Goal: Task Accomplishment & Management: Use online tool/utility

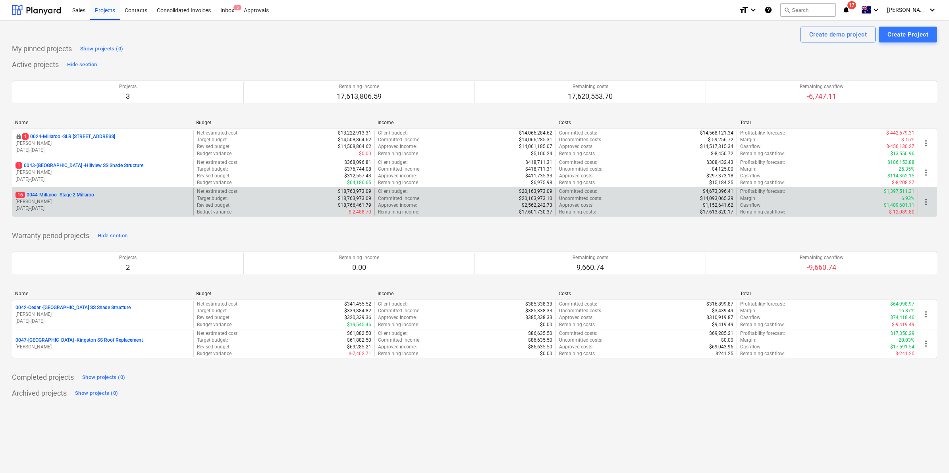
click at [68, 195] on p "16 0044-Millaroo - Stage 2 Millaroo" at bounding box center [54, 195] width 79 height 7
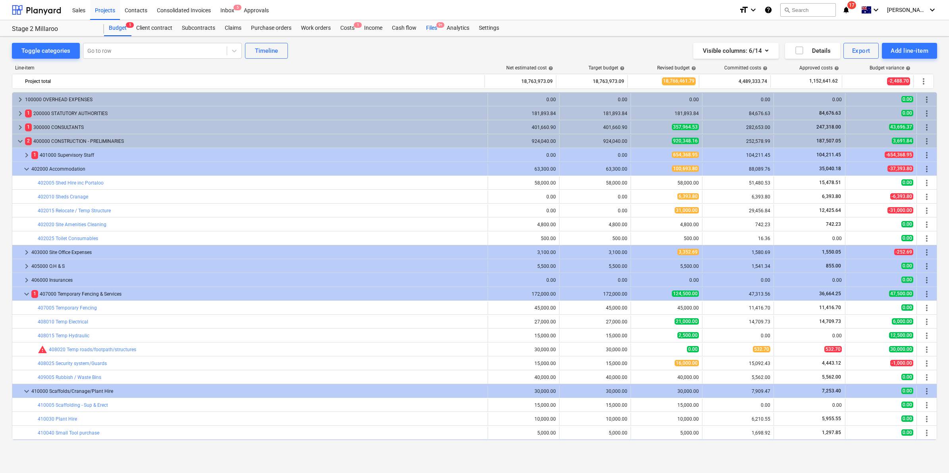
click at [434, 25] on div "Files 9+" at bounding box center [431, 28] width 21 height 16
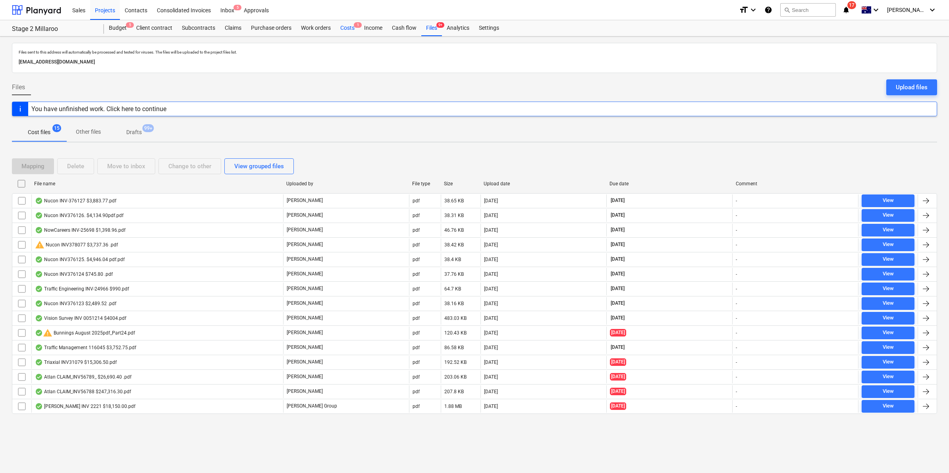
drag, startPoint x: 340, startPoint y: 21, endPoint x: 347, endPoint y: 28, distance: 10.1
click at [341, 22] on div "Costs 1" at bounding box center [348, 28] width 24 height 16
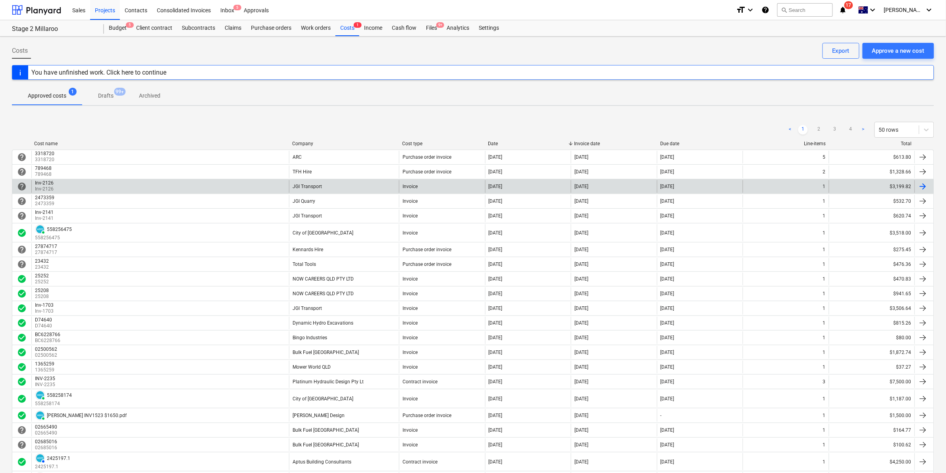
click at [340, 190] on div "JGI Transport" at bounding box center [344, 186] width 110 height 13
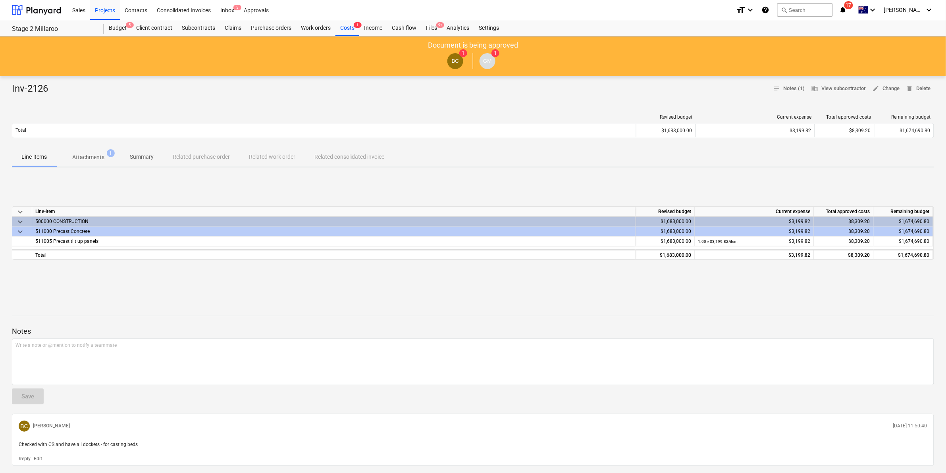
click at [96, 160] on p "Attachments" at bounding box center [88, 157] width 32 height 8
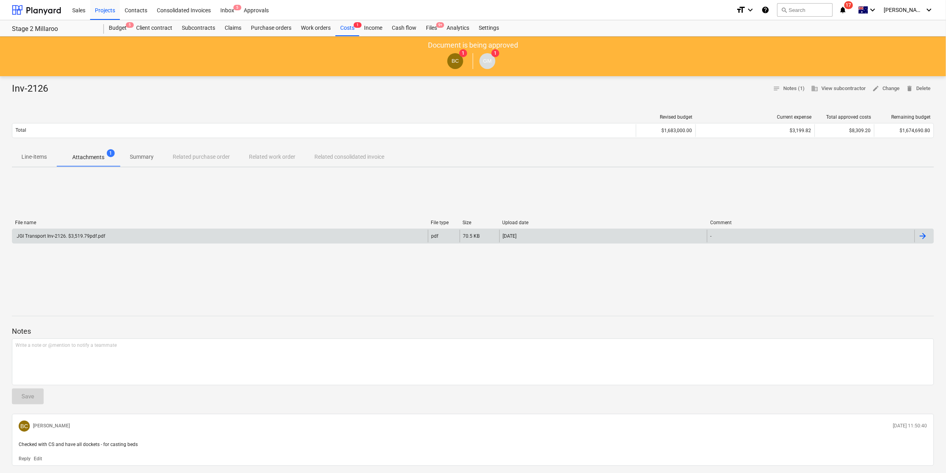
click at [114, 236] on div "JGI Transport Inv-2126. $3,519.79pdf.pdf" at bounding box center [220, 236] width 416 height 13
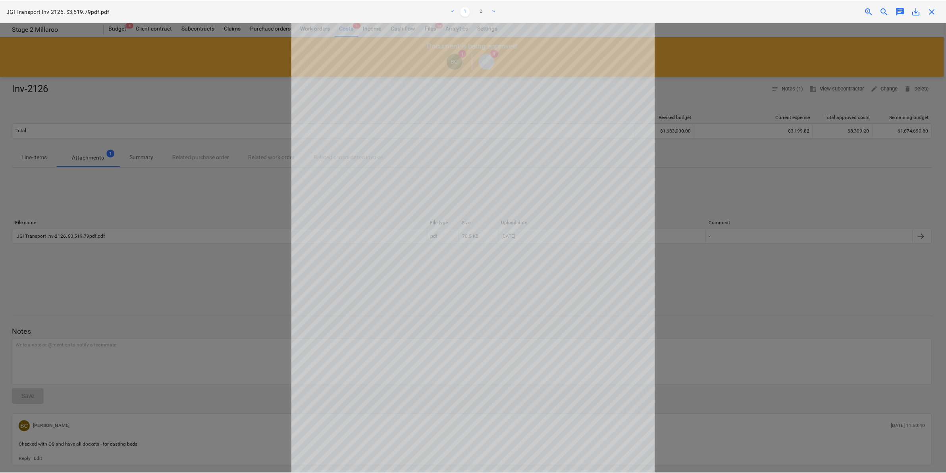
scroll to position [22, 0]
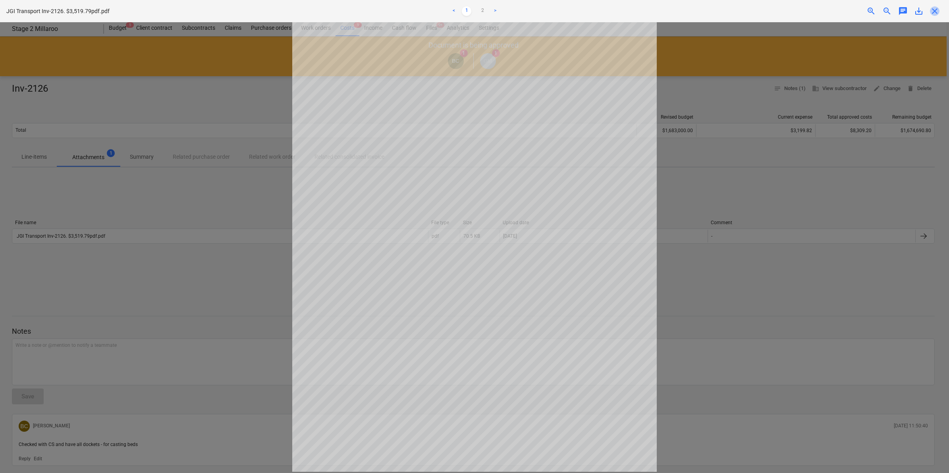
click at [936, 11] on span "close" at bounding box center [935, 11] width 10 height 10
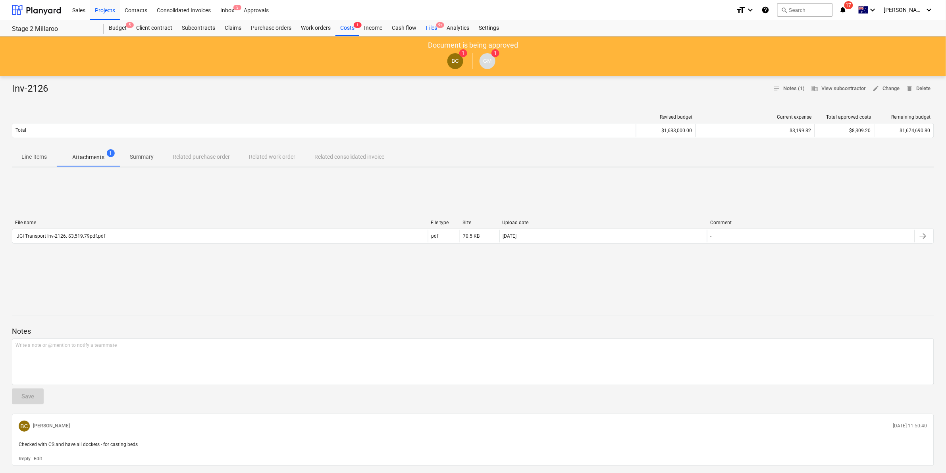
click at [438, 26] on span "9+" at bounding box center [440, 25] width 8 height 6
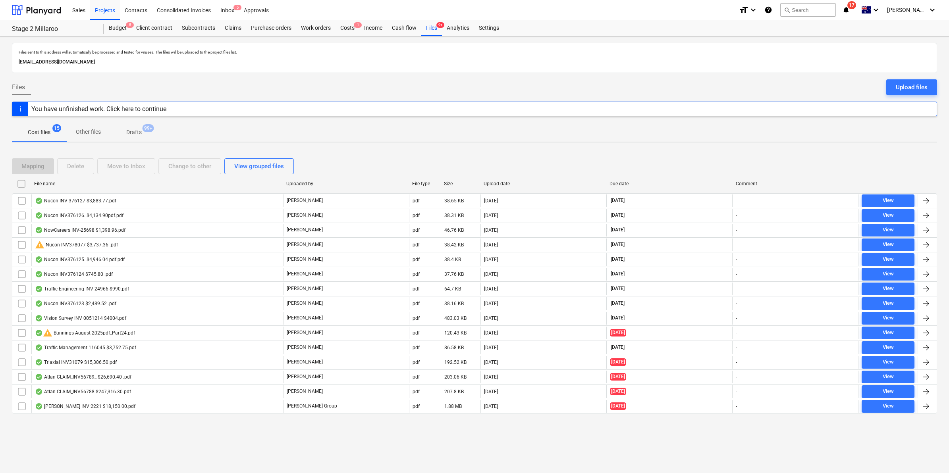
click at [850, 11] on icon "notifications" at bounding box center [846, 10] width 8 height 10
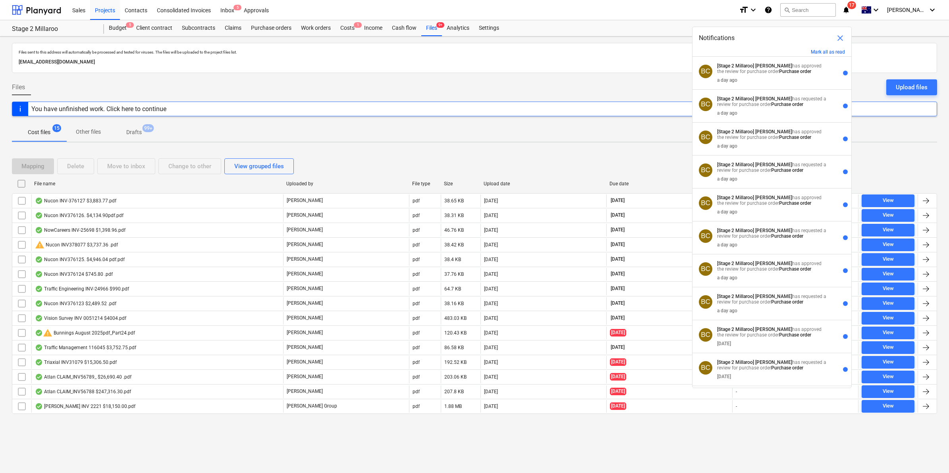
click at [251, 84] on div "Files Upload files" at bounding box center [474, 90] width 925 height 22
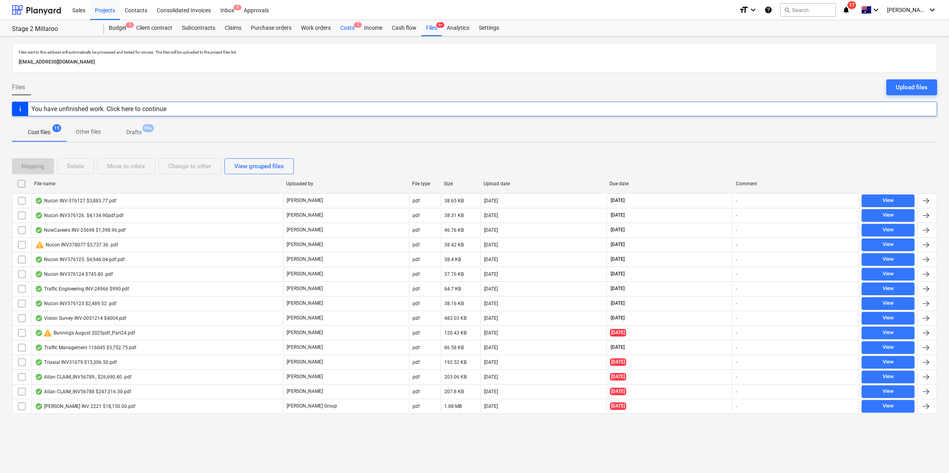
click at [348, 29] on div "Costs 1" at bounding box center [348, 28] width 24 height 16
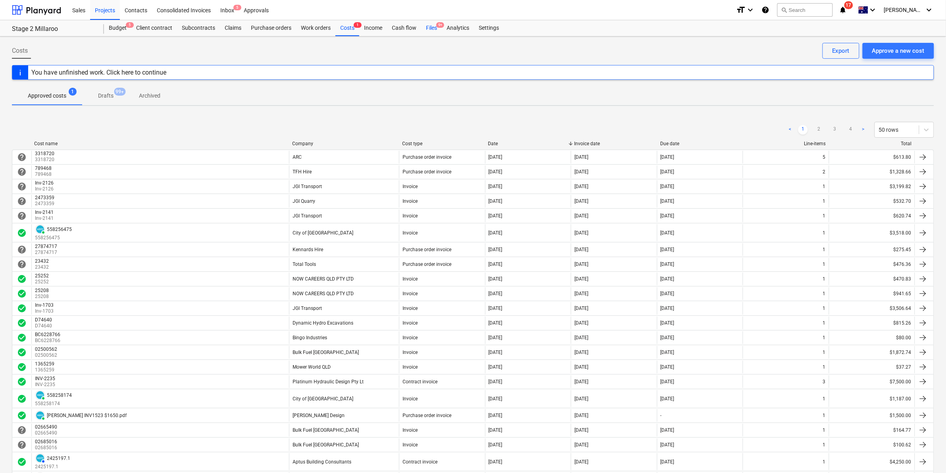
click at [430, 27] on div "Files 9+" at bounding box center [431, 28] width 21 height 16
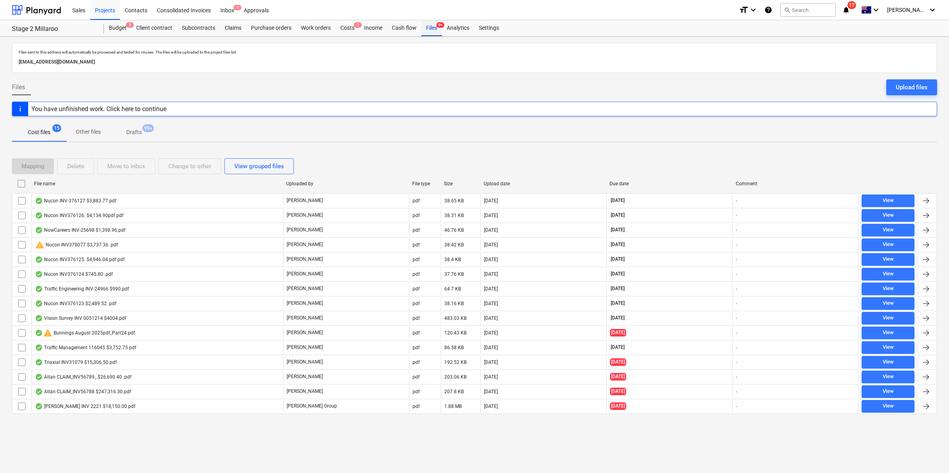
click at [441, 25] on span "9+" at bounding box center [440, 25] width 8 height 6
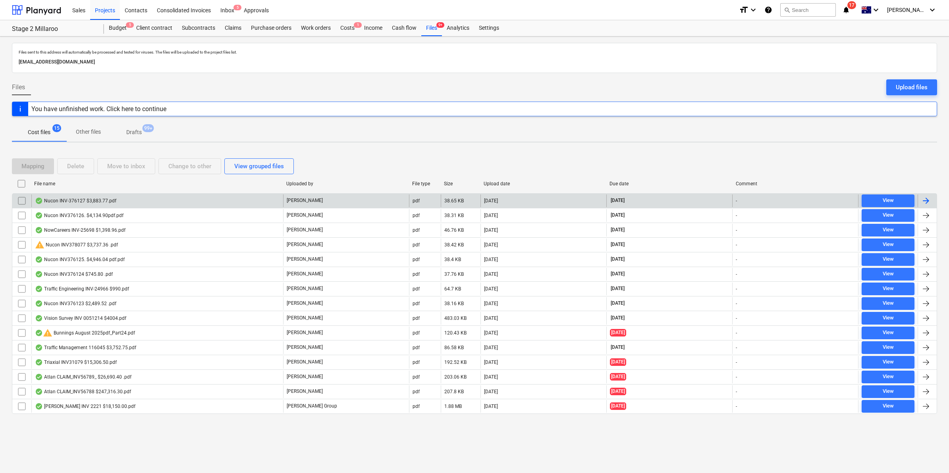
click at [100, 199] on div "Nucon INV-376127 $3,883.77.pdf" at bounding box center [75, 201] width 81 height 6
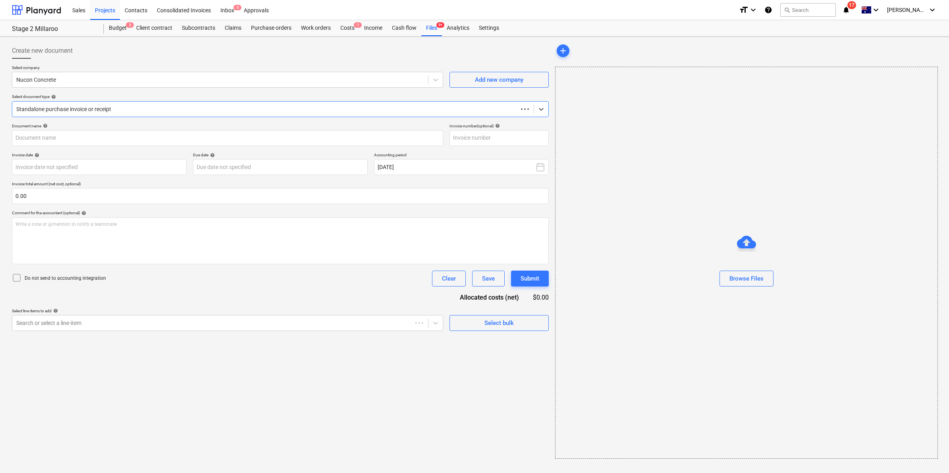
type input "376127"
type input "[DATE]"
click at [430, 30] on div "Files 9+" at bounding box center [431, 28] width 21 height 16
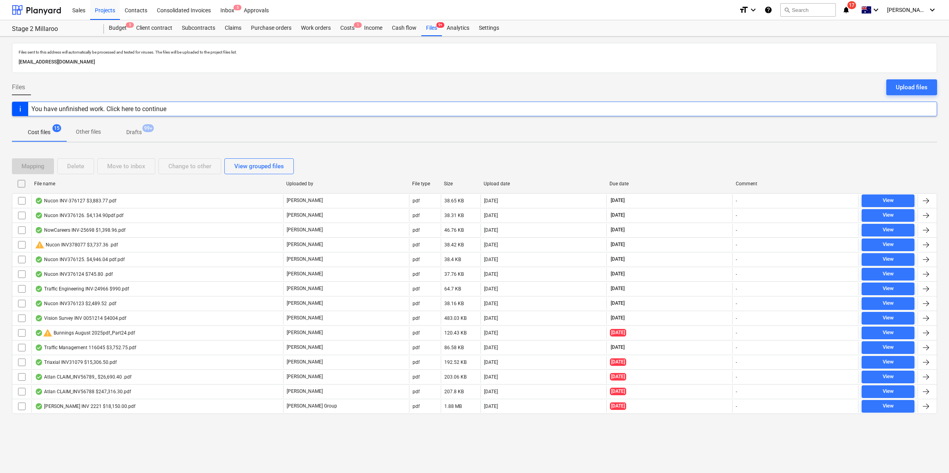
click at [80, 183] on div "File name" at bounding box center [157, 184] width 246 height 6
checkbox input "false"
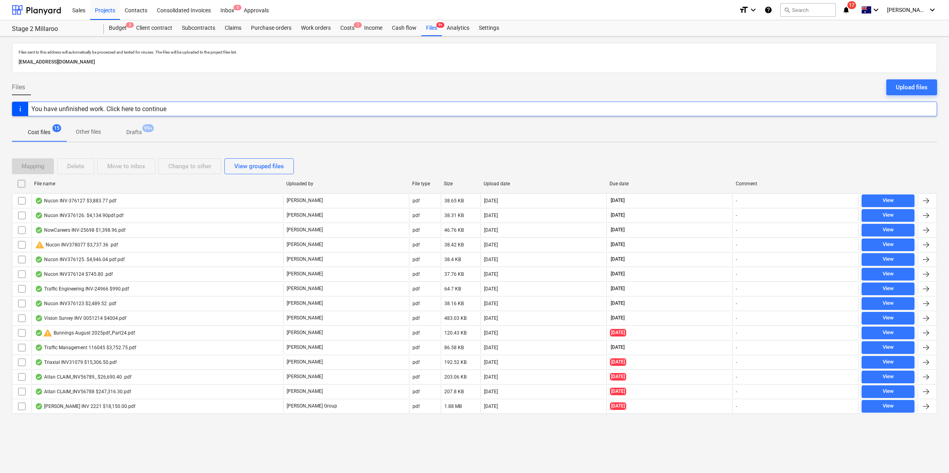
checkbox input "false"
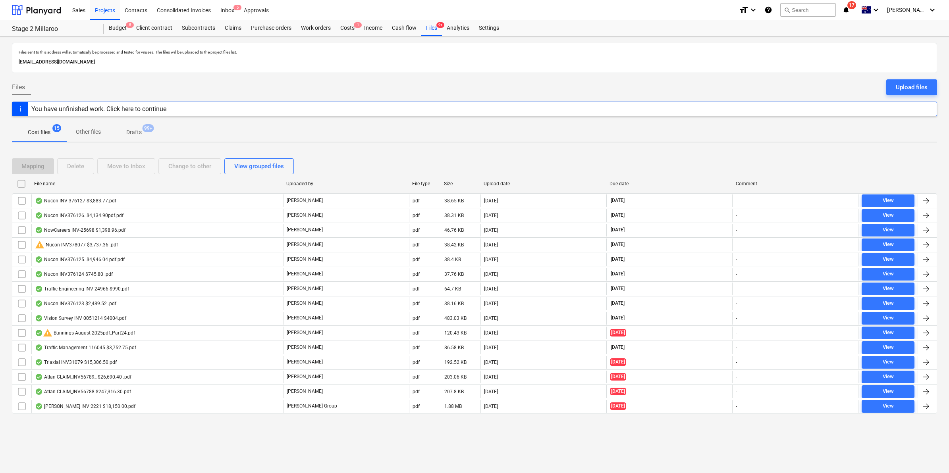
checkbox input "false"
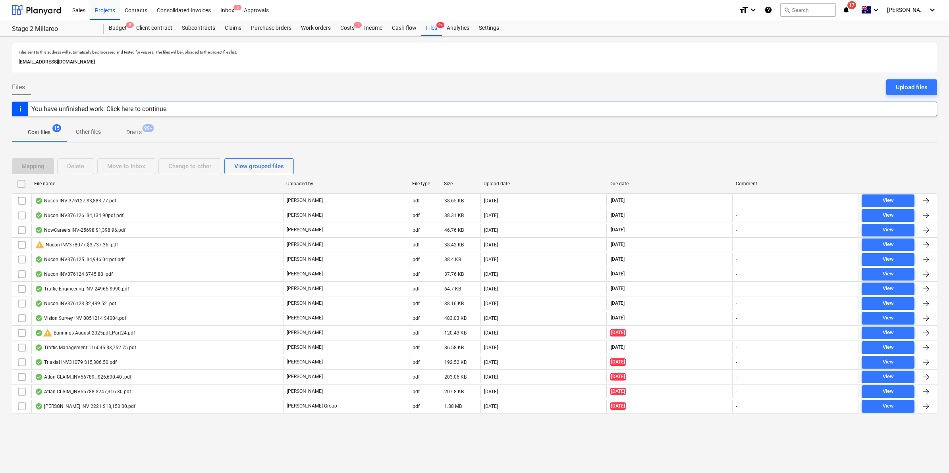
checkbox input "false"
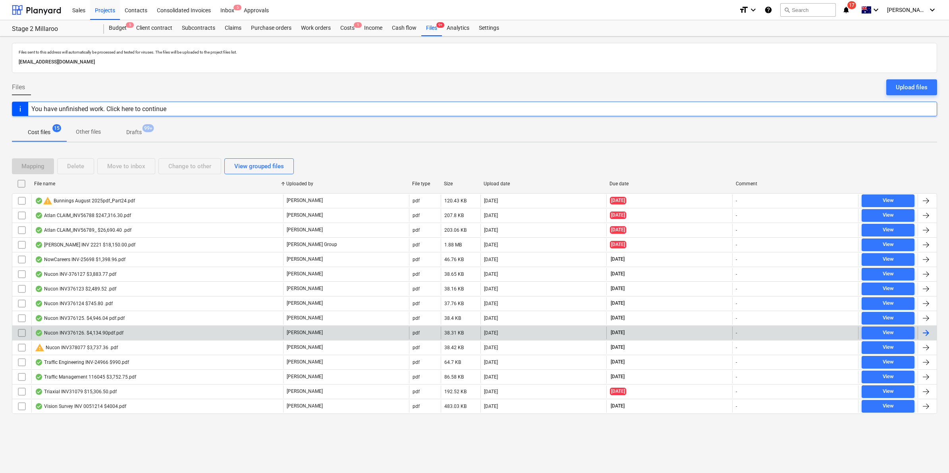
click at [81, 329] on div "Nucon INV376126. $4,134.90pdf.pdf" at bounding box center [157, 333] width 252 height 13
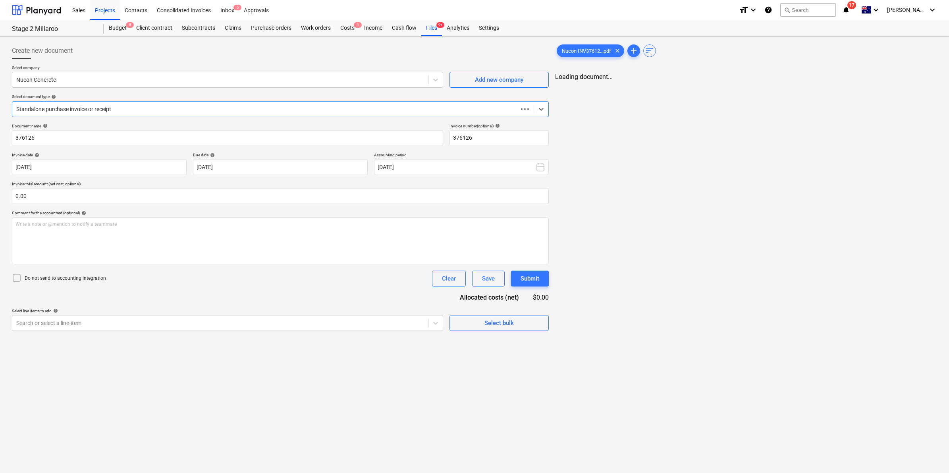
type input "376126"
type input "[DATE]"
click at [427, 25] on div "Files 9+" at bounding box center [431, 28] width 21 height 16
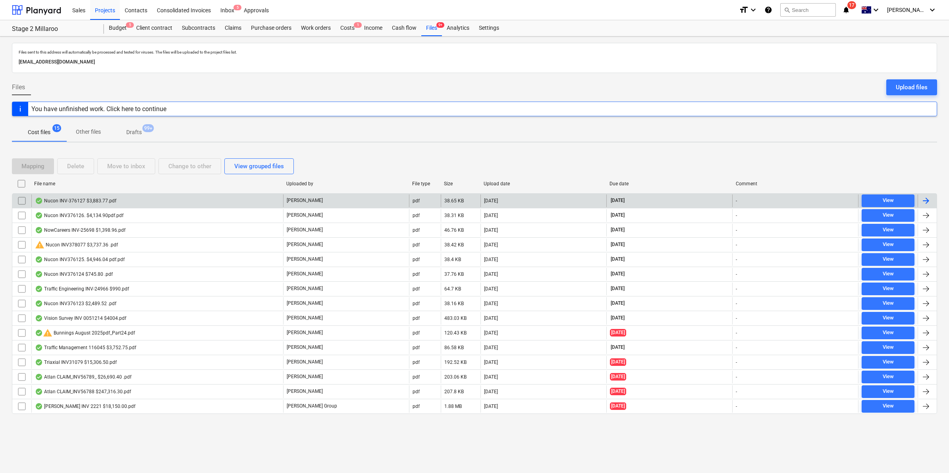
click at [124, 201] on div "Nucon INV-376127 $3,883.77.pdf" at bounding box center [157, 201] width 252 height 13
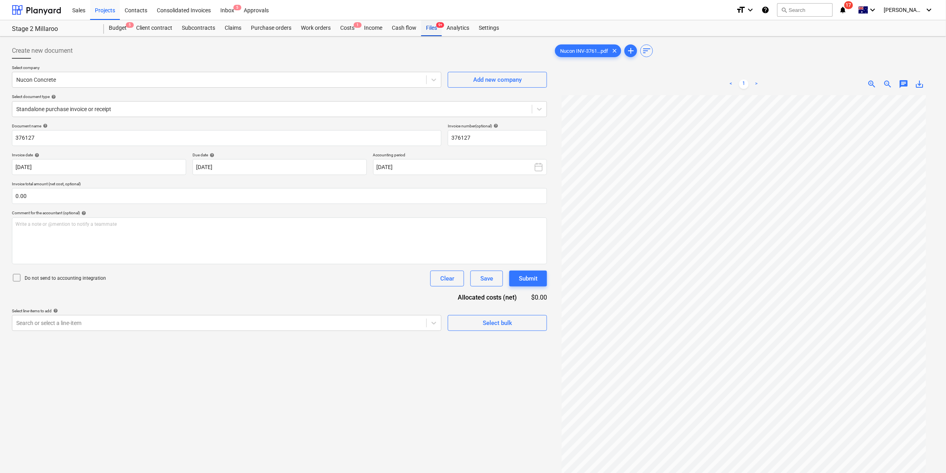
click at [432, 27] on div "Files 9+" at bounding box center [431, 28] width 21 height 16
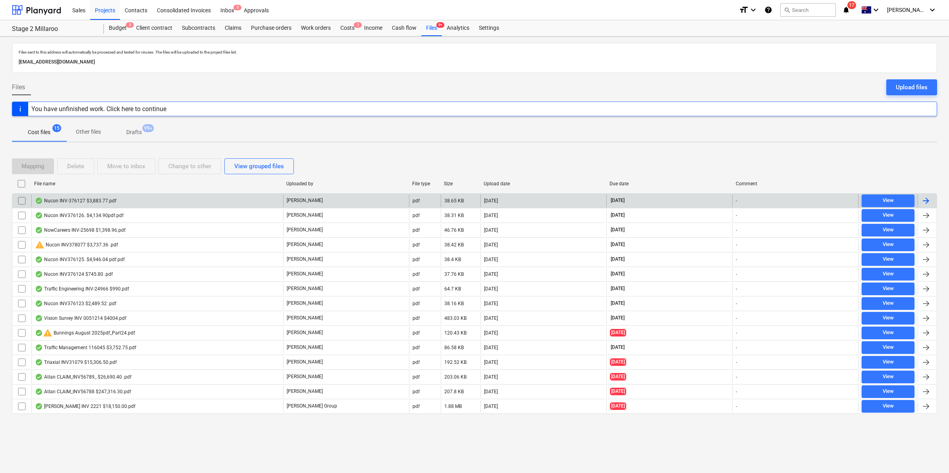
click at [158, 199] on div "Nucon INV-376127 $3,883.77.pdf" at bounding box center [157, 201] width 252 height 13
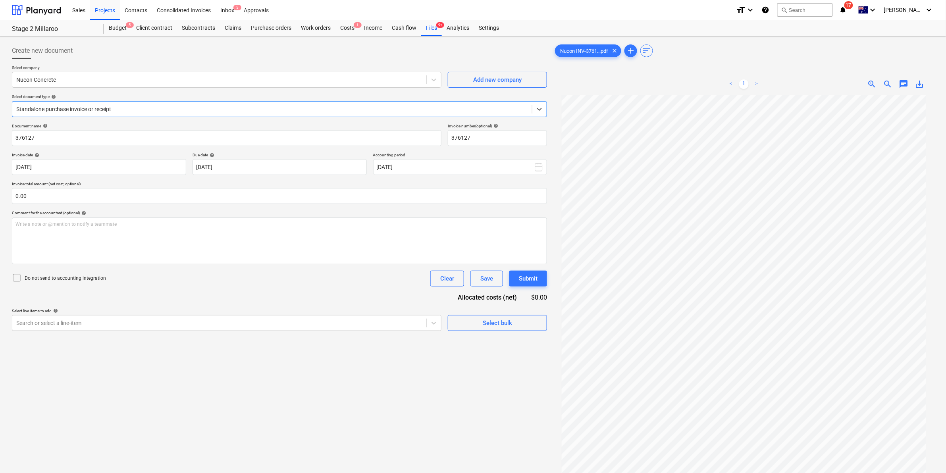
scroll to position [22, 0]
click at [136, 322] on div at bounding box center [219, 323] width 406 height 8
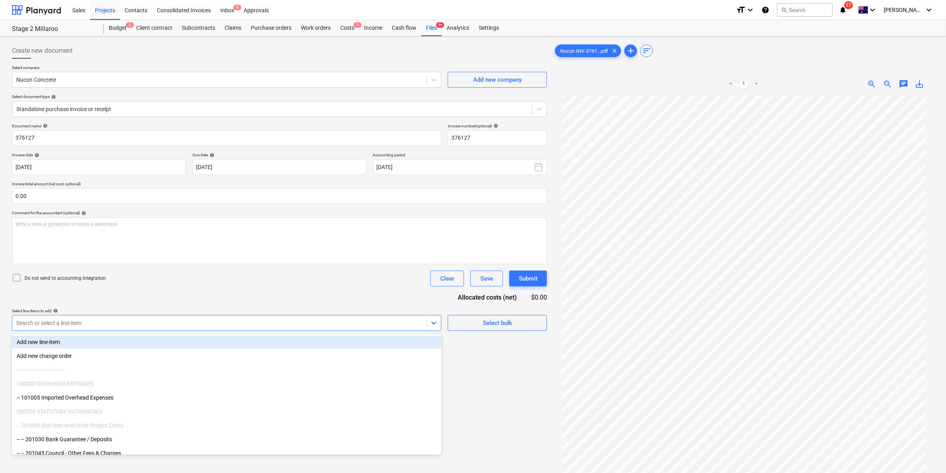
click at [141, 318] on div "Search or select a line-item" at bounding box center [219, 323] width 414 height 11
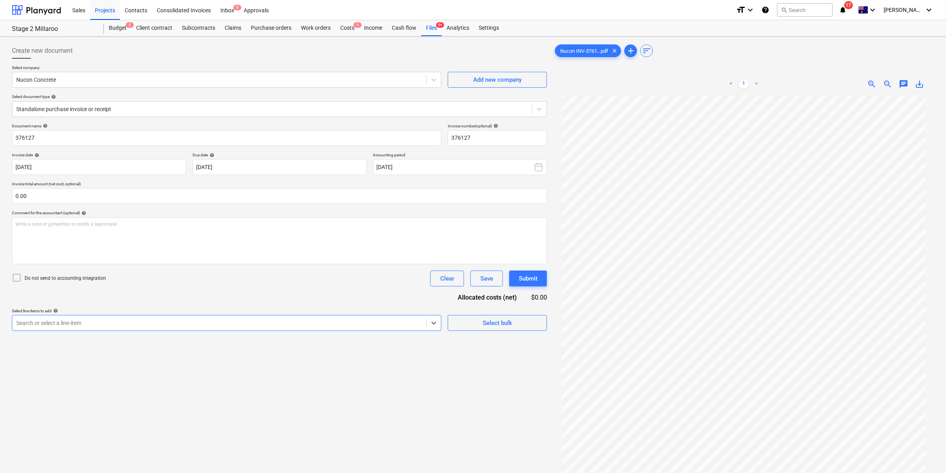
click at [328, 327] on div at bounding box center [219, 323] width 406 height 8
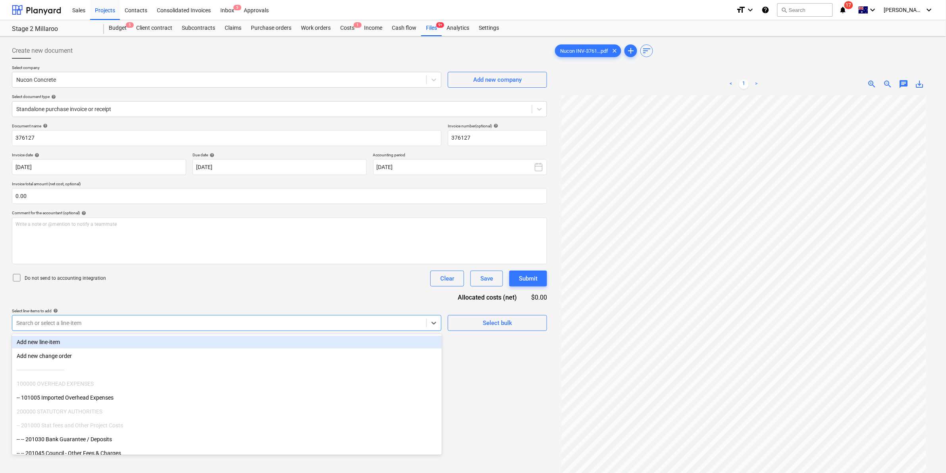
click at [327, 327] on div at bounding box center [219, 323] width 406 height 8
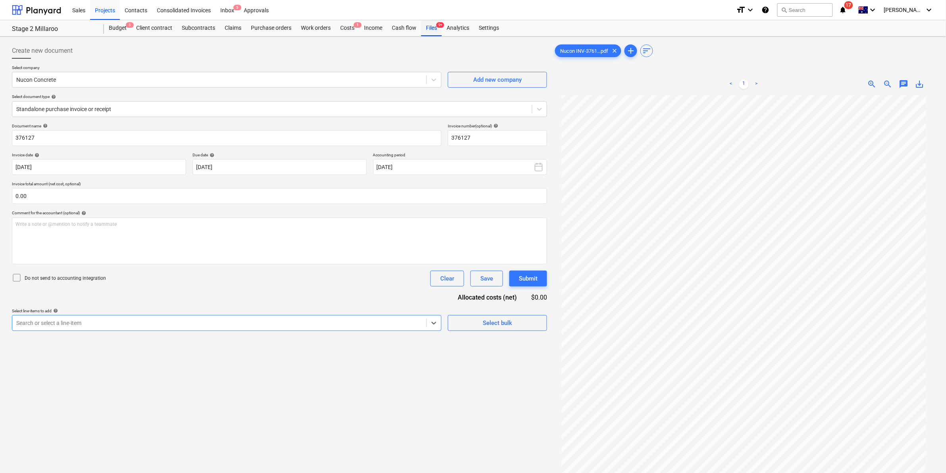
click at [427, 28] on div "Files 9+" at bounding box center [431, 28] width 21 height 16
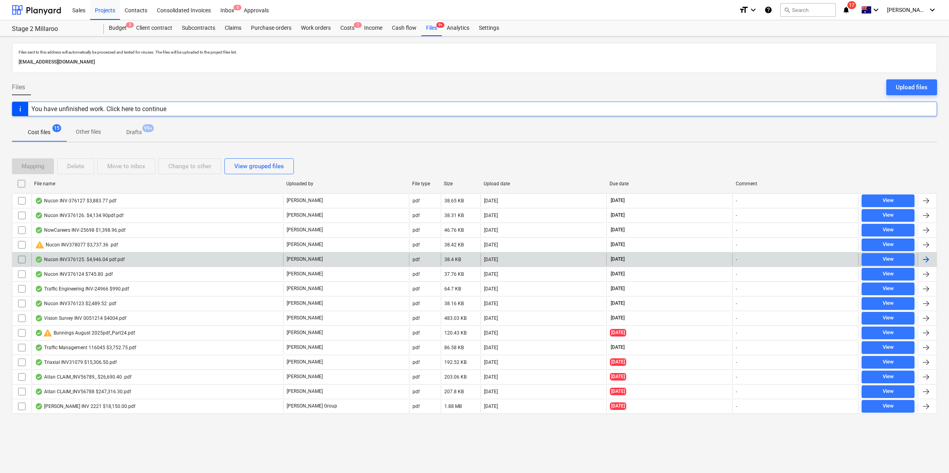
click at [100, 256] on div "Nucon INV376125. $4,946.04 pdf.pdf" at bounding box center [157, 259] width 252 height 13
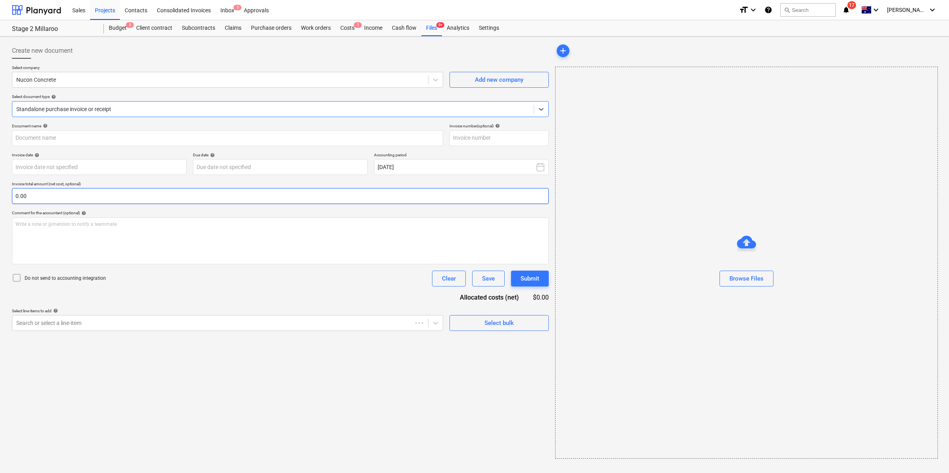
type input "376125"
type input "[DATE]"
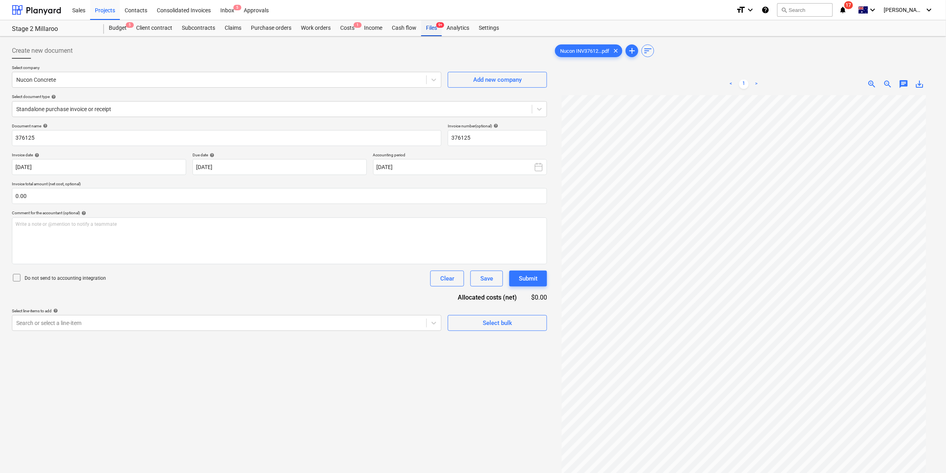
click at [437, 27] on span "9+" at bounding box center [440, 25] width 8 height 6
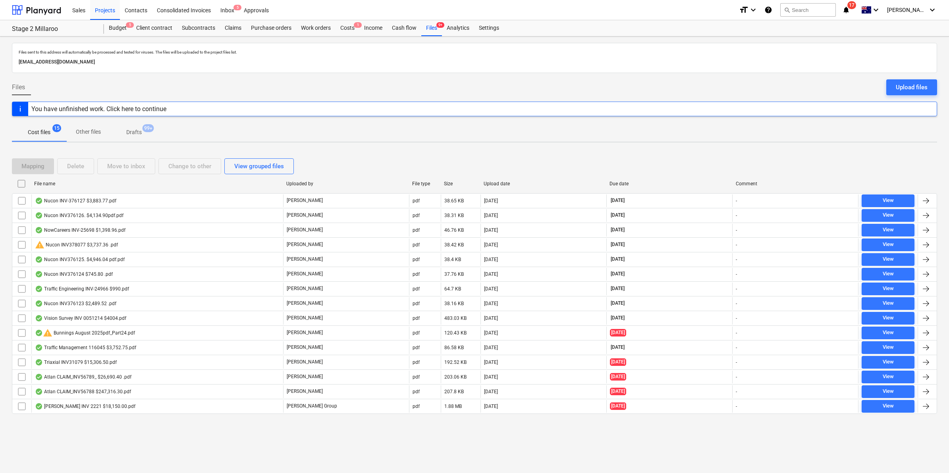
click at [102, 182] on div "File name" at bounding box center [157, 184] width 246 height 6
checkbox input "false"
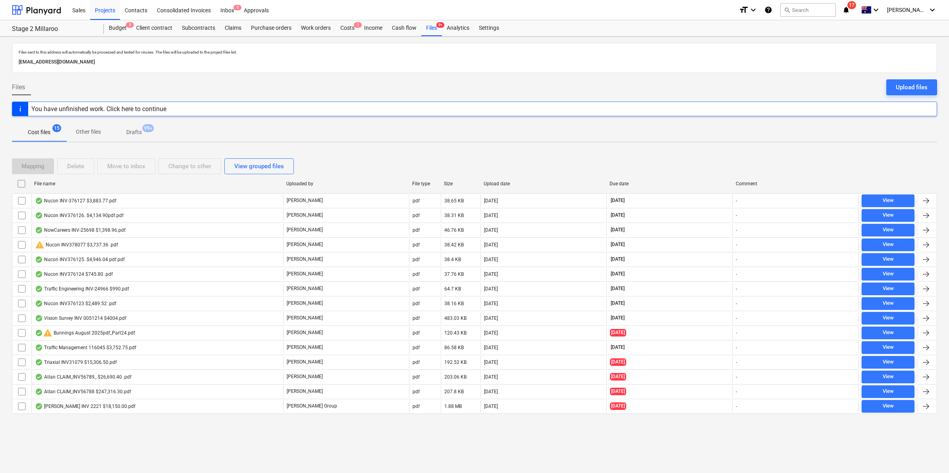
checkbox input "false"
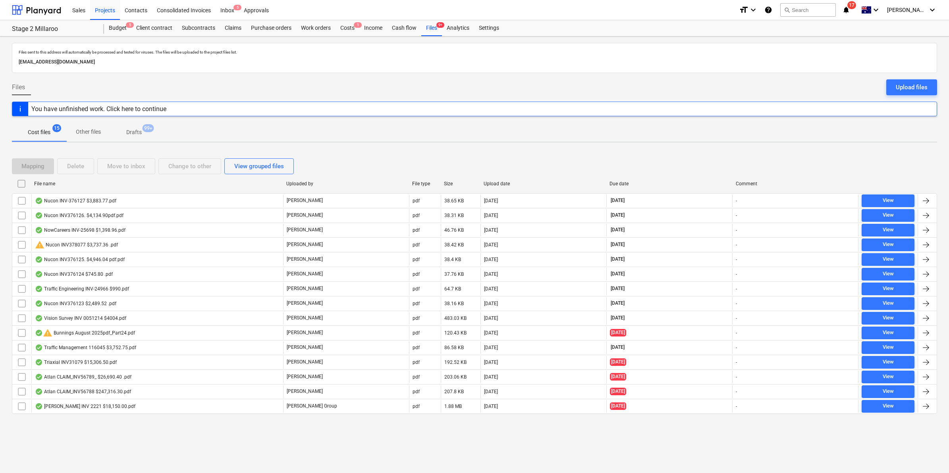
checkbox input "false"
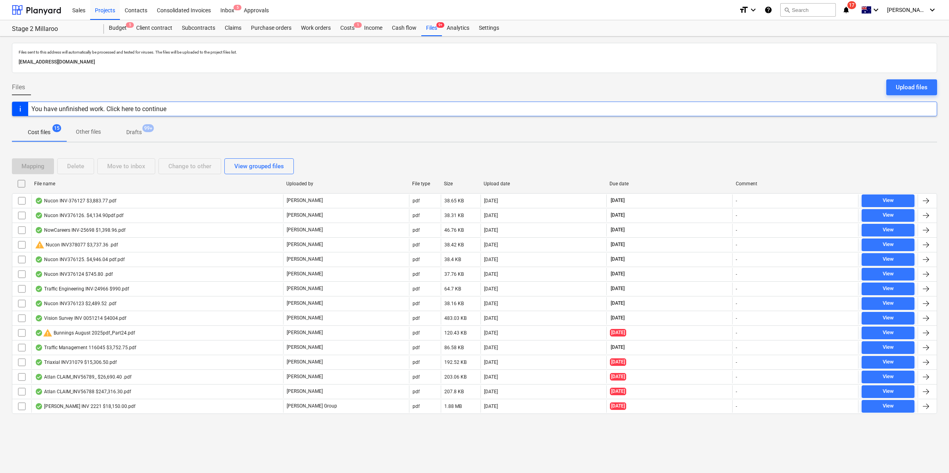
checkbox input "false"
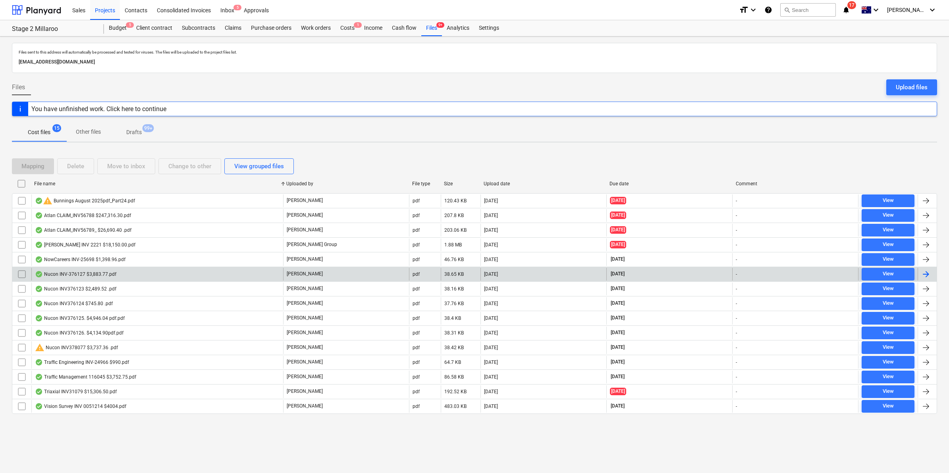
click at [85, 275] on div "Nucon INV-376127 $3,883.77.pdf" at bounding box center [75, 274] width 81 height 6
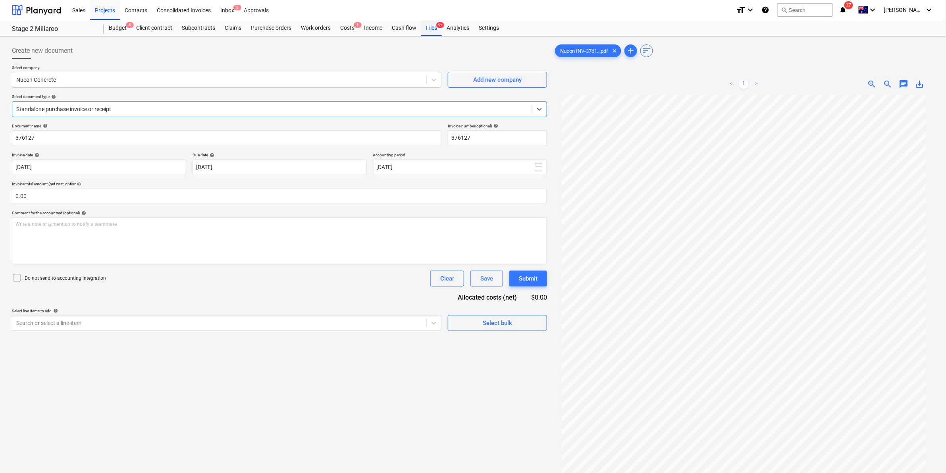
click at [435, 29] on div "Files 9+" at bounding box center [431, 28] width 21 height 16
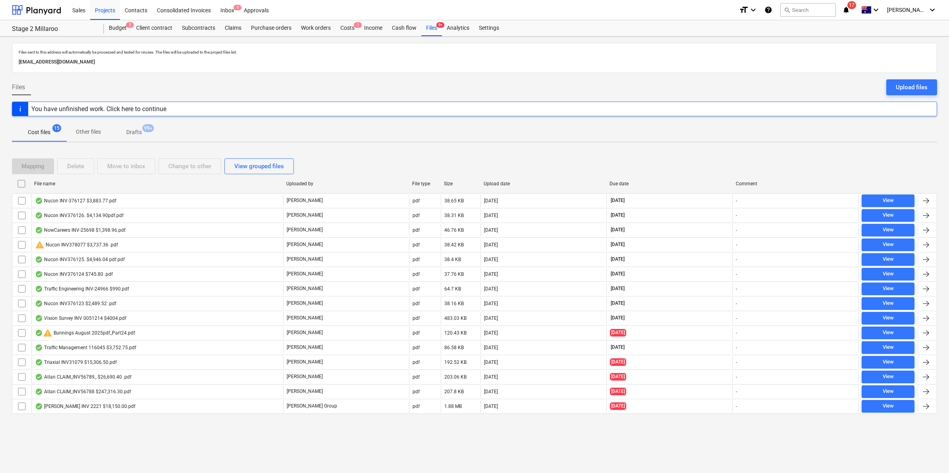
click at [94, 183] on div "File name" at bounding box center [157, 184] width 246 height 6
checkbox input "false"
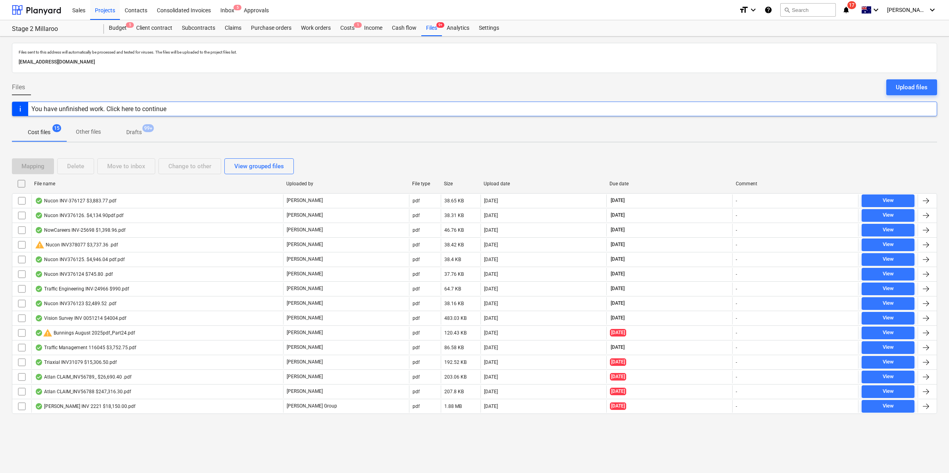
checkbox input "false"
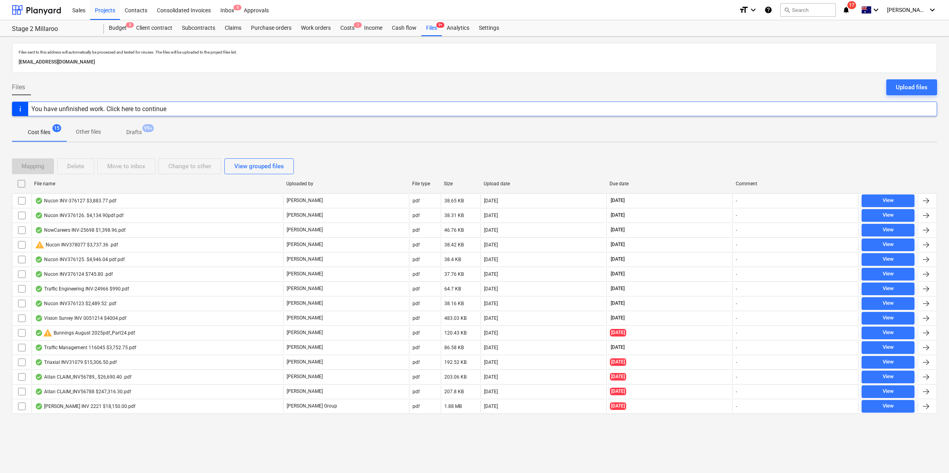
checkbox input "false"
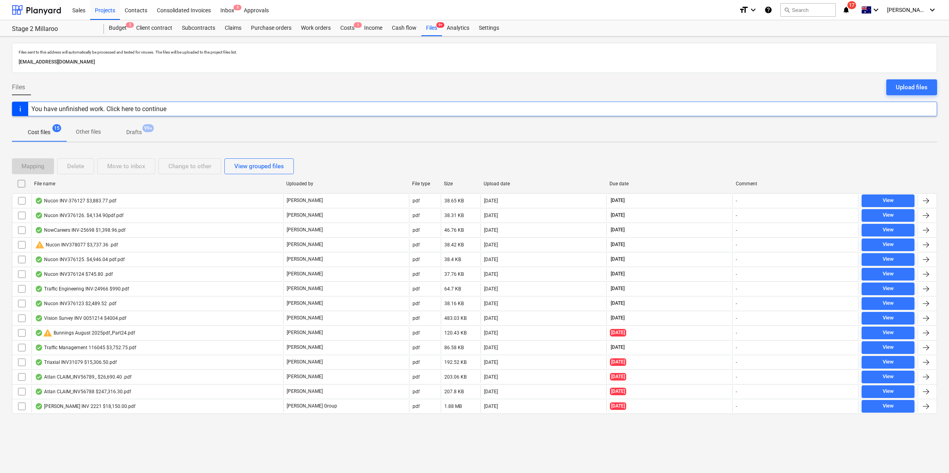
checkbox input "false"
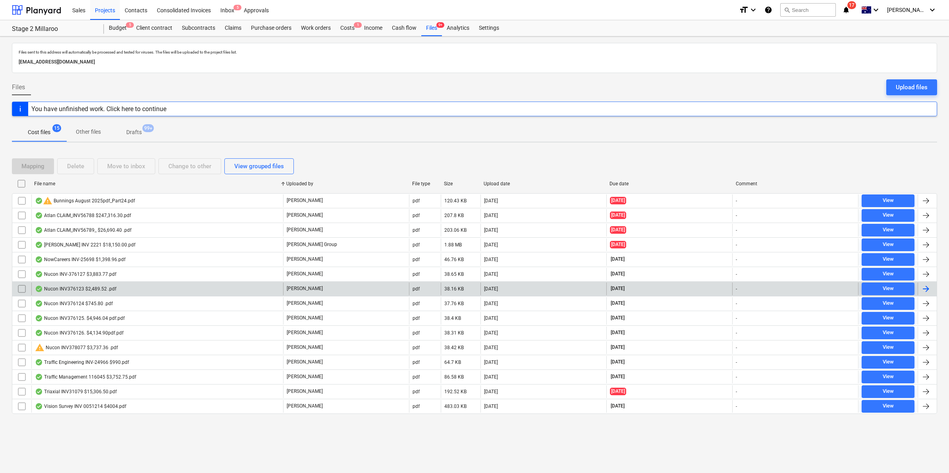
click at [80, 286] on div "Nucon INV376123 $2,489.52 .pdf" at bounding box center [157, 289] width 252 height 13
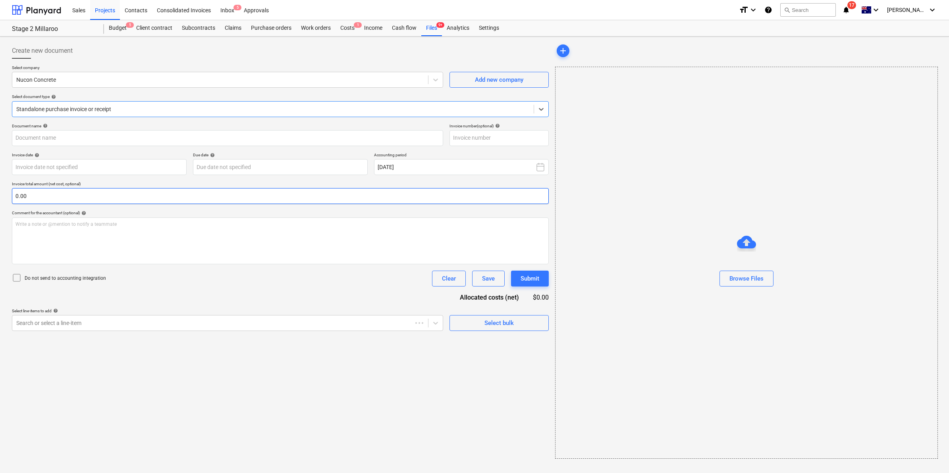
type input "376123"
type input "[DATE]"
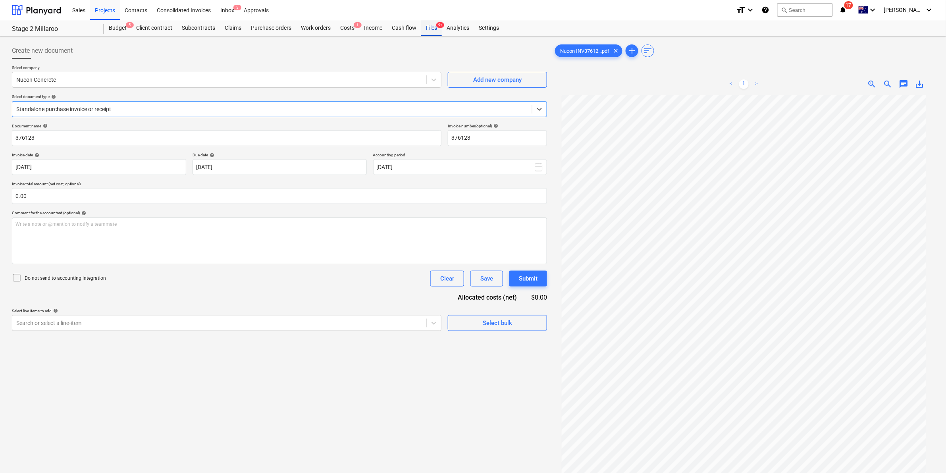
click at [434, 28] on div "Files 9+" at bounding box center [431, 28] width 21 height 16
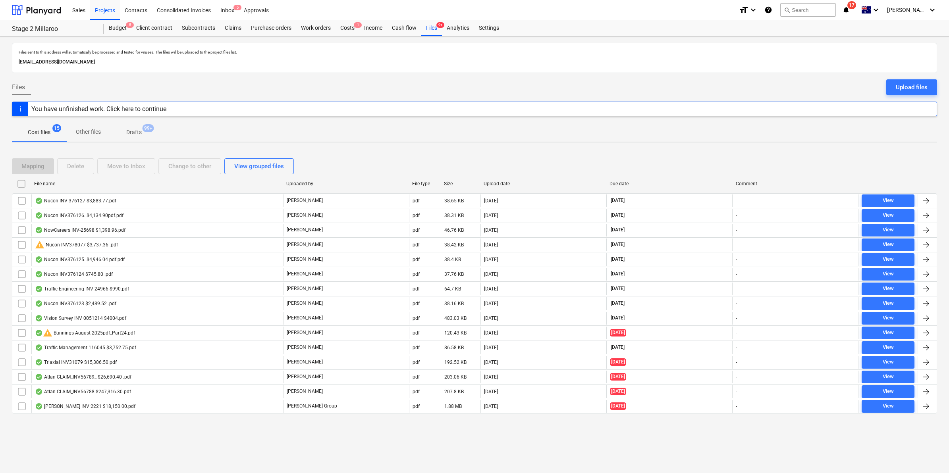
click at [126, 183] on div "File name" at bounding box center [157, 184] width 246 height 6
checkbox input "false"
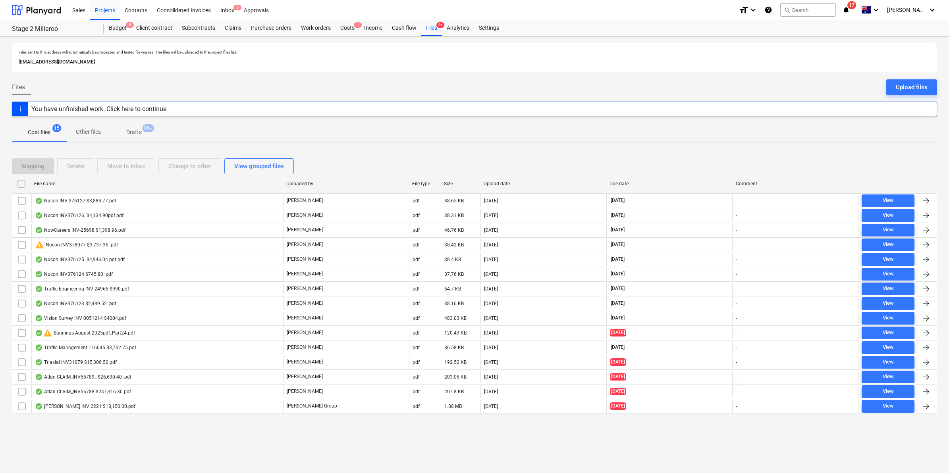
checkbox input "false"
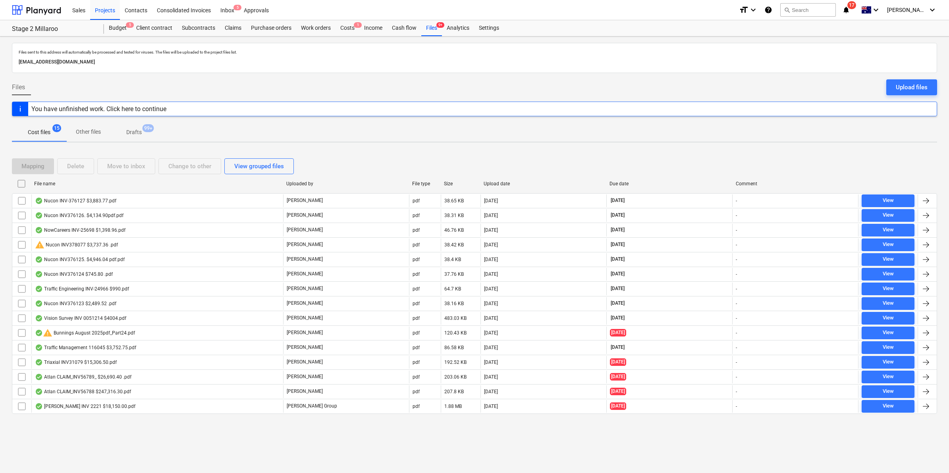
checkbox input "false"
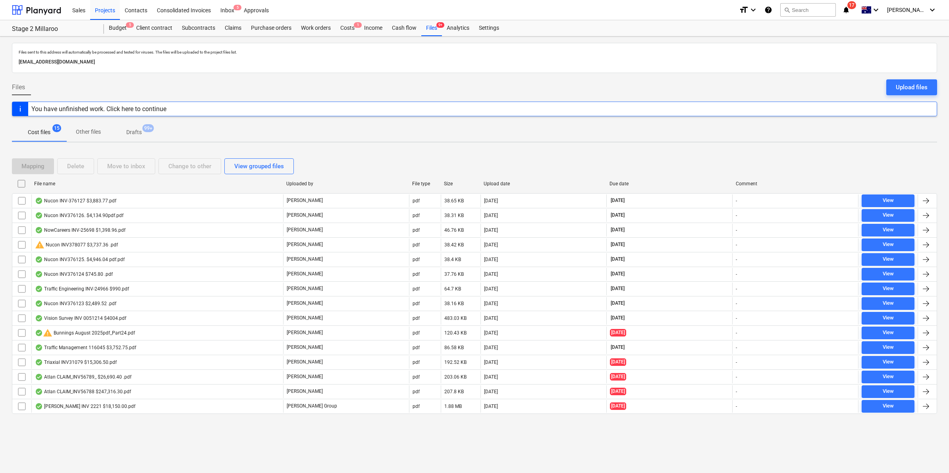
checkbox input "false"
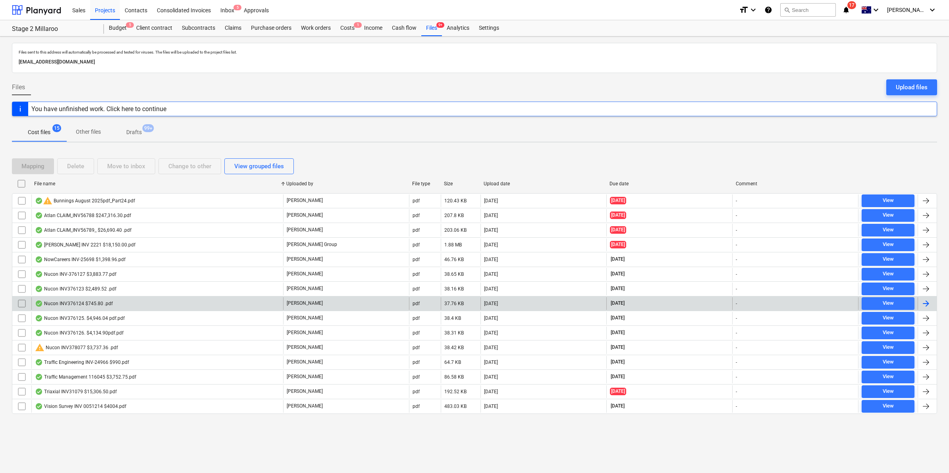
click at [110, 300] on div "Nucon INV376124 $745.80 .pdf" at bounding box center [157, 303] width 252 height 13
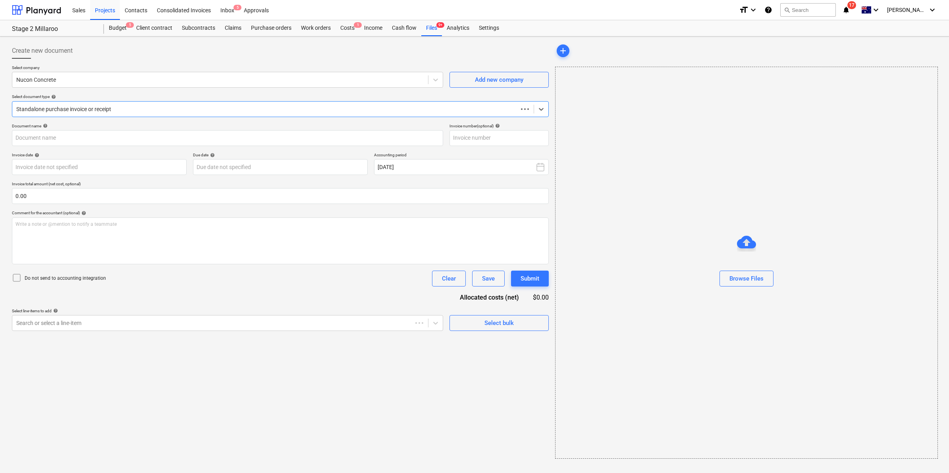
type input "376124"
type input "[DATE]"
click at [299, 101] on div "Standalone purchase invoice or receipt" at bounding box center [279, 109] width 535 height 16
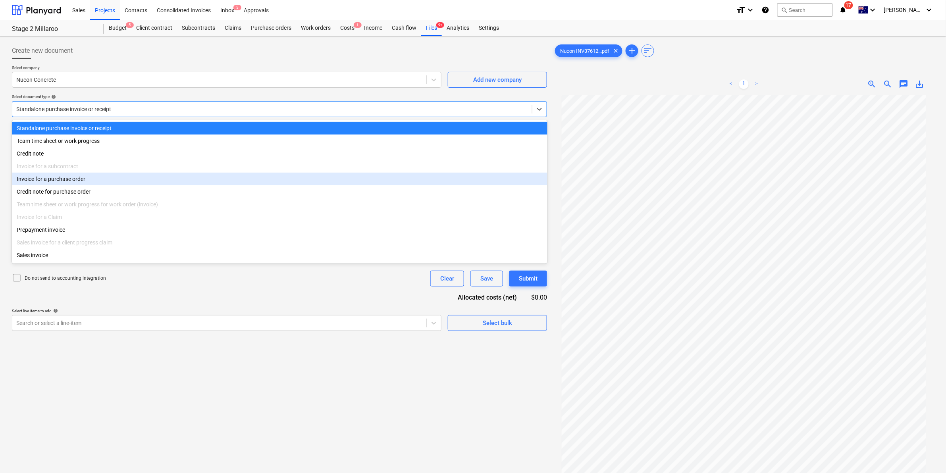
click at [100, 177] on div "Invoice for a purchase order" at bounding box center [280, 179] width 536 height 13
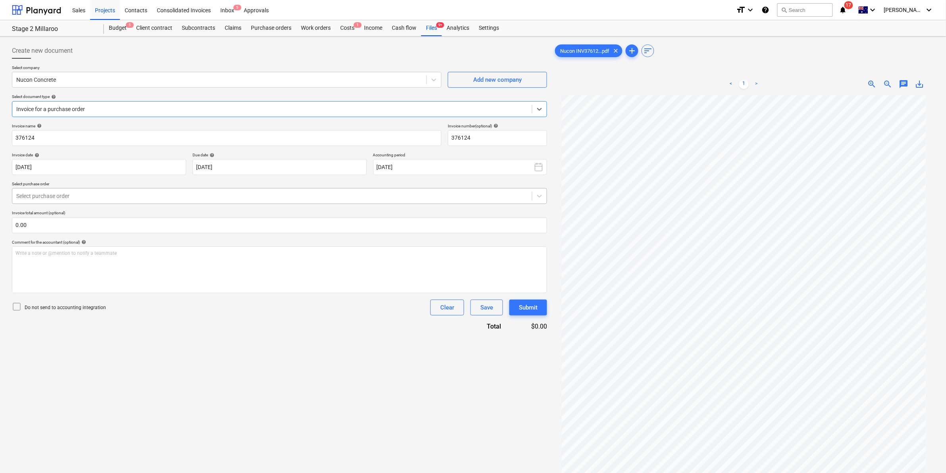
click at [249, 197] on div at bounding box center [272, 196] width 512 height 8
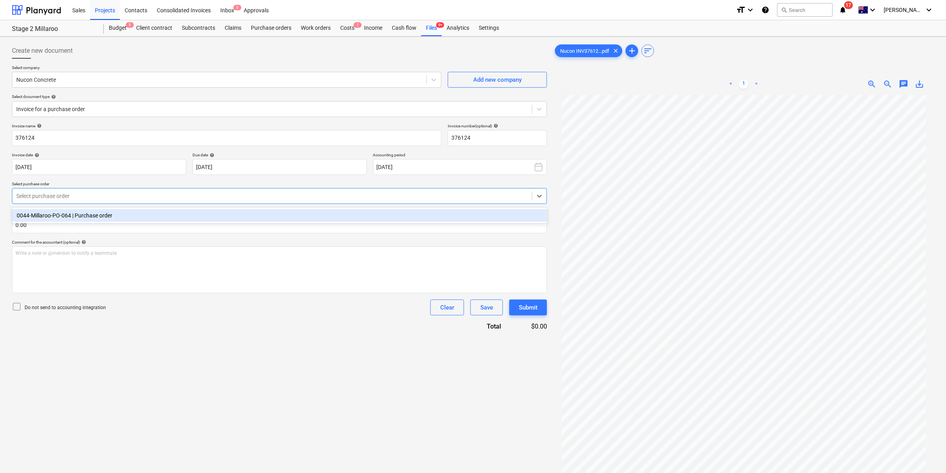
click at [210, 217] on div "0044-Millaroo-PO-064 | Purchase order" at bounding box center [280, 215] width 536 height 13
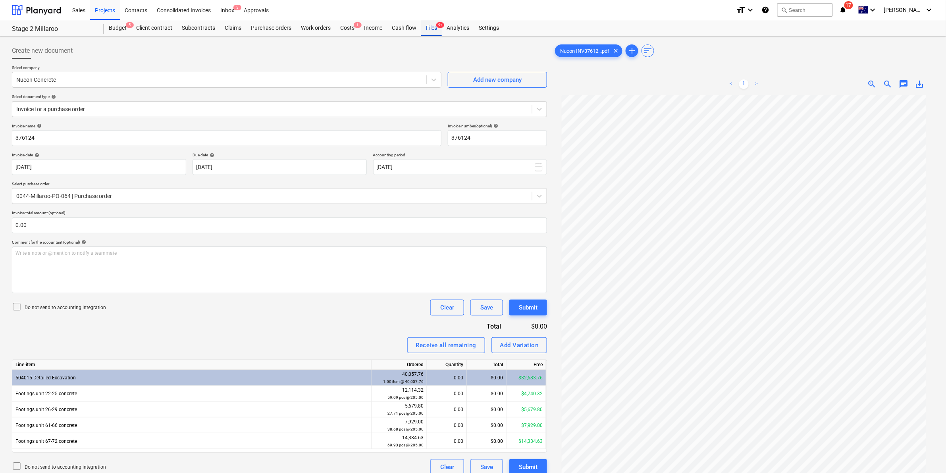
click at [430, 28] on div "Files 9+" at bounding box center [431, 28] width 21 height 16
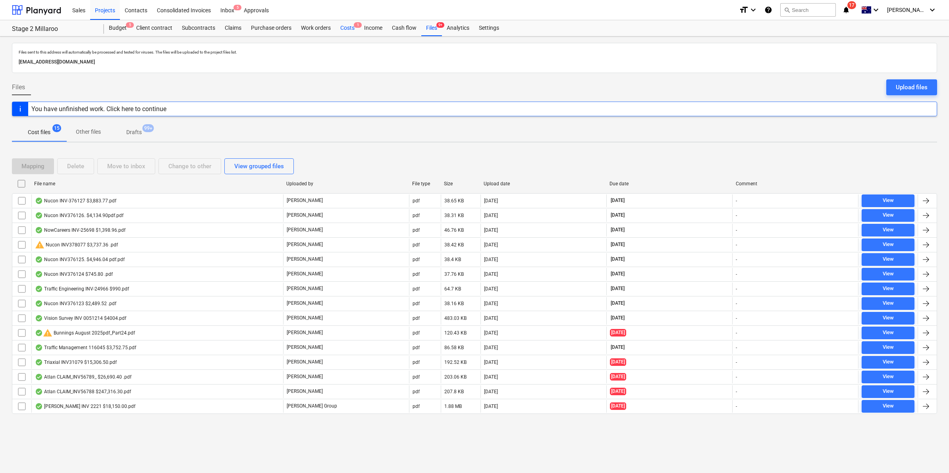
click at [346, 28] on div "Costs 1" at bounding box center [348, 28] width 24 height 16
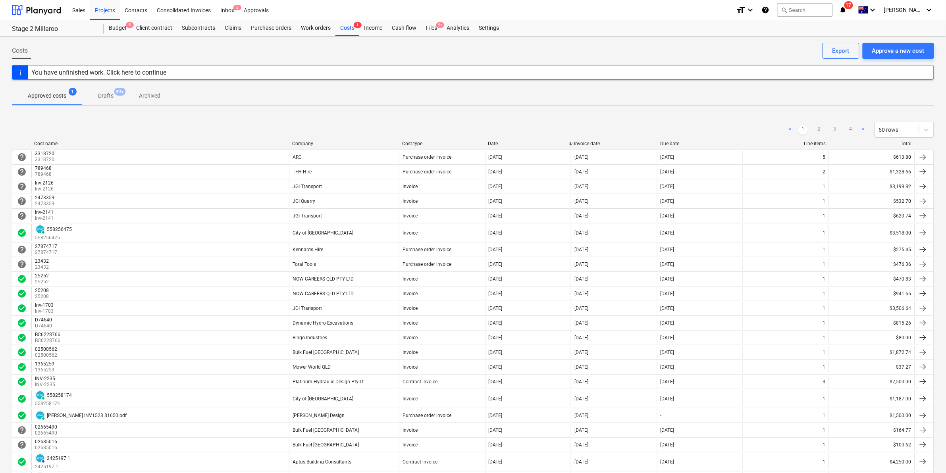
click at [299, 144] on div "Company" at bounding box center [344, 144] width 104 height 6
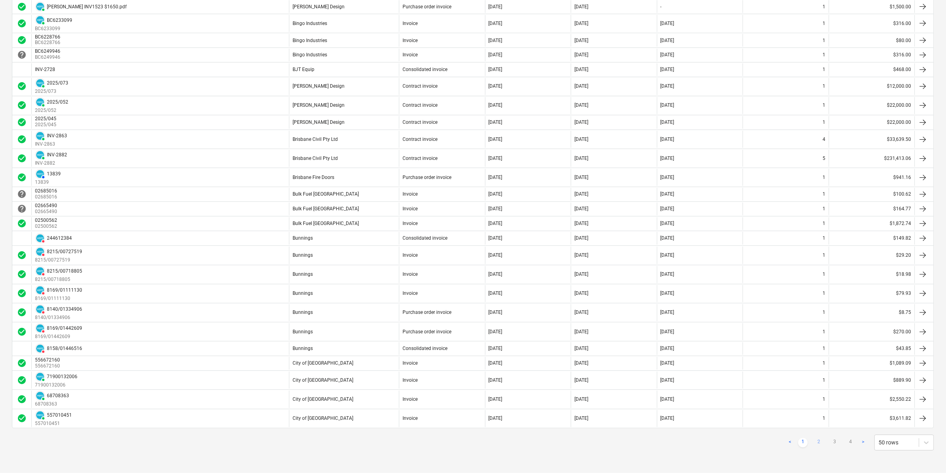
click at [817, 438] on link "2" at bounding box center [819, 443] width 10 height 10
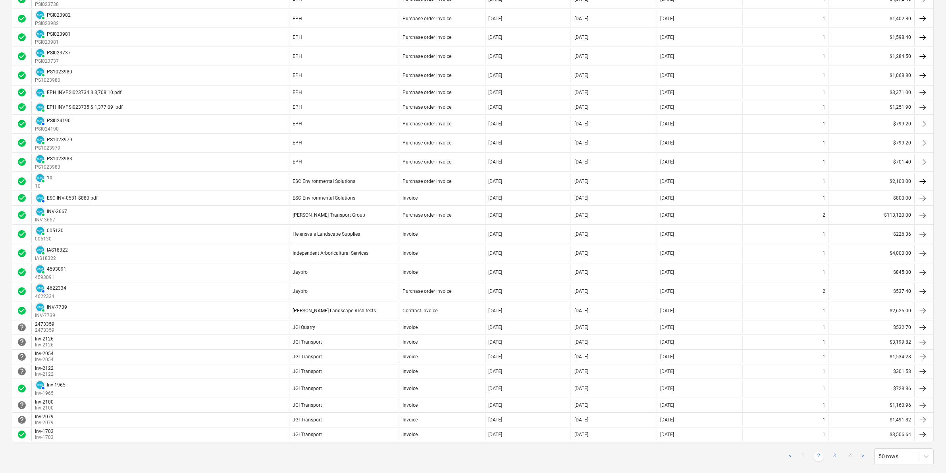
scroll to position [608, 0]
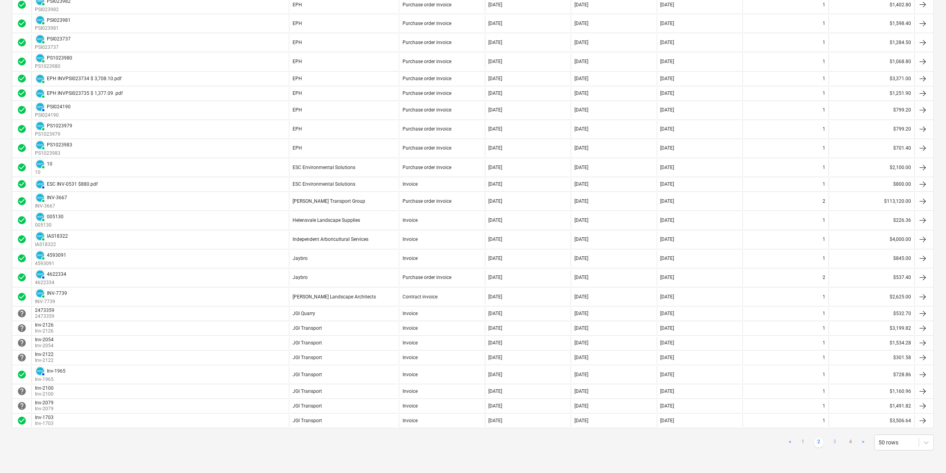
click at [834, 444] on link "3" at bounding box center [835, 443] width 10 height 10
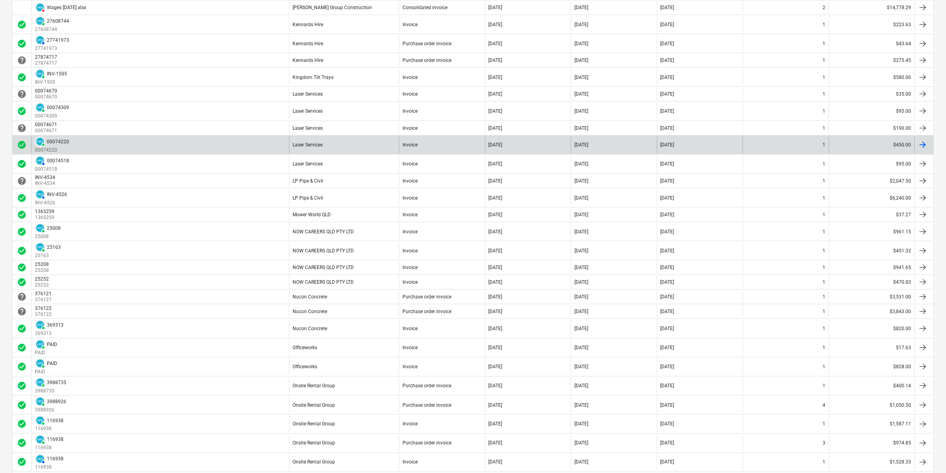
scroll to position [209, 0]
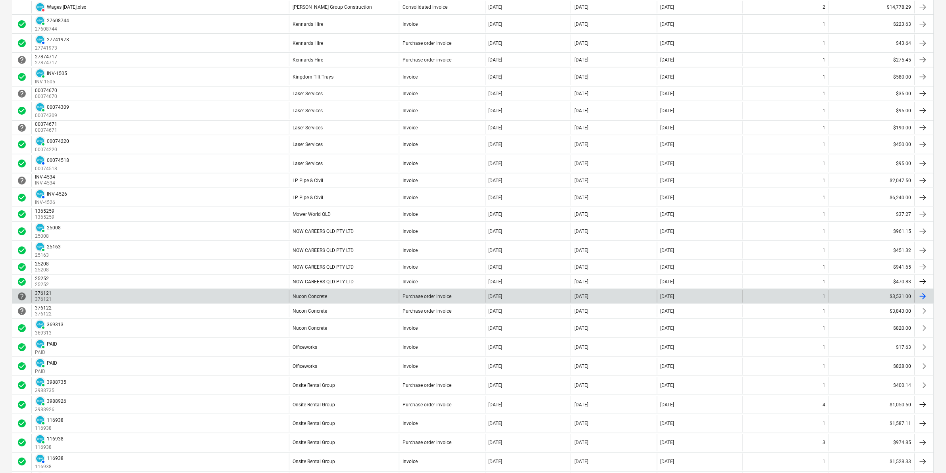
click at [563, 299] on div "[DATE]" at bounding box center [528, 296] width 86 height 13
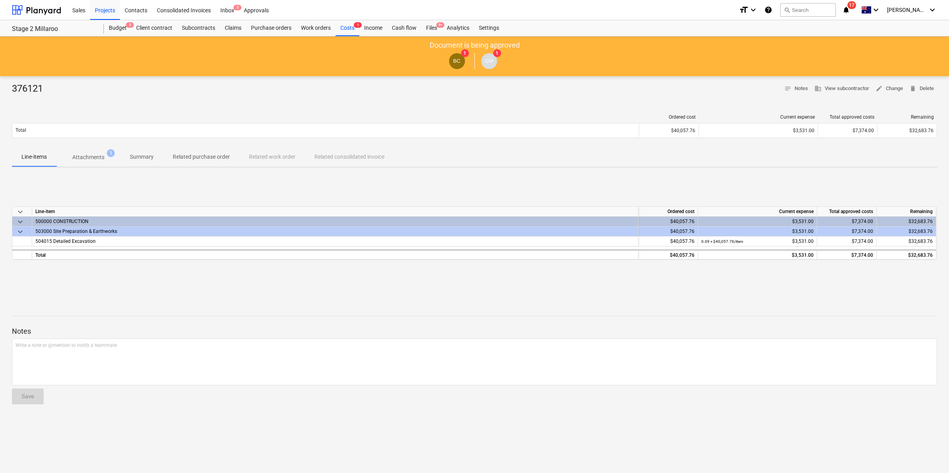
click at [78, 155] on p "Attachments" at bounding box center [88, 157] width 32 height 8
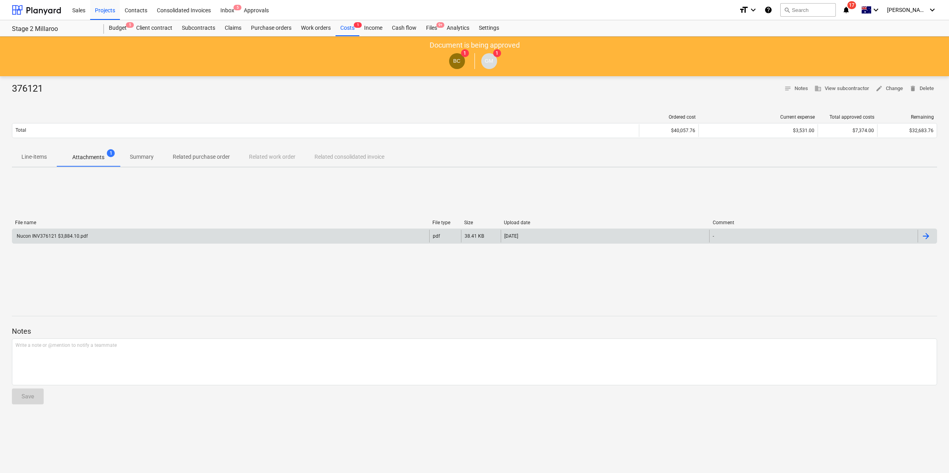
click at [141, 239] on div "Nucon INV376121 $3,884.10.pdf" at bounding box center [220, 236] width 417 height 13
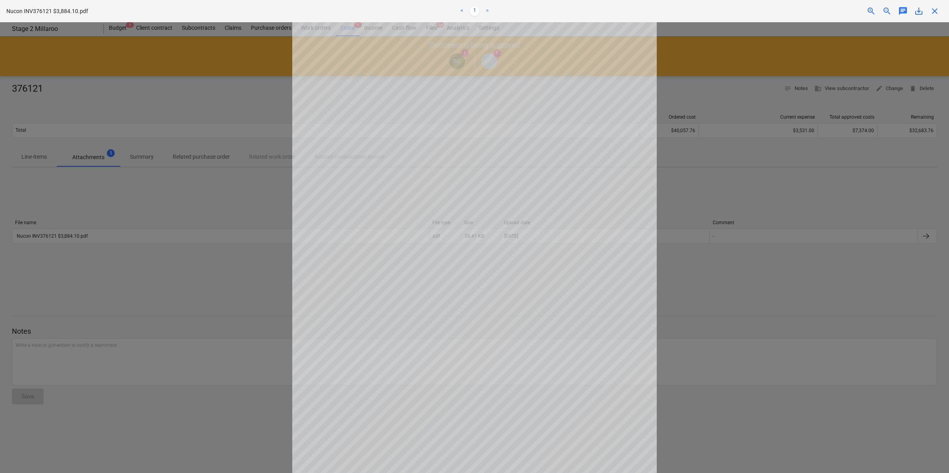
click at [935, 12] on span "close" at bounding box center [935, 11] width 10 height 10
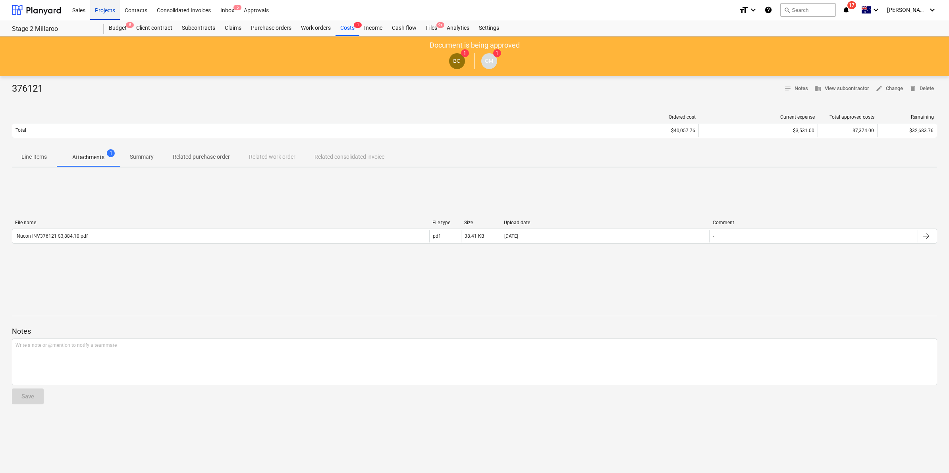
click at [106, 8] on div "Projects" at bounding box center [105, 10] width 30 height 20
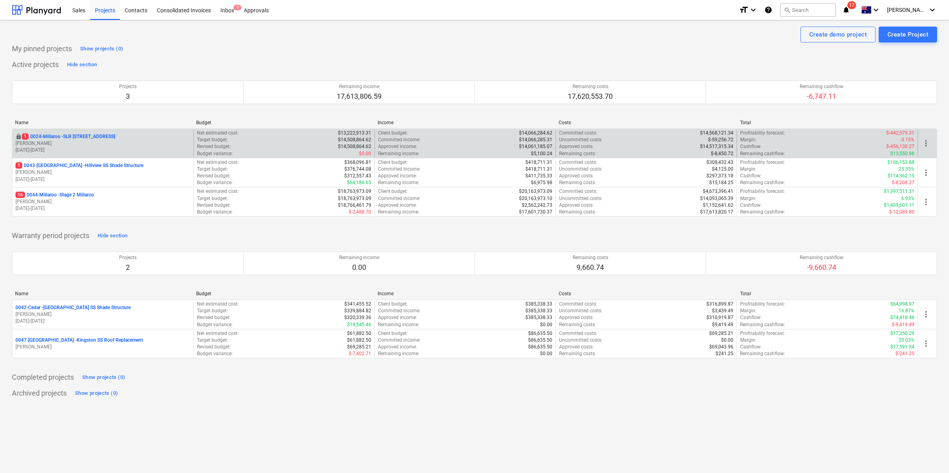
click at [82, 133] on div "locked 1 0024-Millaroo - SLR 2 Millaroo Drive [PERSON_NAME] [DATE] - [DATE]" at bounding box center [102, 143] width 181 height 27
click at [79, 135] on p "1 0024-Millaroo - SLR [STREET_ADDRESS]" at bounding box center [68, 136] width 93 height 7
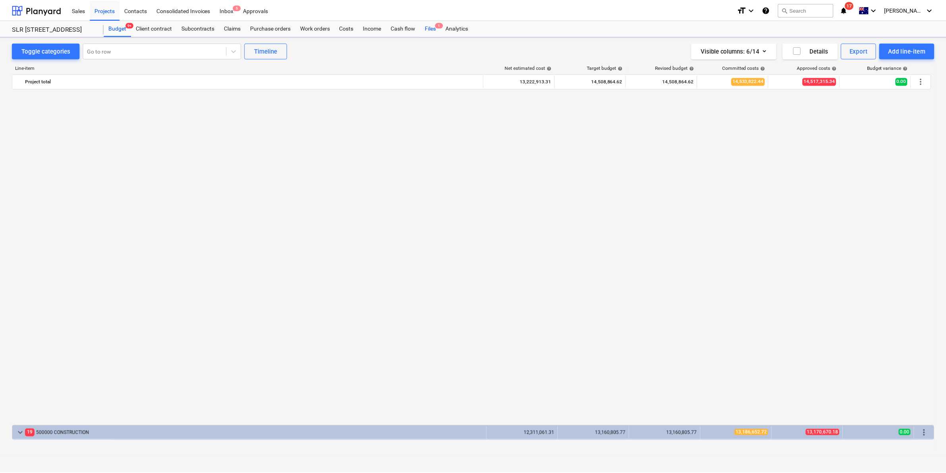
scroll to position [611, 0]
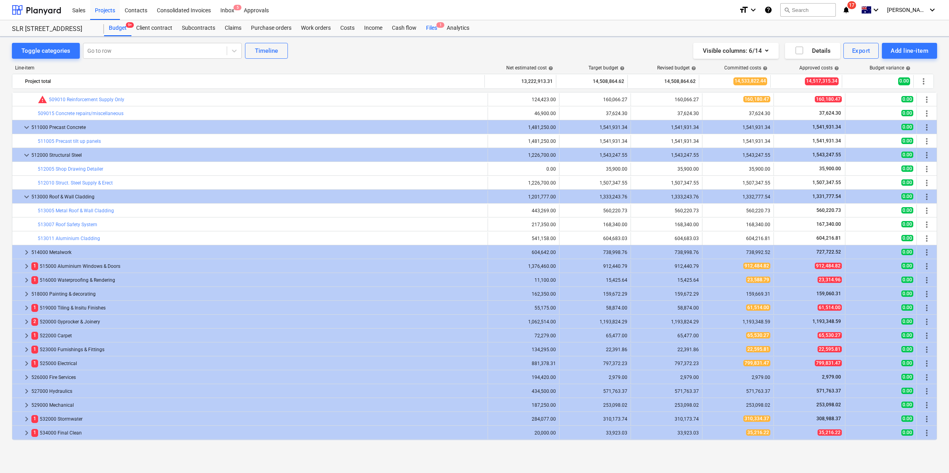
click at [433, 24] on div "Files 1" at bounding box center [431, 28] width 21 height 16
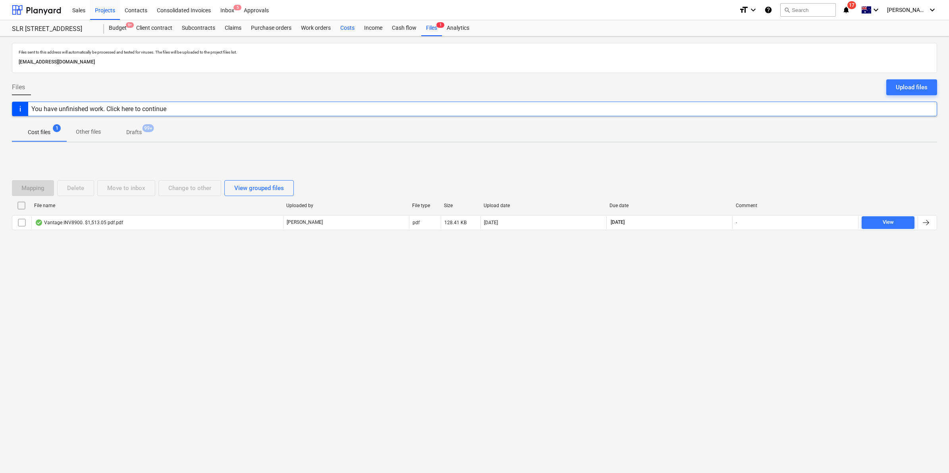
click at [356, 27] on div "Costs" at bounding box center [348, 28] width 24 height 16
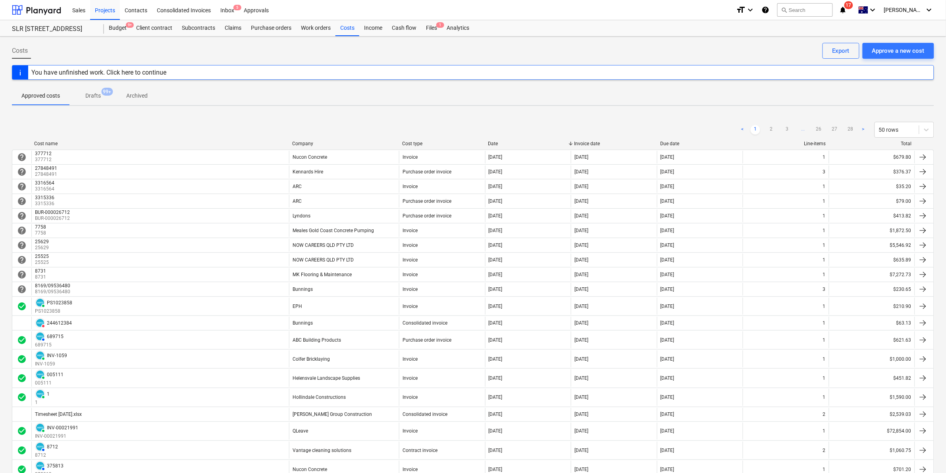
click at [305, 145] on div "Company" at bounding box center [344, 144] width 104 height 6
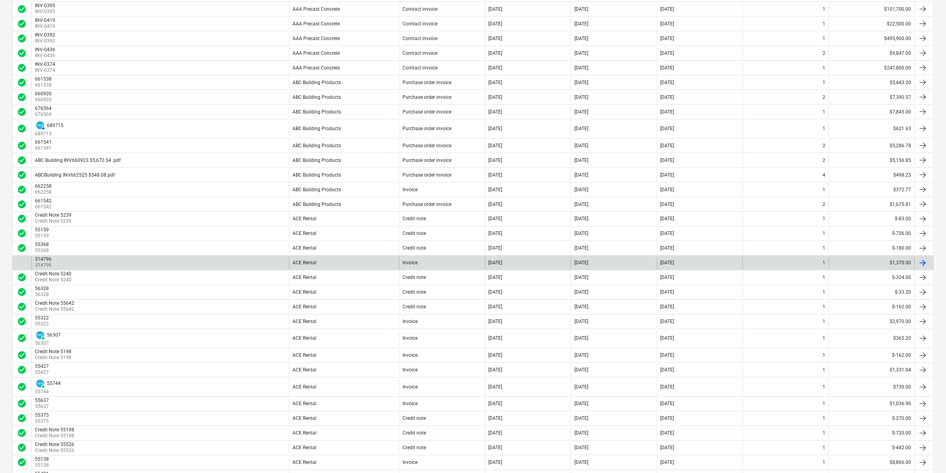
scroll to position [491, 0]
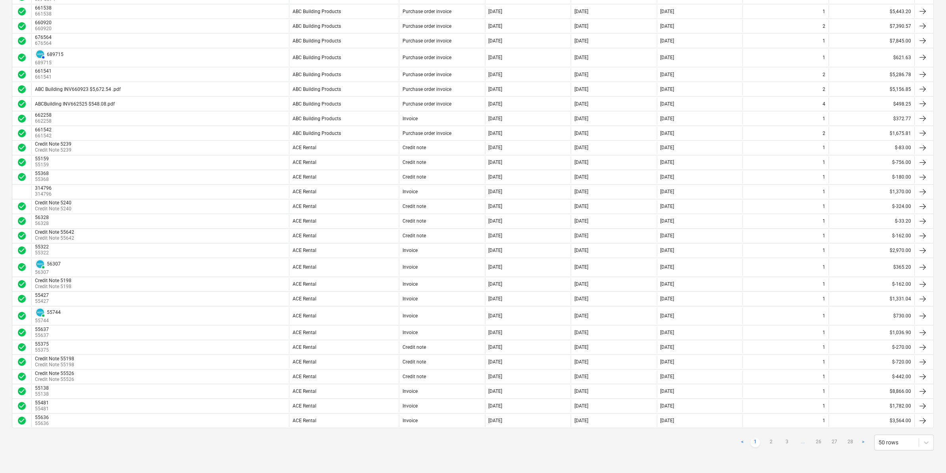
click at [806, 444] on span "..." at bounding box center [803, 443] width 10 height 10
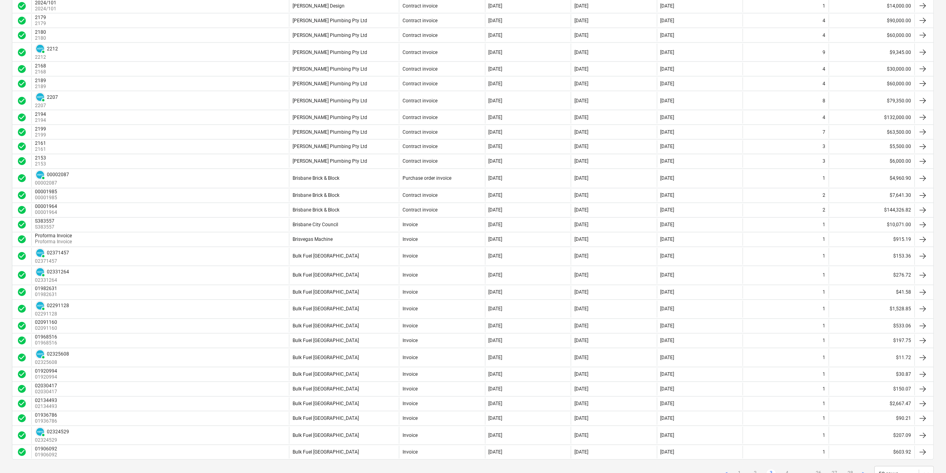
scroll to position [504, 0]
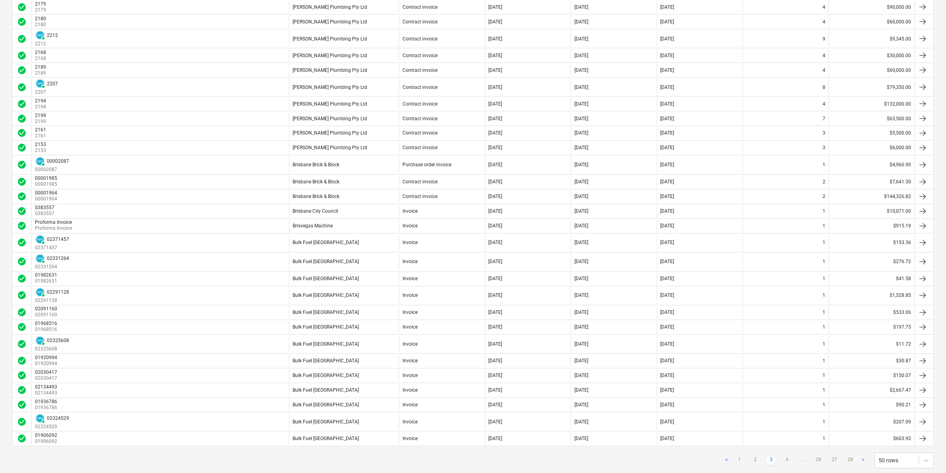
click at [788, 464] on link "4" at bounding box center [788, 461] width 10 height 10
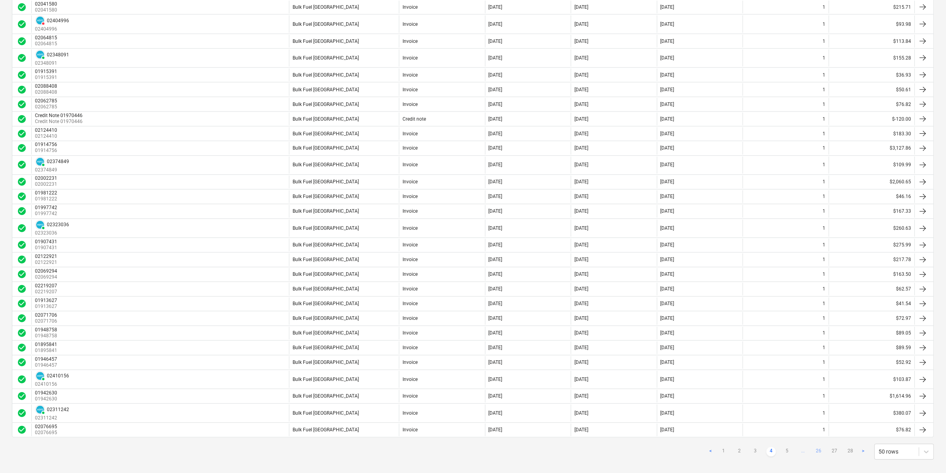
click at [818, 457] on link "26" at bounding box center [819, 452] width 10 height 10
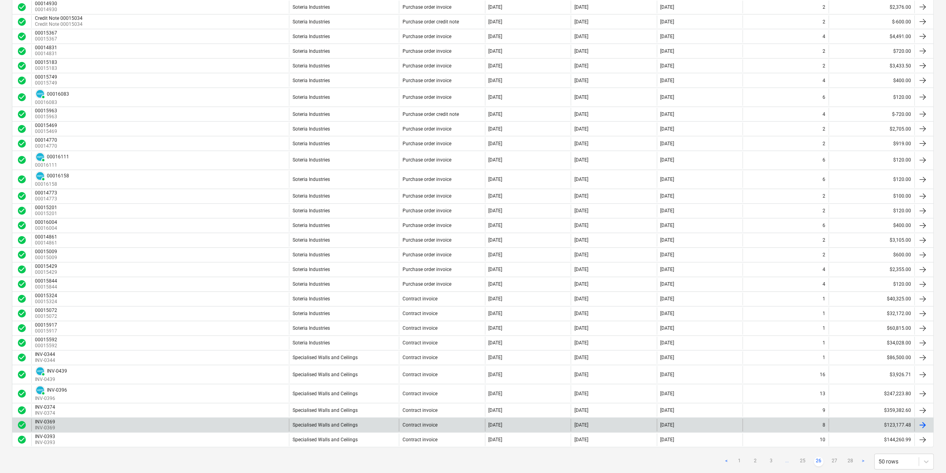
scroll to position [499, 0]
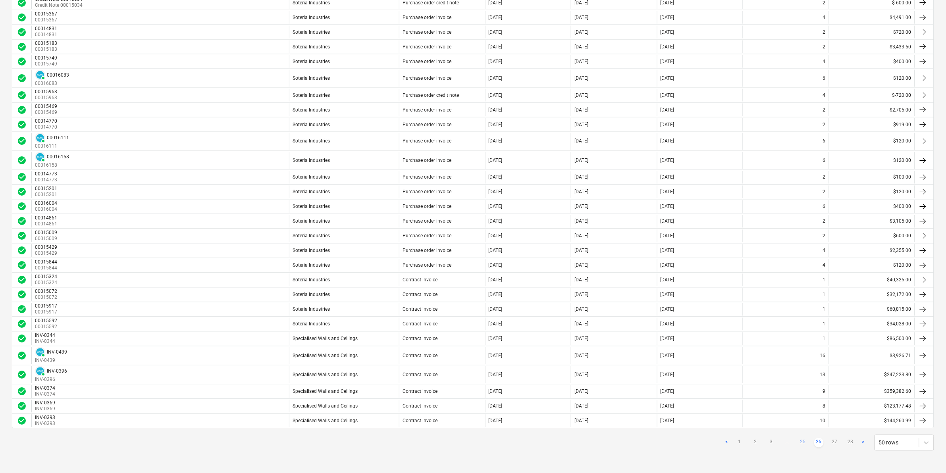
click at [799, 442] on link "25" at bounding box center [803, 443] width 10 height 10
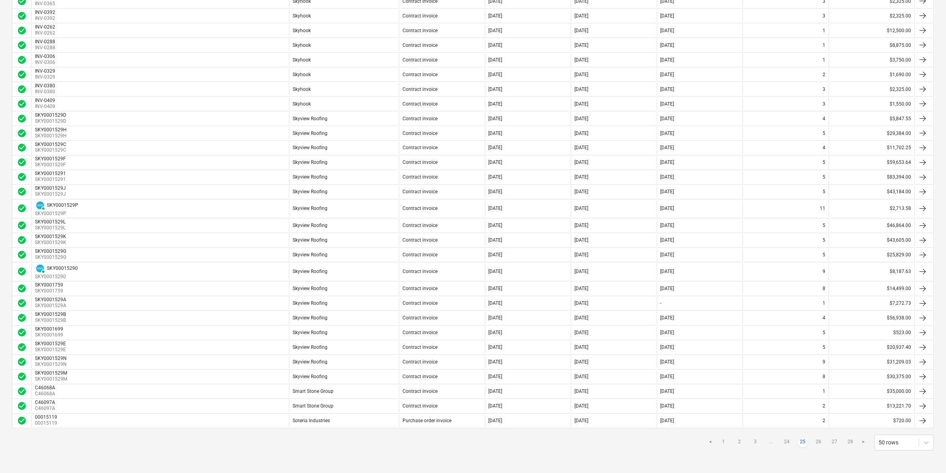
scroll to position [486, 0]
click at [789, 439] on link "24" at bounding box center [788, 443] width 10 height 10
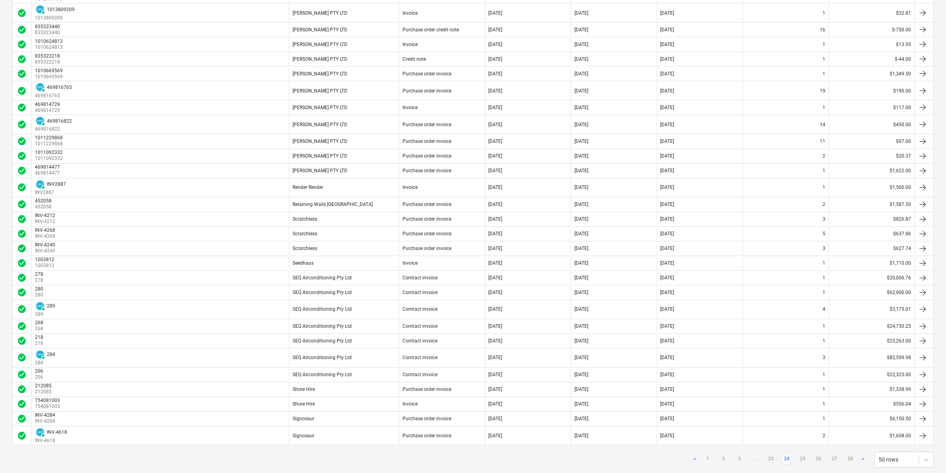
scroll to position [522, 0]
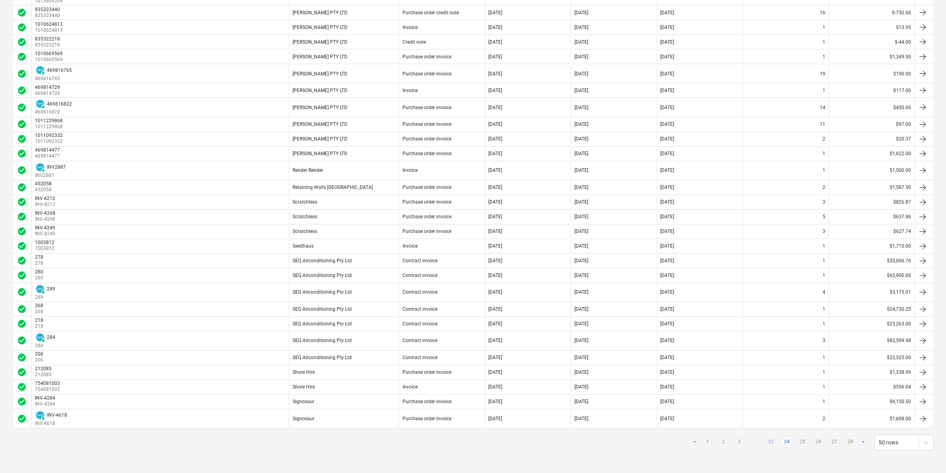
click at [774, 440] on link "23" at bounding box center [772, 443] width 10 height 10
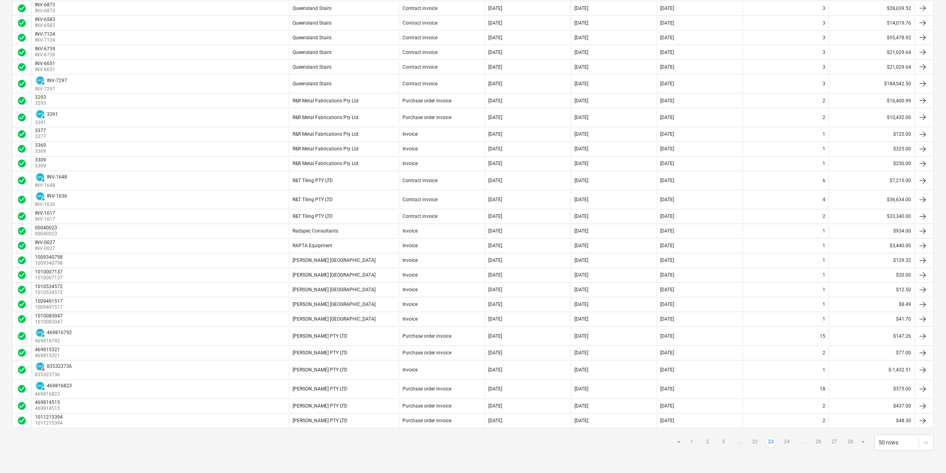
scroll to position [509, 0]
click at [756, 443] on link "22" at bounding box center [756, 443] width 10 height 10
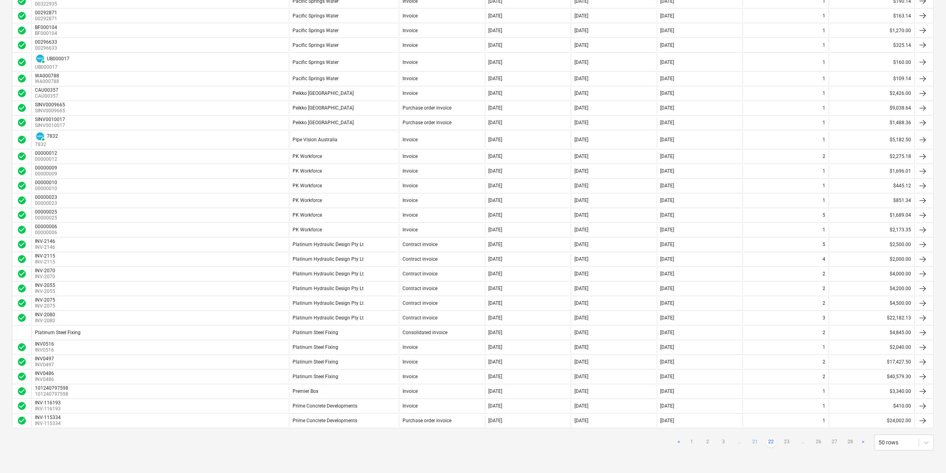
click at [757, 443] on link "21" at bounding box center [756, 443] width 10 height 10
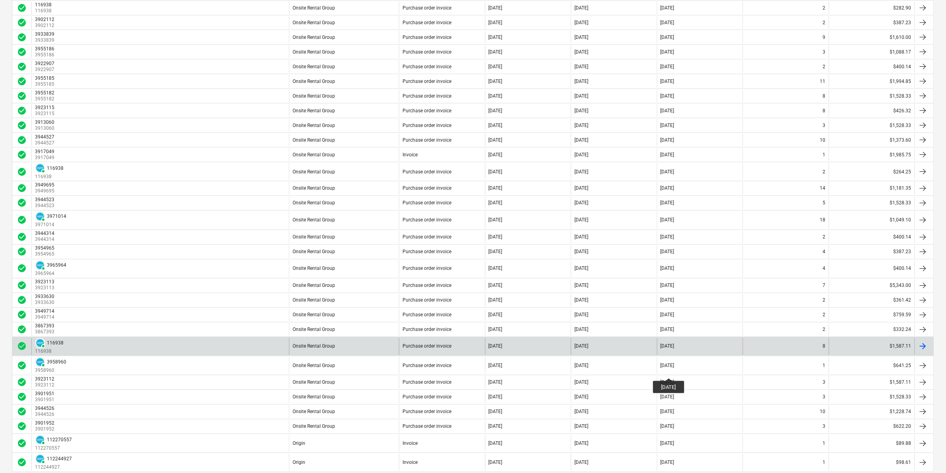
scroll to position [499, 0]
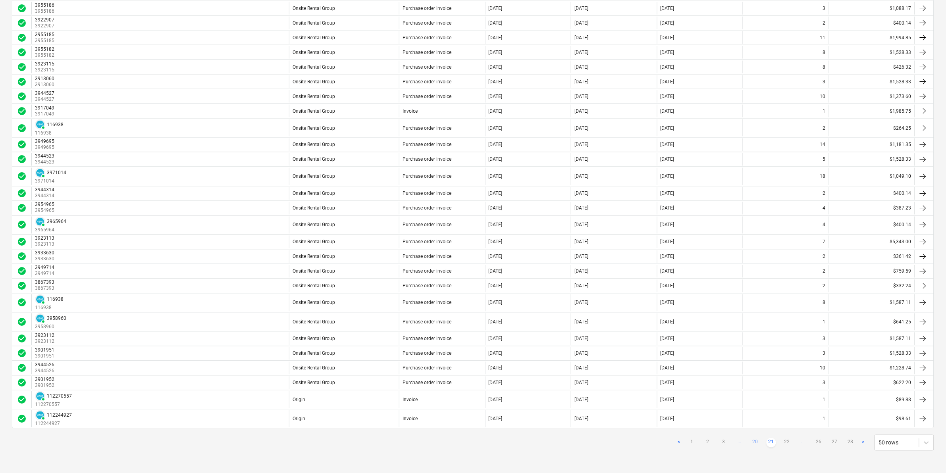
click at [757, 441] on link "20" at bounding box center [756, 443] width 10 height 10
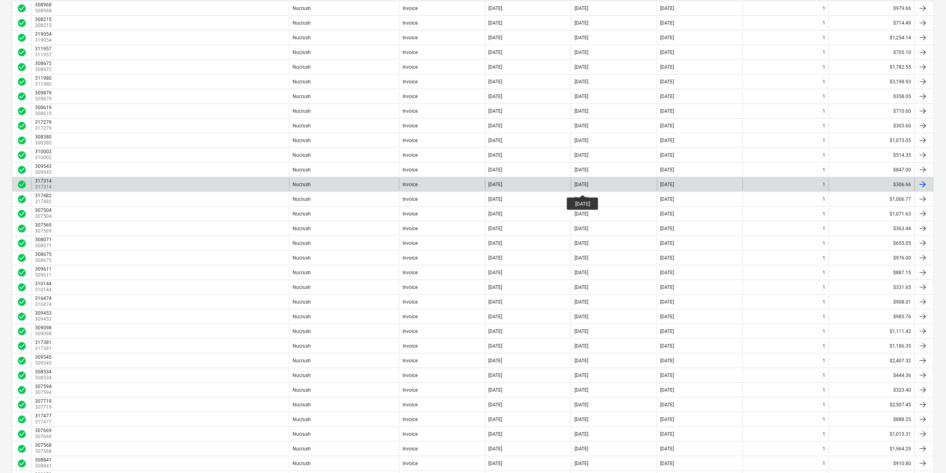
scroll to position [0, 0]
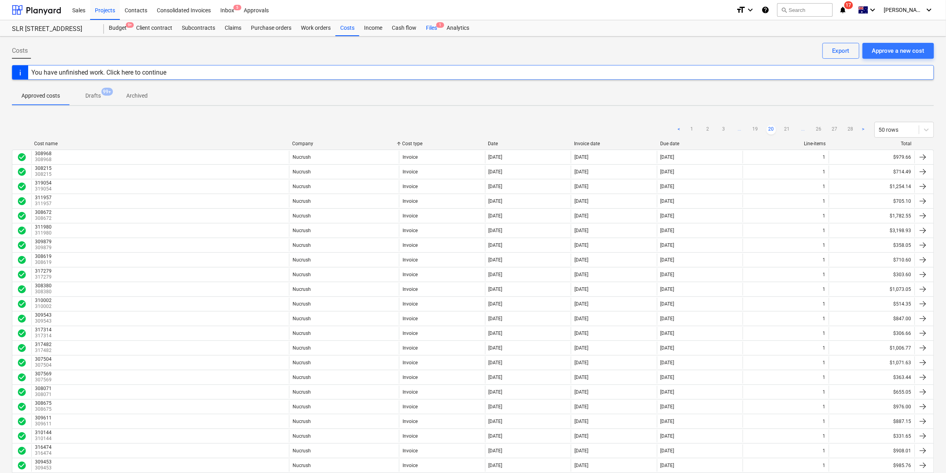
click at [438, 26] on span "1" at bounding box center [440, 25] width 8 height 6
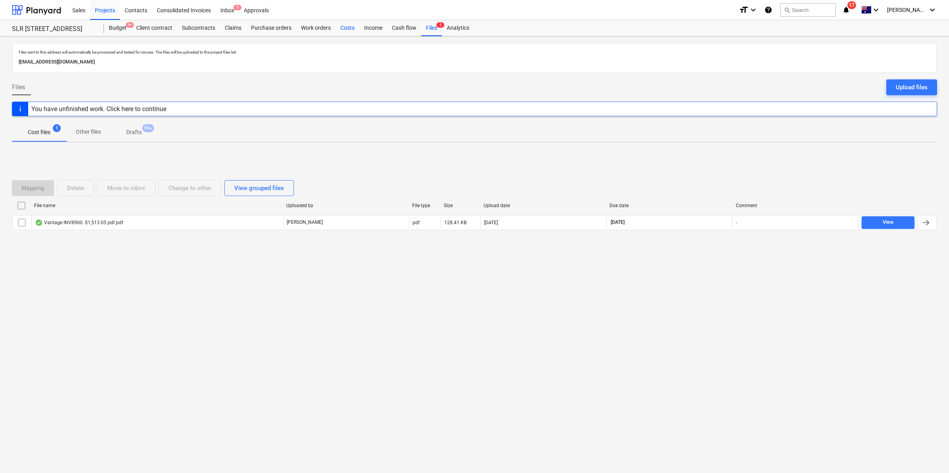
click at [350, 24] on div "Costs" at bounding box center [348, 28] width 24 height 16
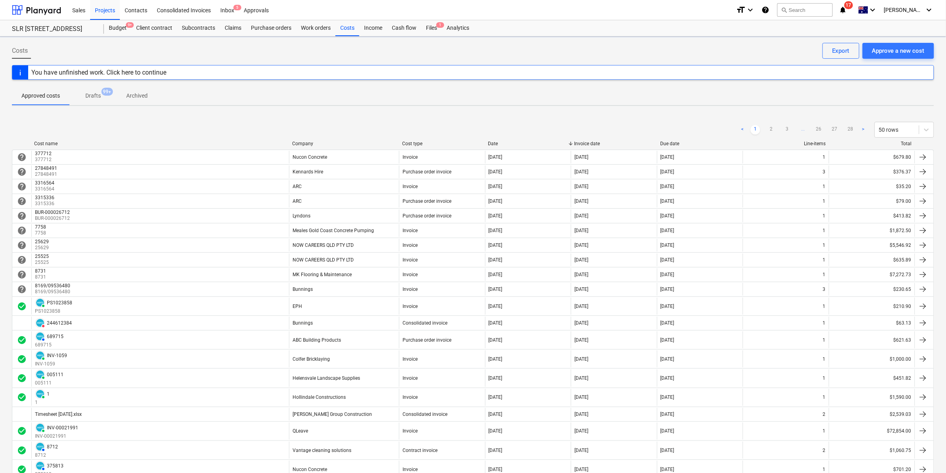
click at [592, 143] on div "Invoice date" at bounding box center [614, 144] width 80 height 6
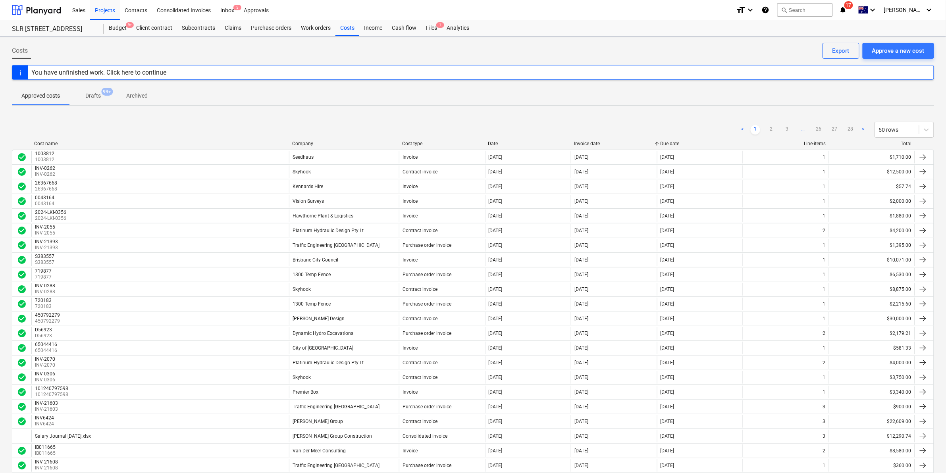
click at [592, 143] on div "Invoice date" at bounding box center [614, 144] width 80 height 6
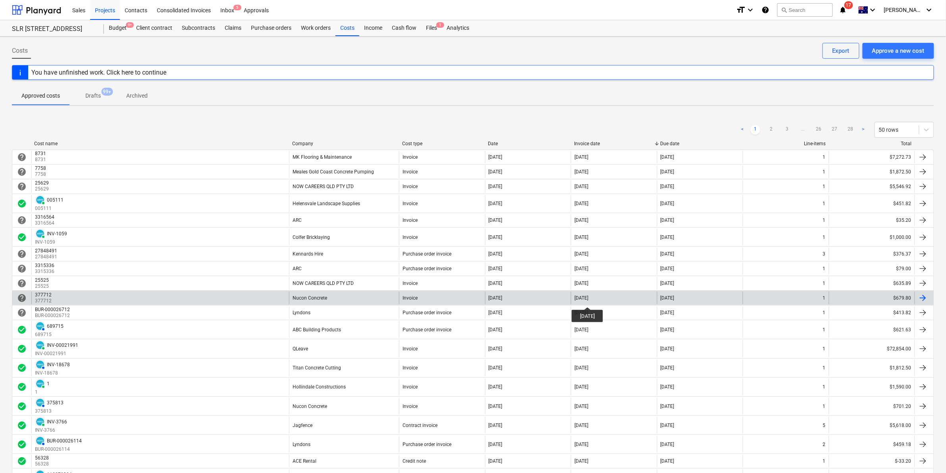
click at [588, 300] on div "[DATE]" at bounding box center [582, 298] width 14 height 6
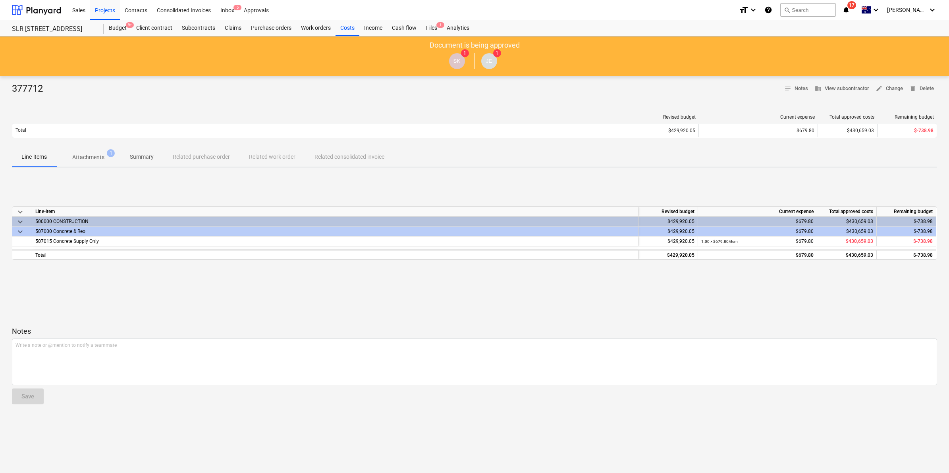
click at [98, 155] on p "Attachments" at bounding box center [88, 157] width 32 height 8
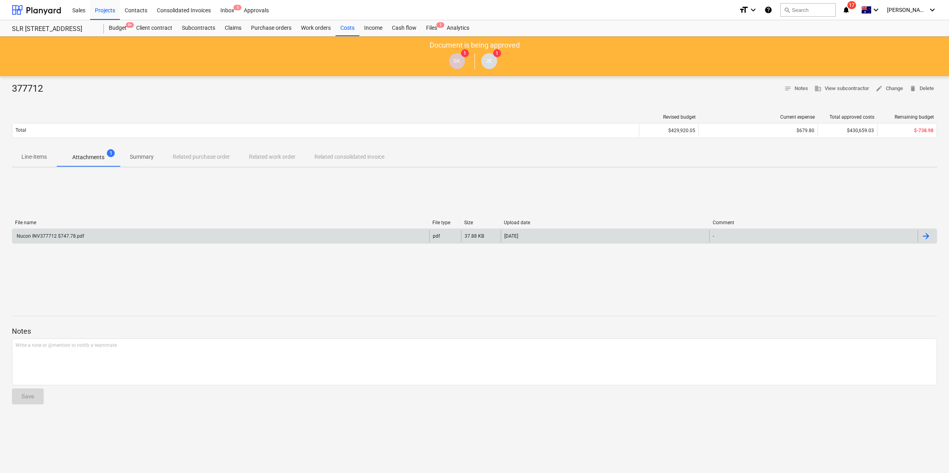
click at [122, 235] on div "Nucon INV377712 $747.78.pdf" at bounding box center [220, 236] width 417 height 13
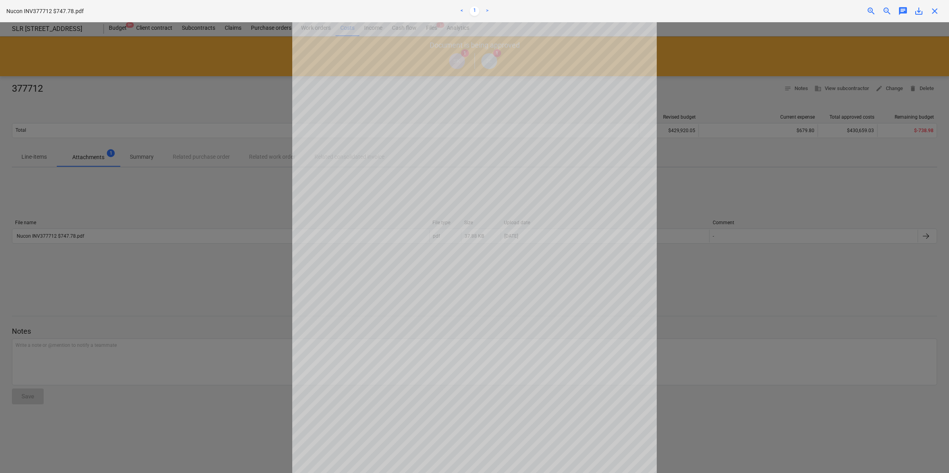
click at [935, 11] on span "close" at bounding box center [935, 11] width 10 height 10
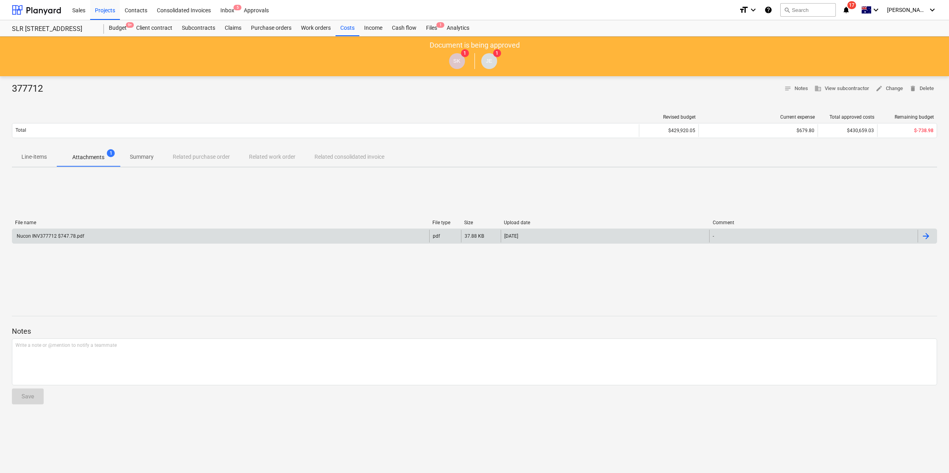
click at [400, 237] on div "Nucon INV377712 $747.78.pdf" at bounding box center [220, 236] width 417 height 13
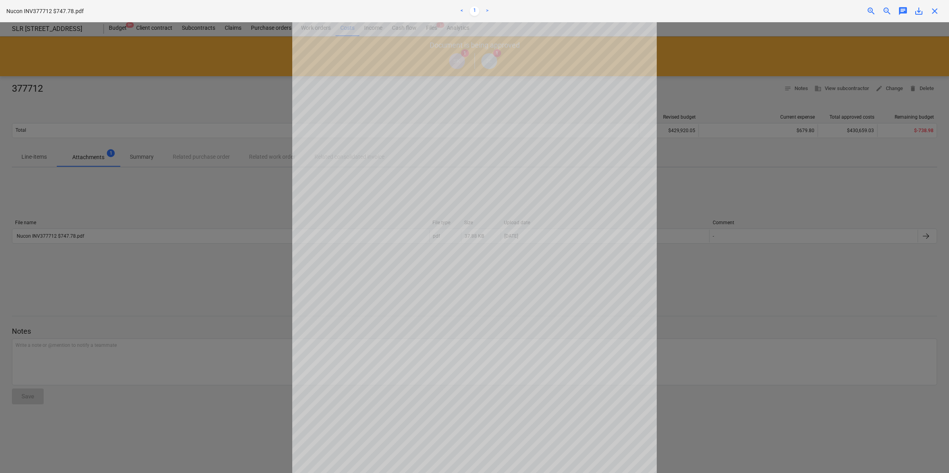
click at [930, 9] on span "close" at bounding box center [935, 11] width 10 height 10
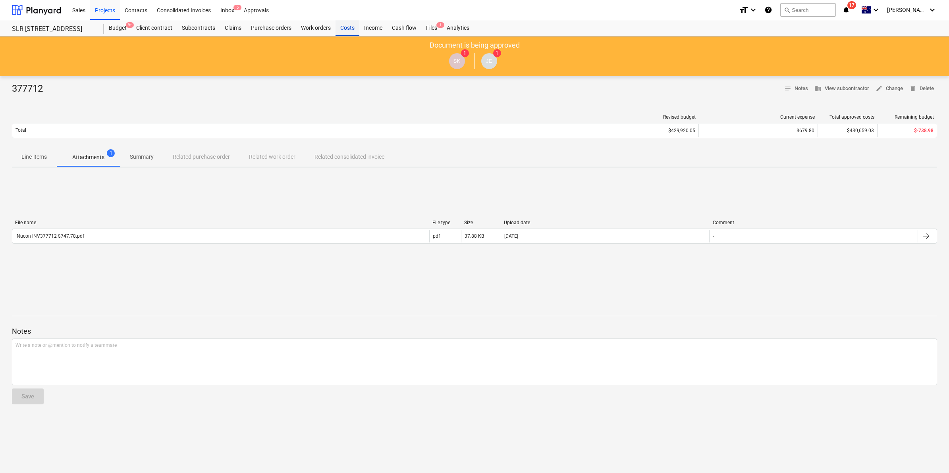
click at [350, 30] on div "Costs" at bounding box center [348, 28] width 24 height 16
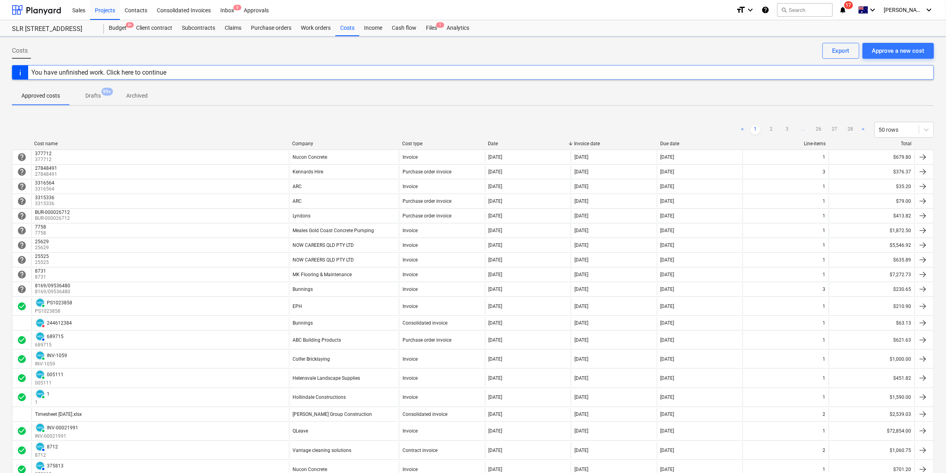
click at [255, 142] on div "Cost name" at bounding box center [160, 144] width 252 height 6
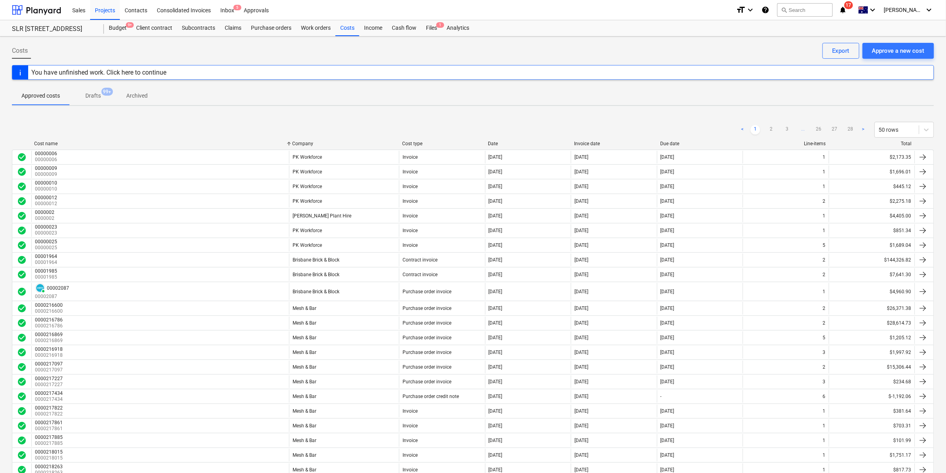
click at [255, 142] on div "Cost name" at bounding box center [160, 144] width 252 height 6
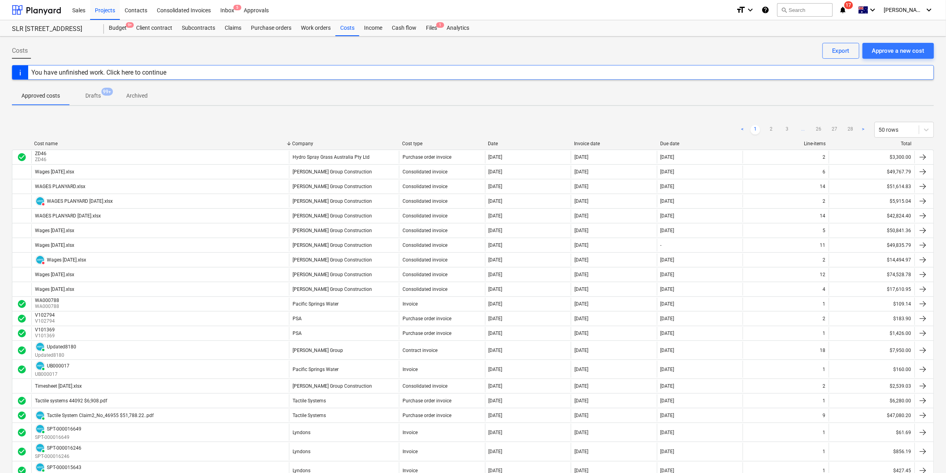
click at [504, 145] on div "Date" at bounding box center [528, 144] width 80 height 6
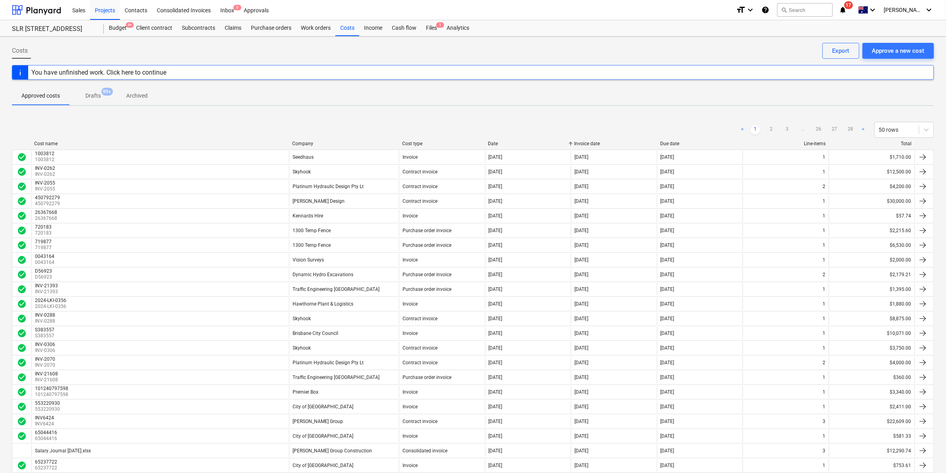
click at [504, 145] on div "Date" at bounding box center [528, 144] width 80 height 6
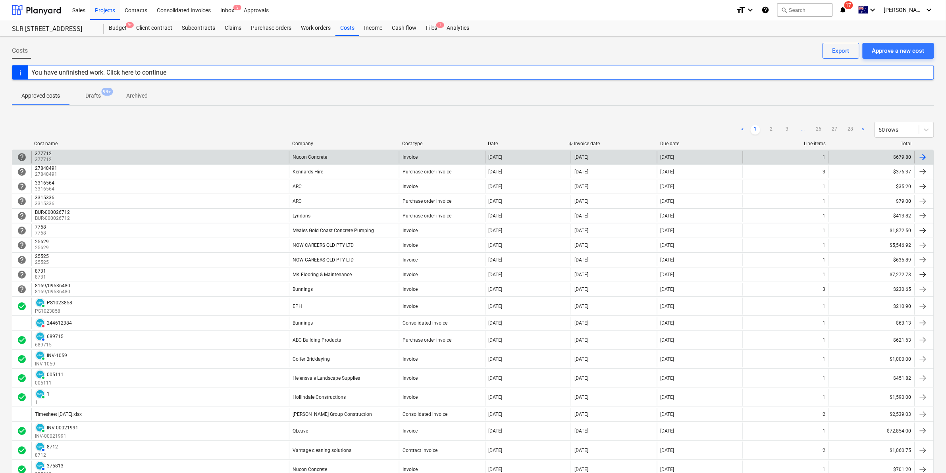
click at [249, 161] on div "377712 377712" at bounding box center [160, 157] width 258 height 13
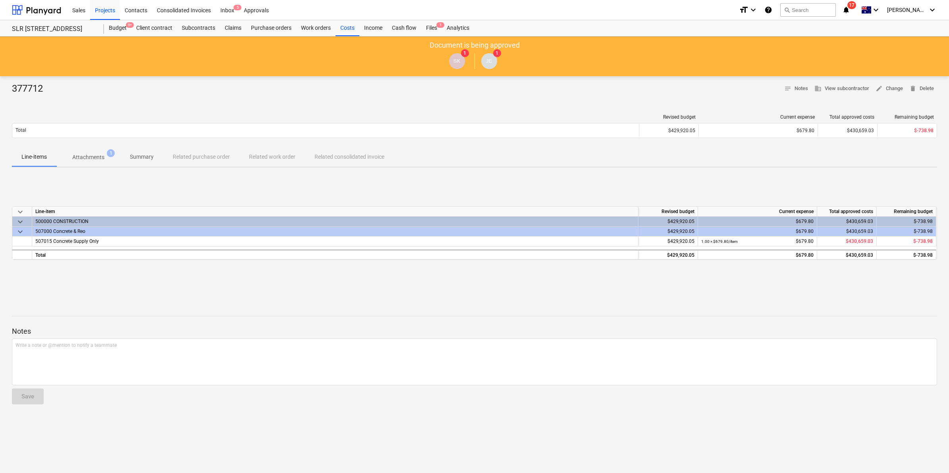
click at [104, 161] on span "Attachments 1" at bounding box center [88, 157] width 45 height 8
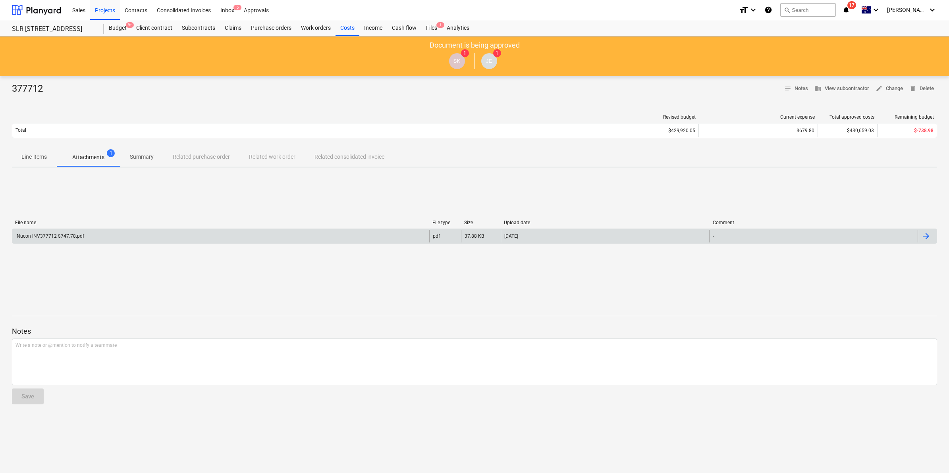
click at [90, 235] on div "Nucon INV377712 $747.78.pdf" at bounding box center [220, 236] width 417 height 13
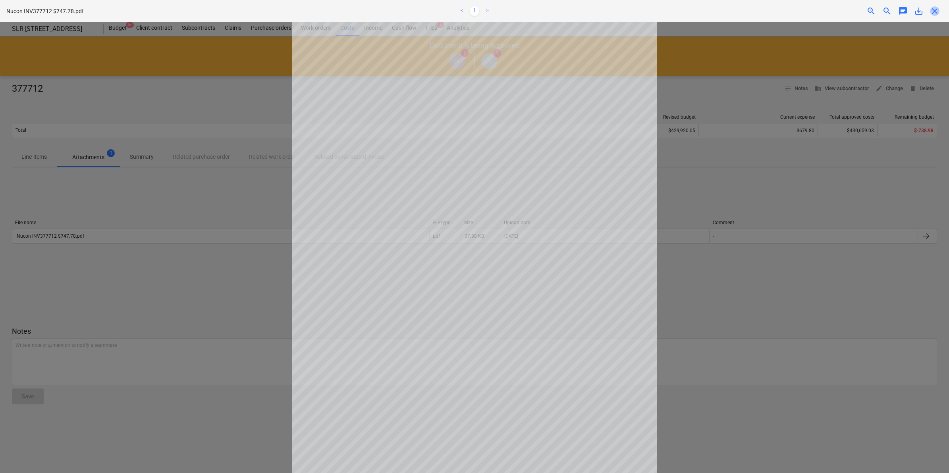
click at [936, 6] on span "close" at bounding box center [935, 11] width 10 height 10
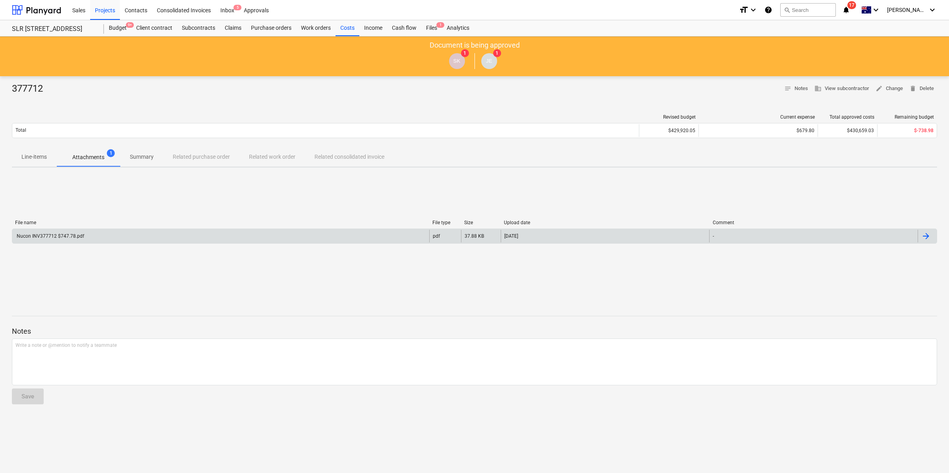
click at [445, 243] on div "Nucon INV377712 $747.78.pdf pdf 37.88 KB [DATE] -" at bounding box center [474, 236] width 925 height 15
click at [276, 237] on div "Nucon INV377712 $747.78.pdf" at bounding box center [220, 236] width 417 height 13
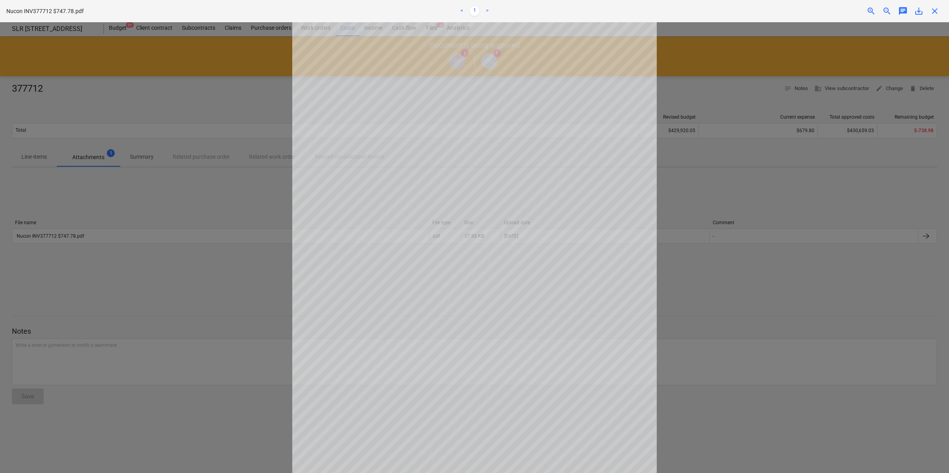
click at [932, 10] on span "close" at bounding box center [935, 11] width 10 height 10
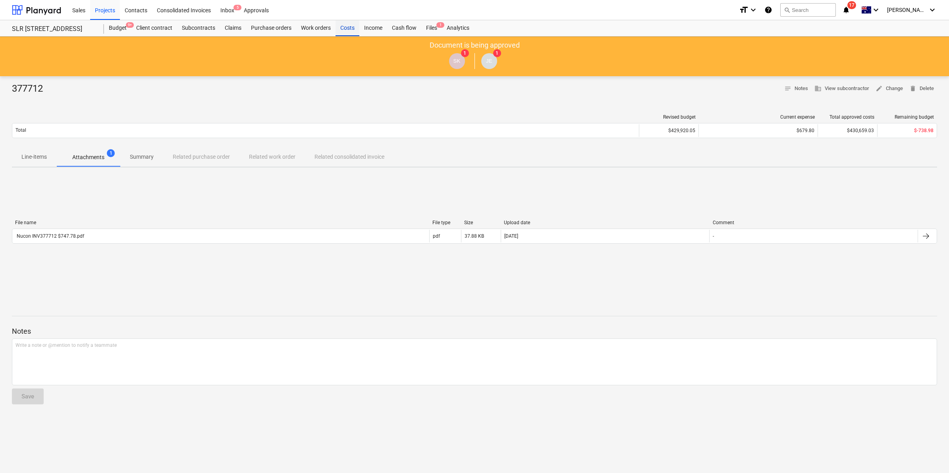
click at [348, 24] on div "Costs" at bounding box center [348, 28] width 24 height 16
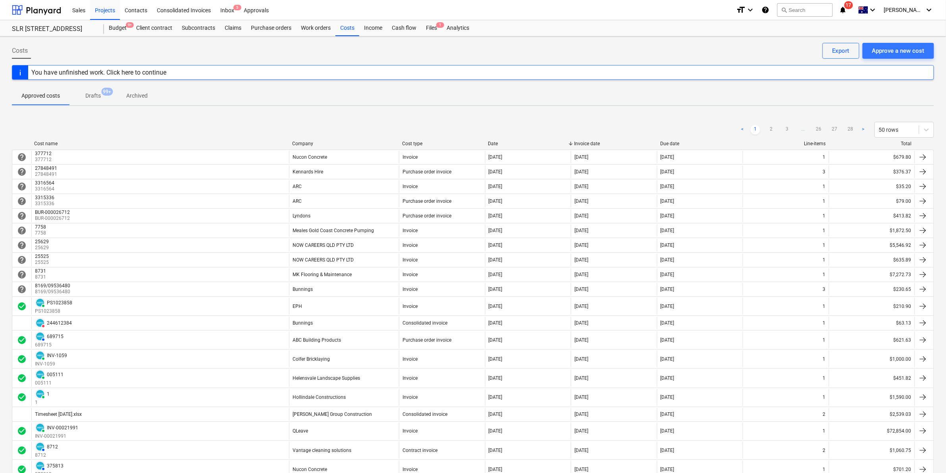
click at [322, 141] on div "Company" at bounding box center [344, 144] width 104 height 6
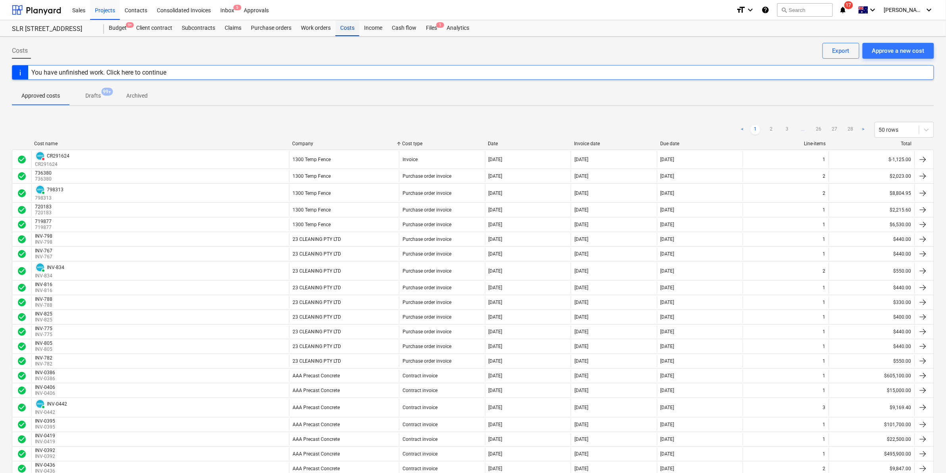
click at [353, 28] on div "Costs" at bounding box center [348, 28] width 24 height 16
click at [112, 8] on div "Projects" at bounding box center [105, 10] width 30 height 20
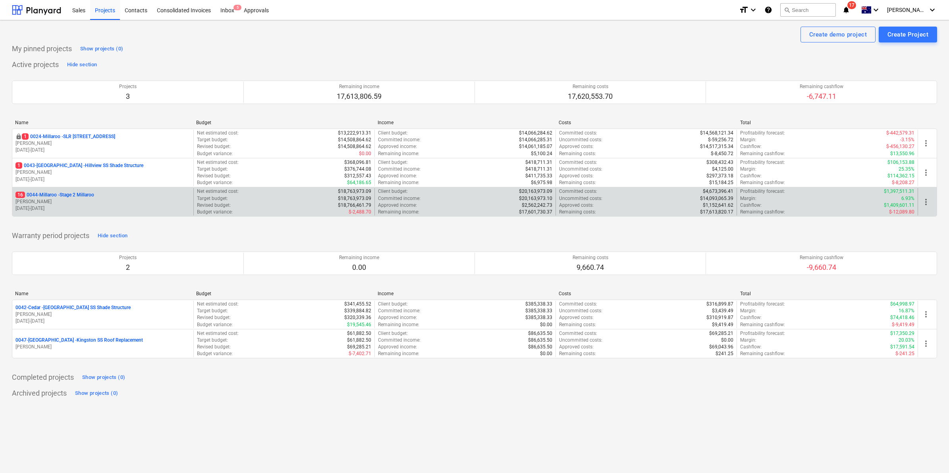
click at [72, 197] on p "16 0044-Millaroo - Stage 2 Millaroo" at bounding box center [54, 195] width 79 height 7
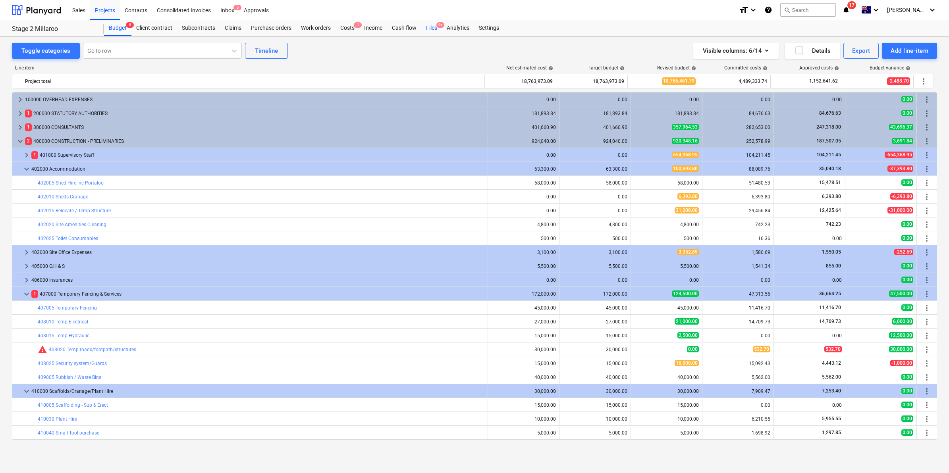
click at [425, 29] on div "Files 9+" at bounding box center [431, 28] width 21 height 16
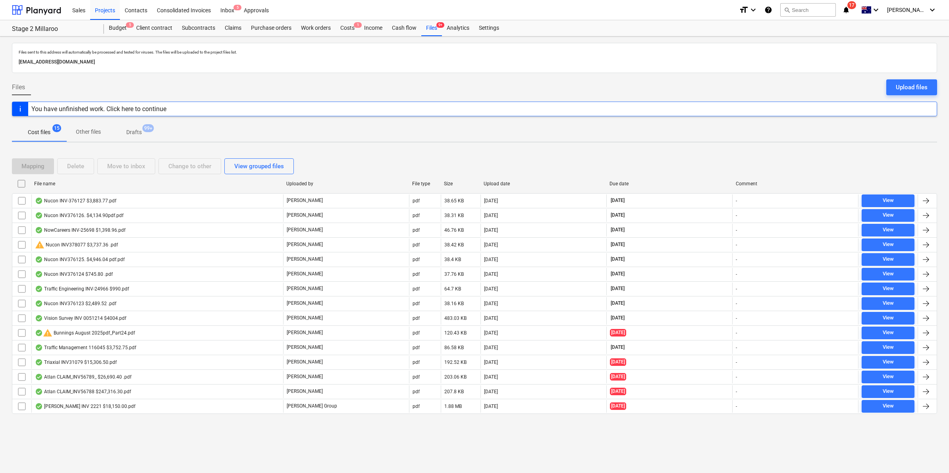
click at [87, 184] on div "File name" at bounding box center [157, 184] width 246 height 6
checkbox input "false"
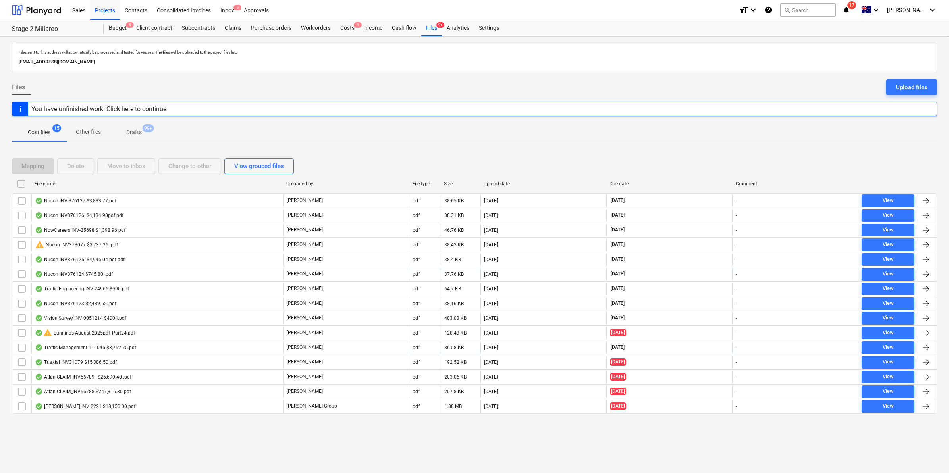
checkbox input "false"
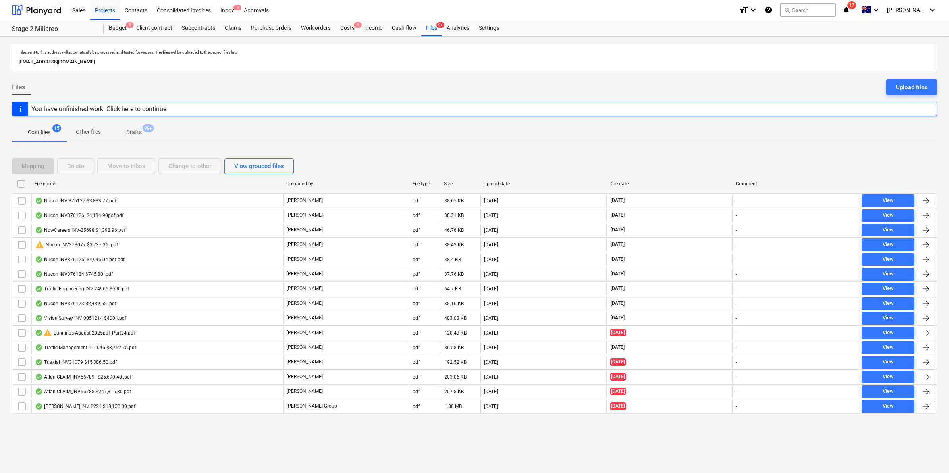
checkbox input "false"
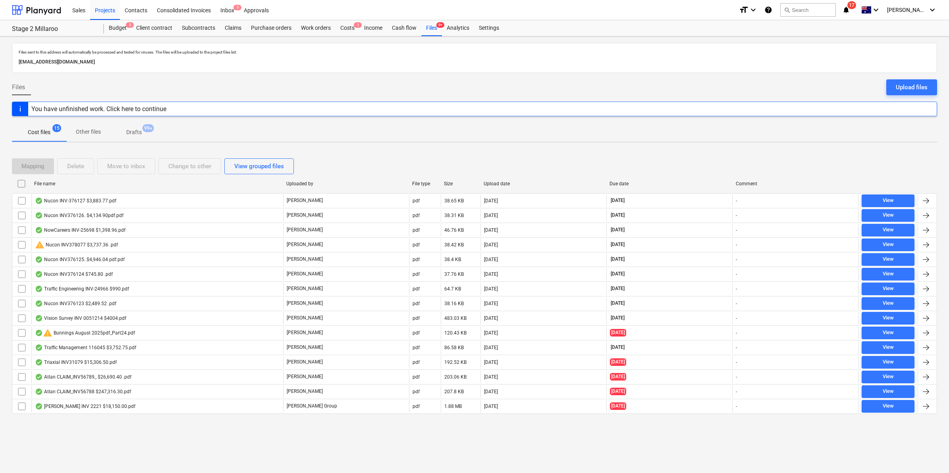
checkbox input "false"
click at [350, 27] on div "Costs 1" at bounding box center [348, 28] width 24 height 16
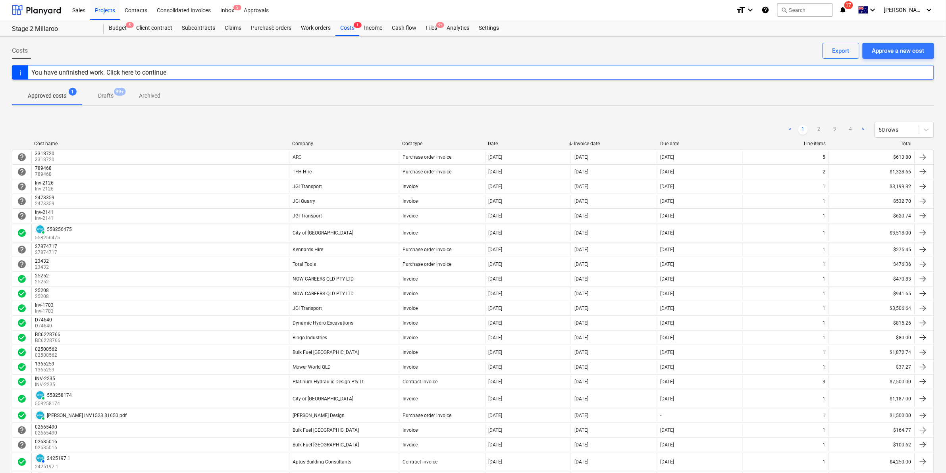
click at [503, 142] on div "Date" at bounding box center [528, 144] width 80 height 6
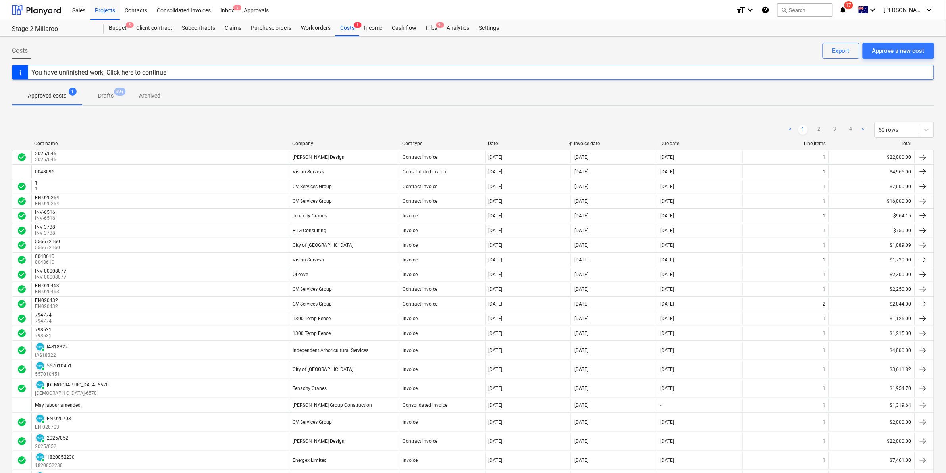
click at [503, 142] on div "Date" at bounding box center [528, 144] width 80 height 6
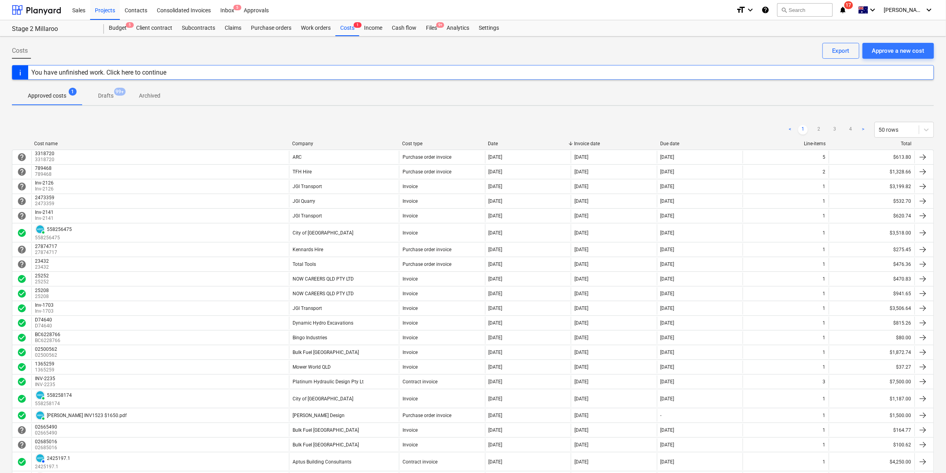
click at [314, 142] on div "Company" at bounding box center [344, 144] width 104 height 6
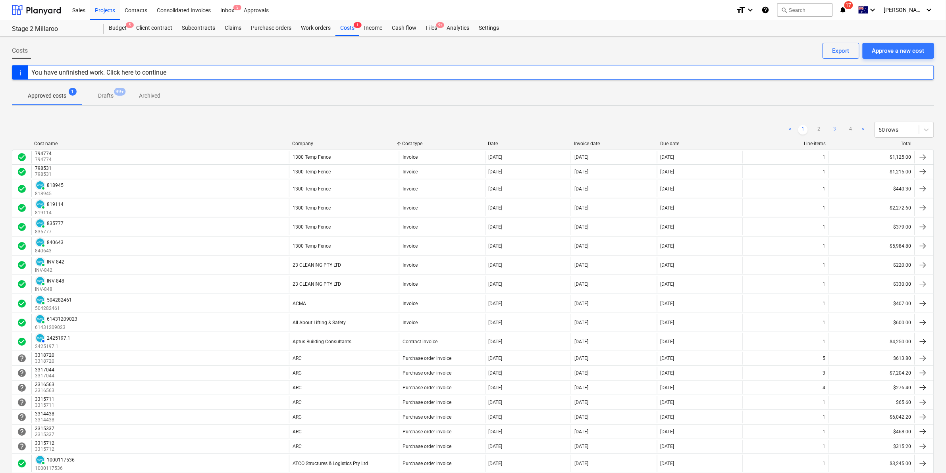
click at [835, 129] on link "3" at bounding box center [835, 130] width 10 height 10
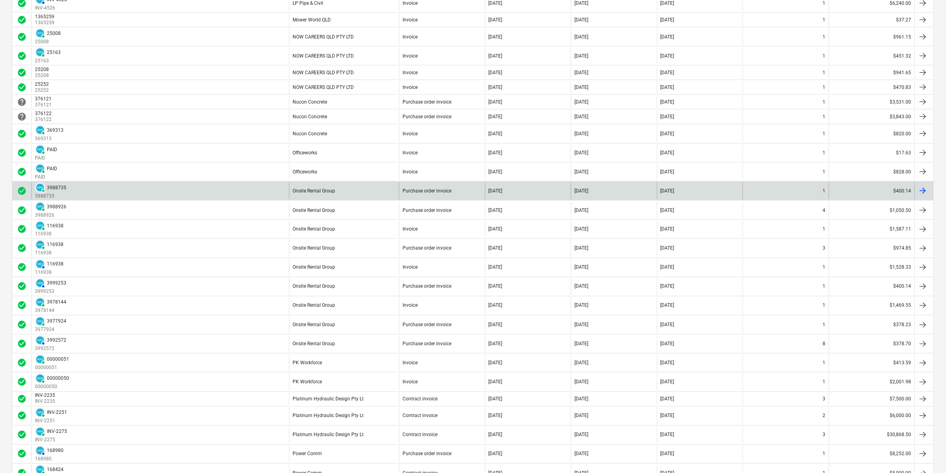
scroll to position [397, 0]
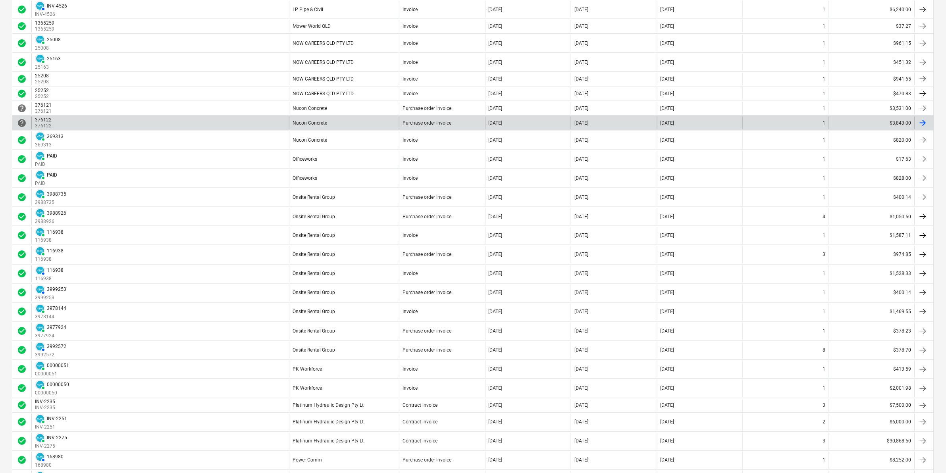
click at [345, 124] on div "Nucon Concrete" at bounding box center [344, 123] width 110 height 13
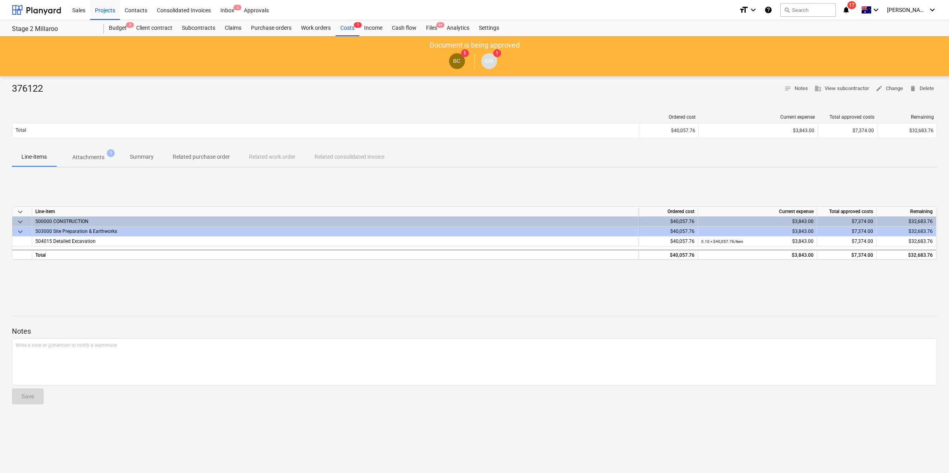
click at [98, 157] on p "Attachments" at bounding box center [88, 157] width 32 height 8
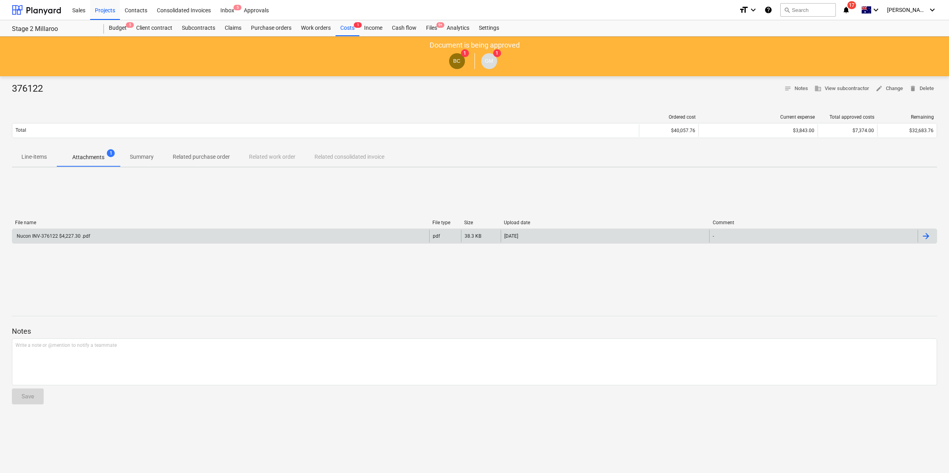
click at [83, 240] on div "Nucon INV-376122 $4,227.30 .pdf" at bounding box center [220, 236] width 417 height 13
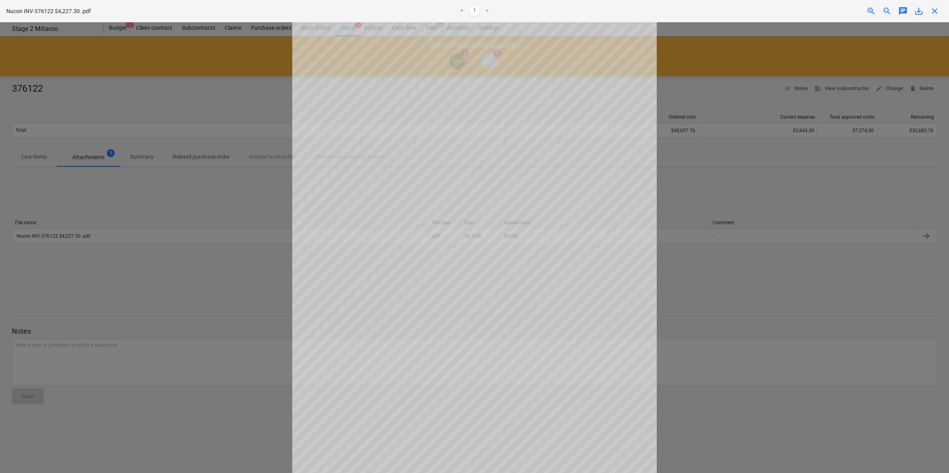
click at [933, 20] on div "Nucon INV-376122 $4,227.30 .pdf < 1 > zoom_in zoom_out chat 0 save_alt close" at bounding box center [474, 11] width 949 height 22
click at [935, 7] on span "close" at bounding box center [935, 11] width 10 height 10
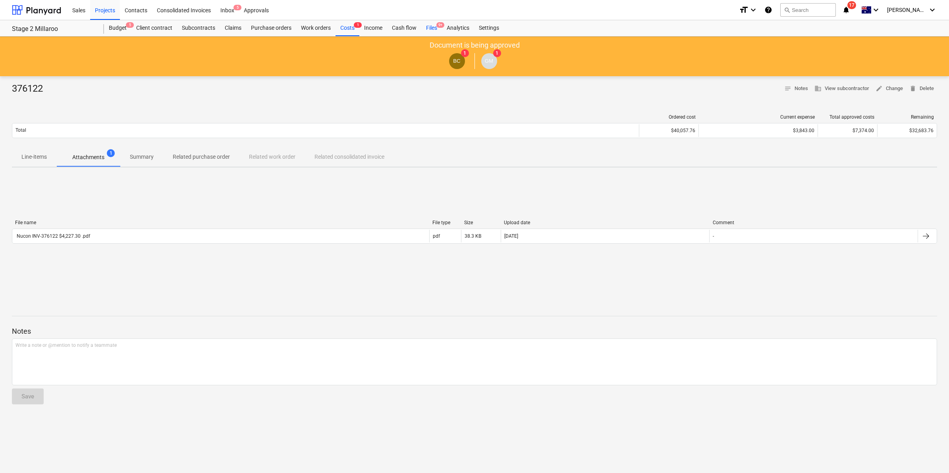
click at [435, 27] on div "Files 9+" at bounding box center [431, 28] width 21 height 16
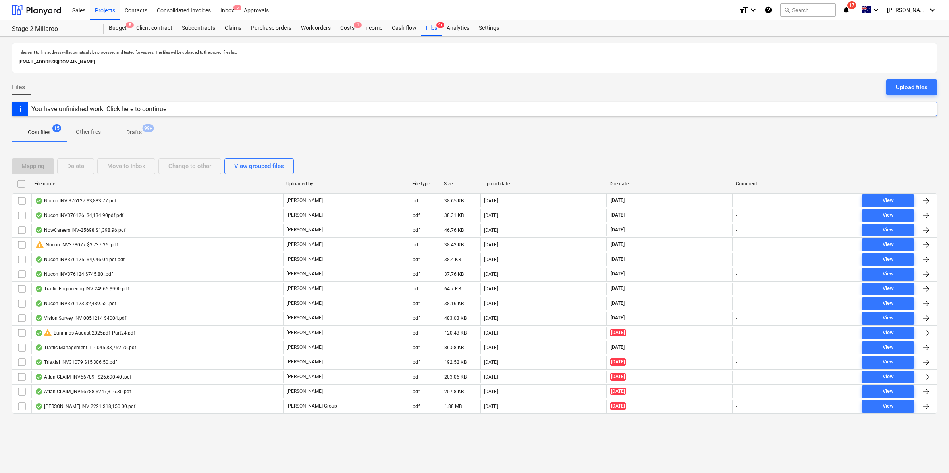
click at [183, 183] on div "File name" at bounding box center [157, 184] width 246 height 6
checkbox input "false"
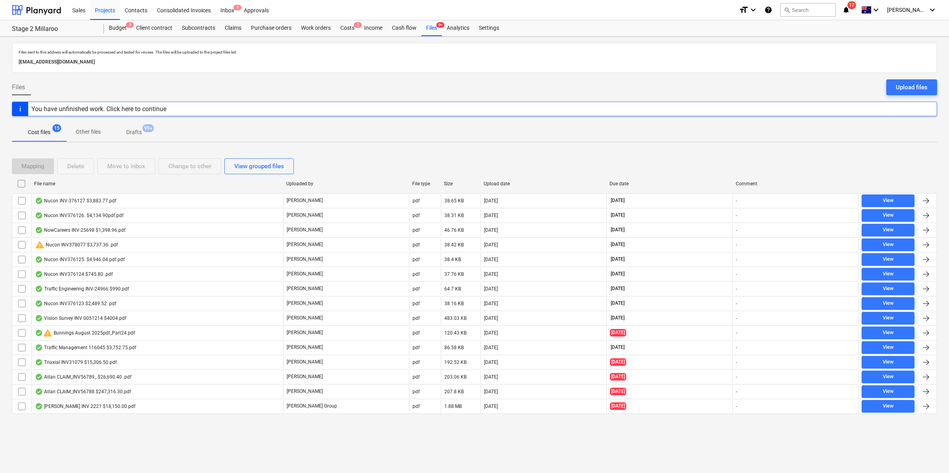
checkbox input "false"
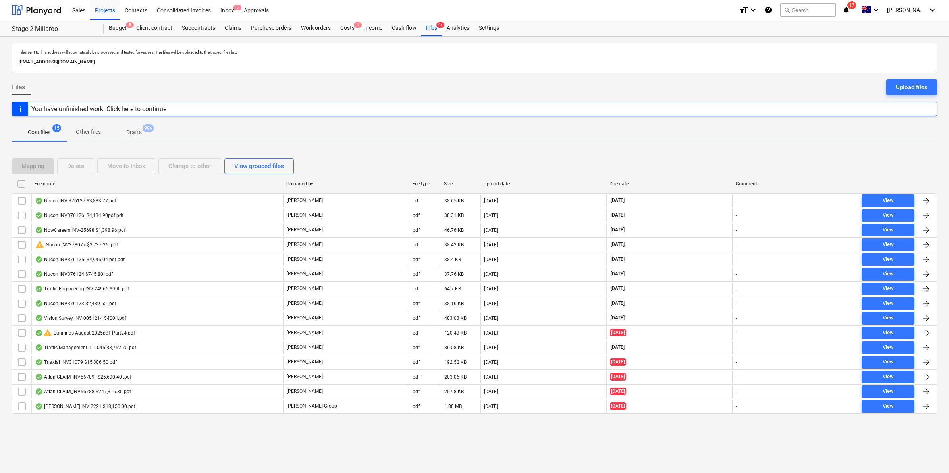
checkbox input "false"
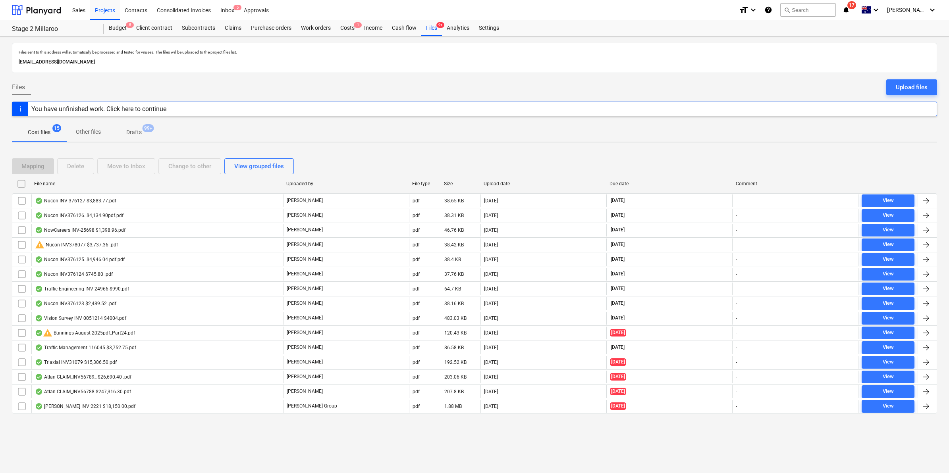
checkbox input "false"
click at [515, 185] on div "Upload date" at bounding box center [544, 184] width 120 height 6
checkbox input "false"
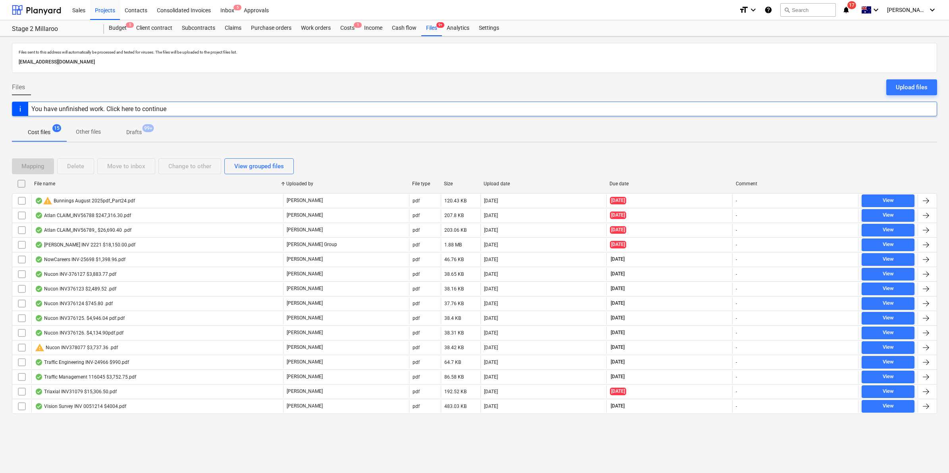
checkbox input "false"
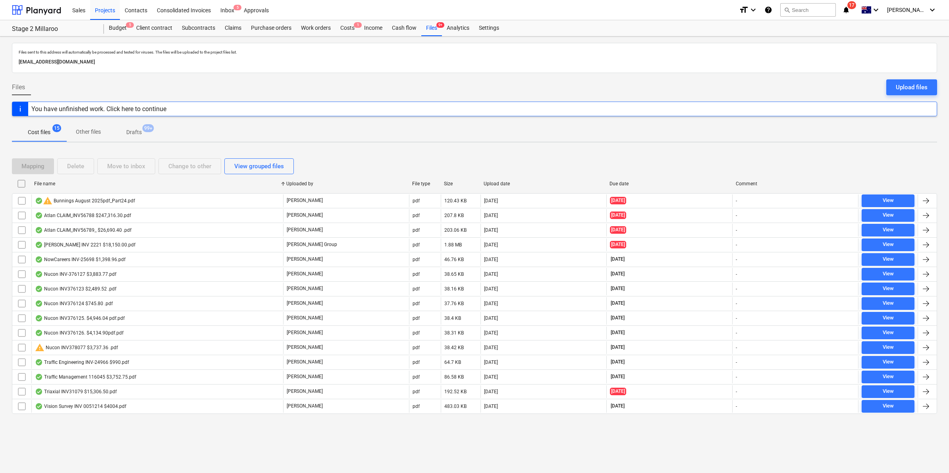
checkbox input "false"
click at [513, 185] on div "Upload date" at bounding box center [544, 184] width 120 height 6
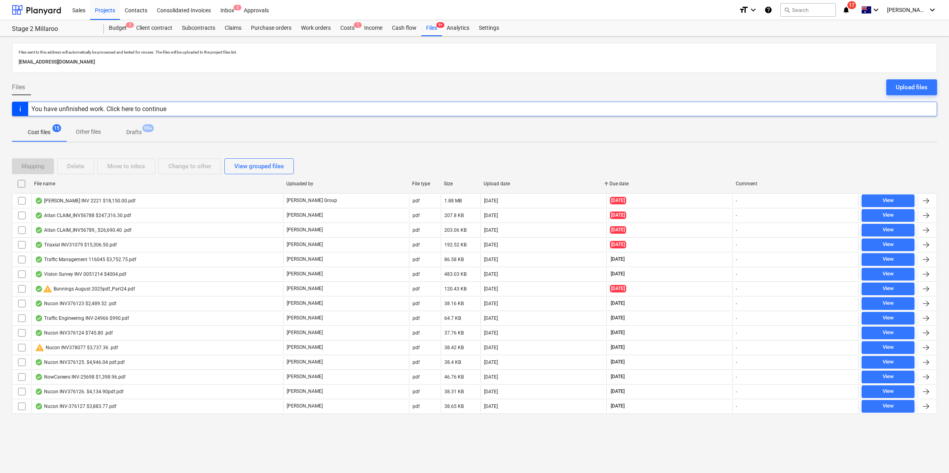
checkbox input "false"
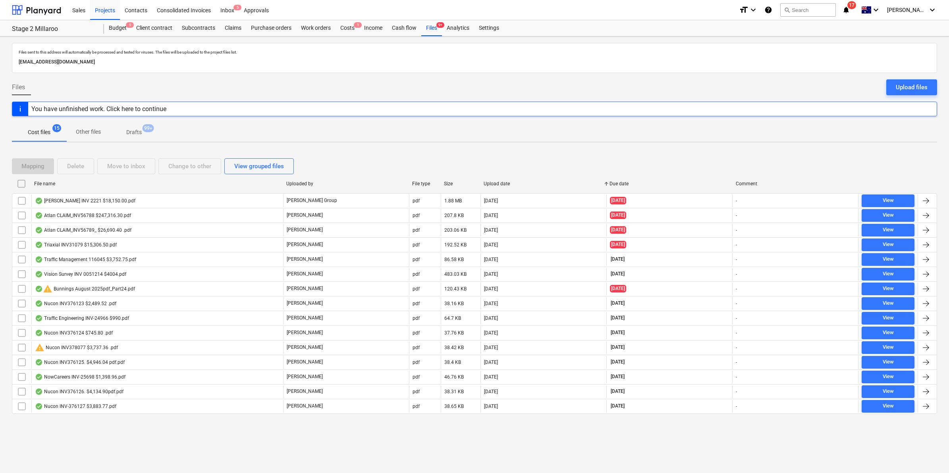
checkbox input "false"
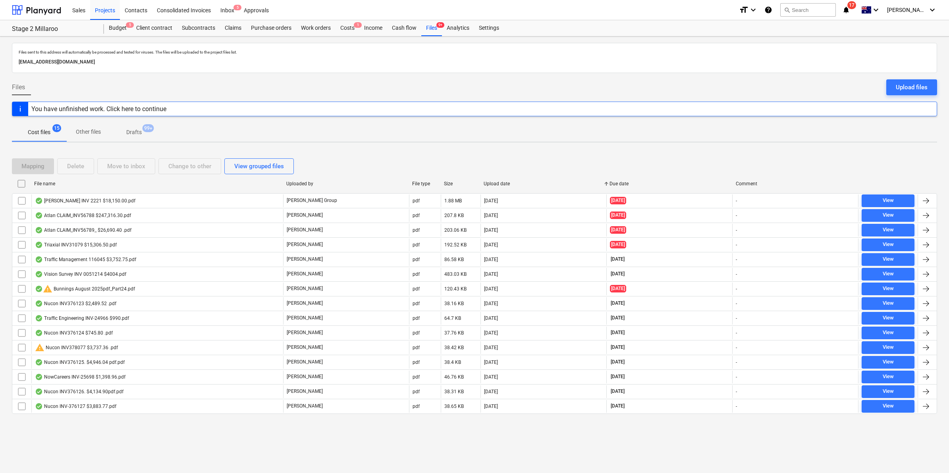
checkbox input "false"
click at [119, 183] on div "File name" at bounding box center [157, 184] width 246 height 6
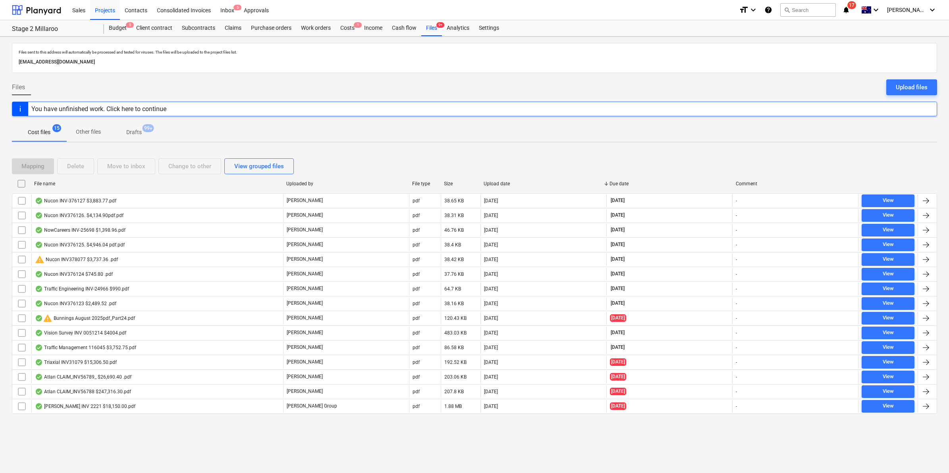
checkbox input "false"
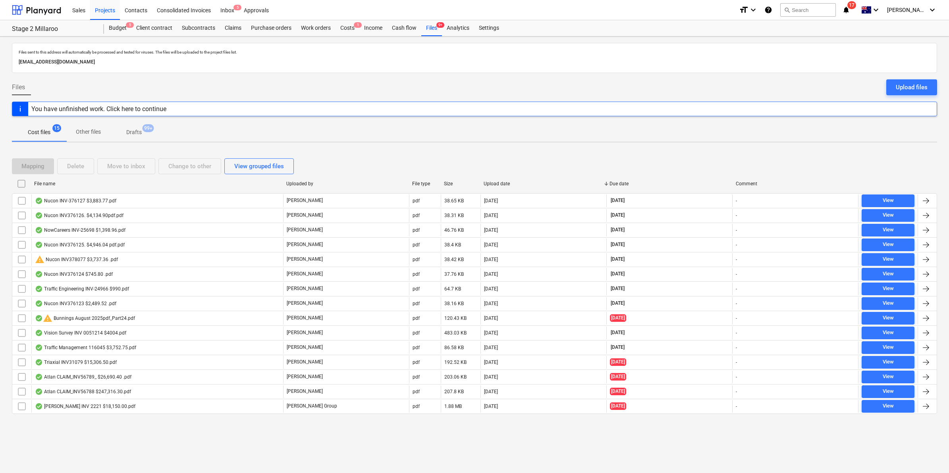
checkbox input "false"
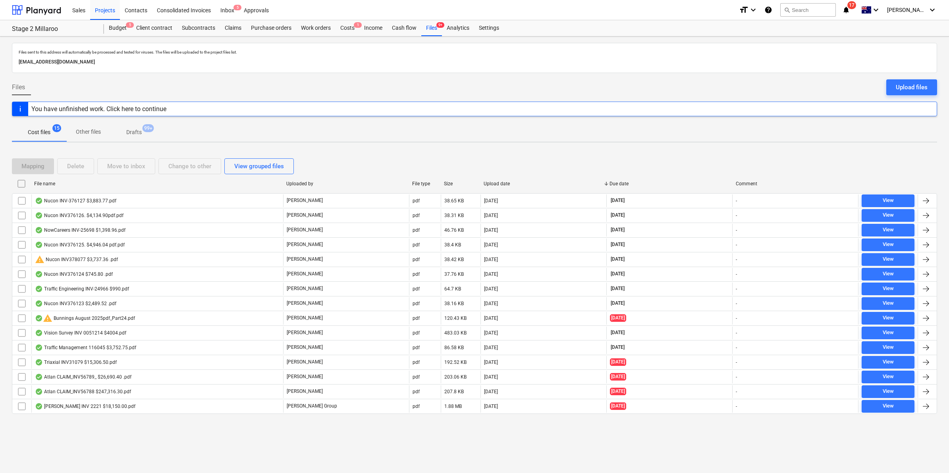
checkbox input "false"
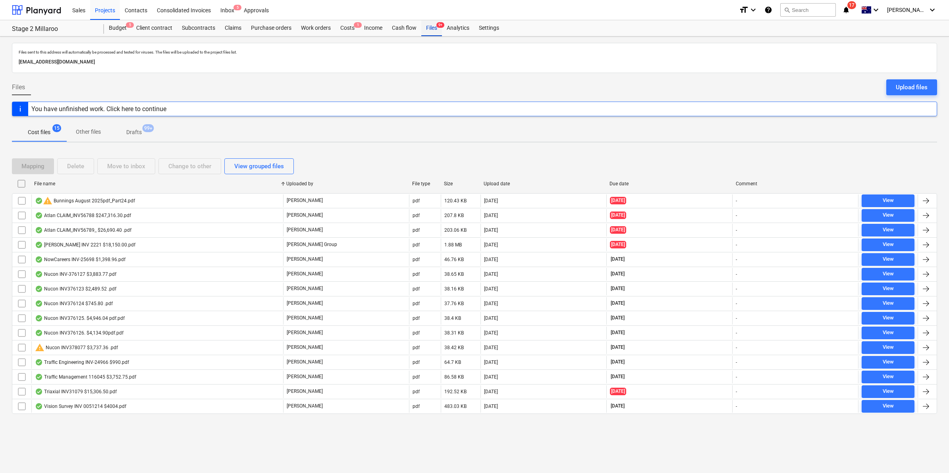
click at [427, 29] on div "Files 9+" at bounding box center [431, 28] width 21 height 16
click at [349, 28] on div "Costs 1" at bounding box center [348, 28] width 24 height 16
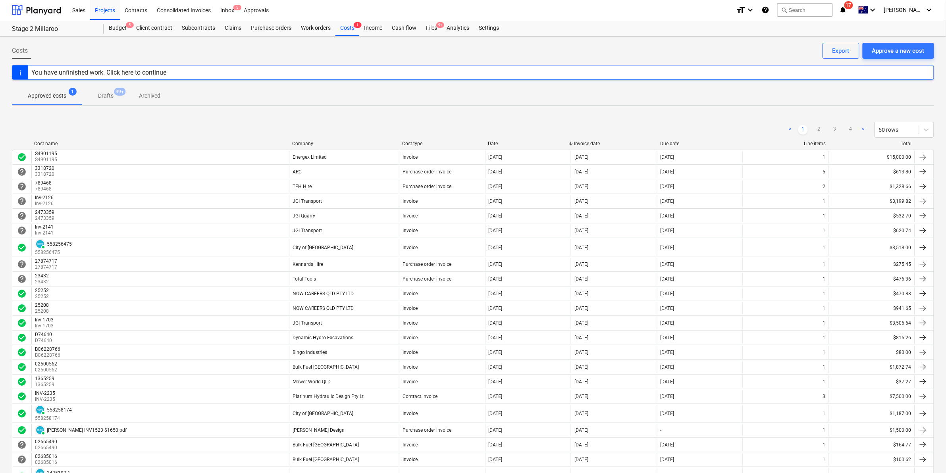
click at [318, 145] on div "Company" at bounding box center [344, 144] width 104 height 6
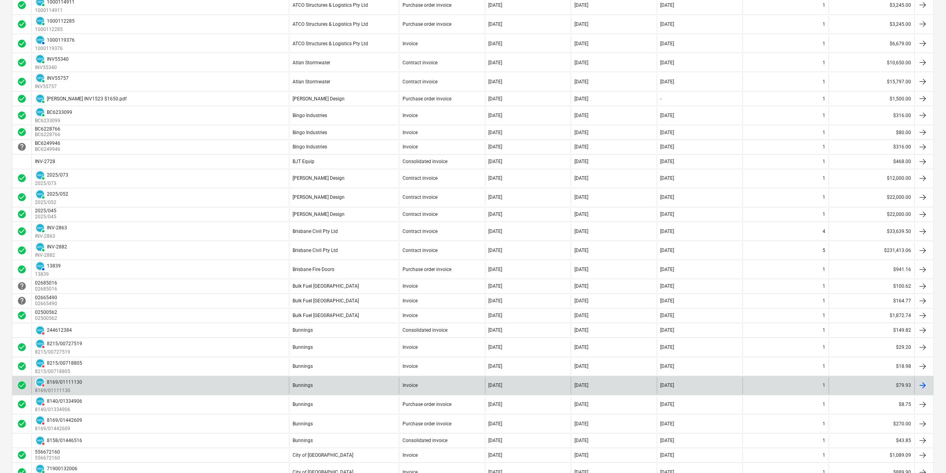
scroll to position [592, 0]
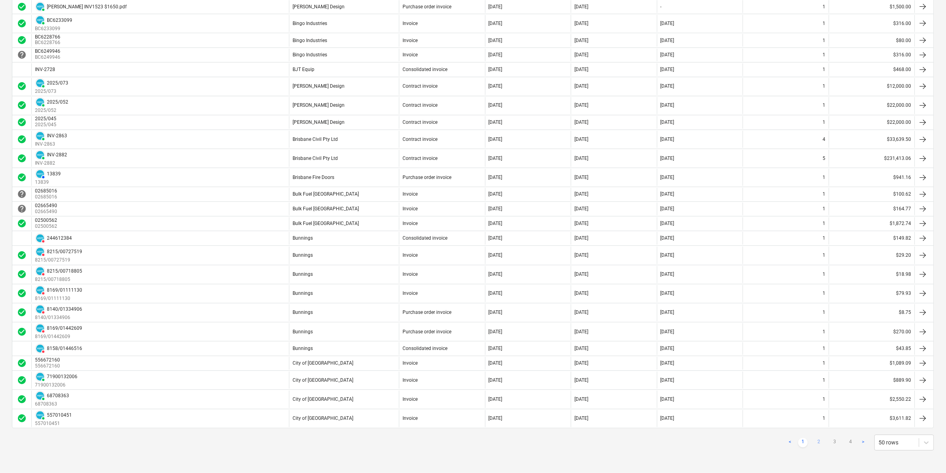
click at [819, 443] on link "2" at bounding box center [819, 443] width 10 height 10
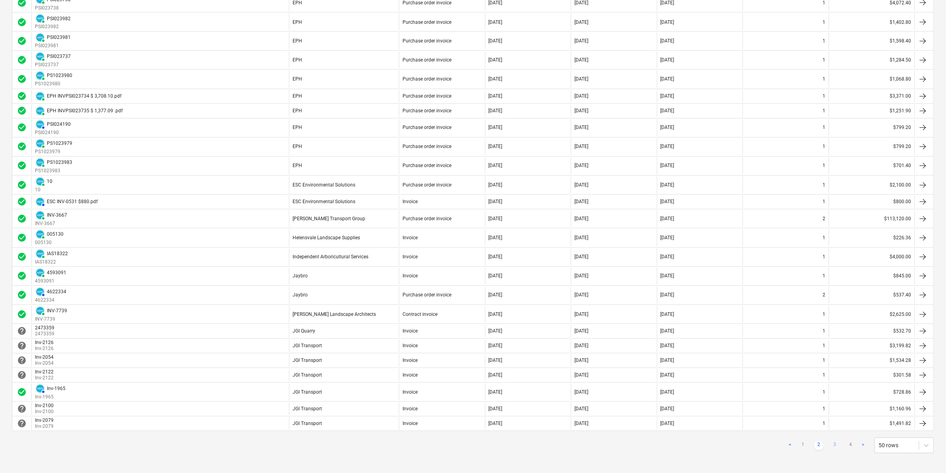
click at [833, 447] on link "3" at bounding box center [835, 446] width 10 height 10
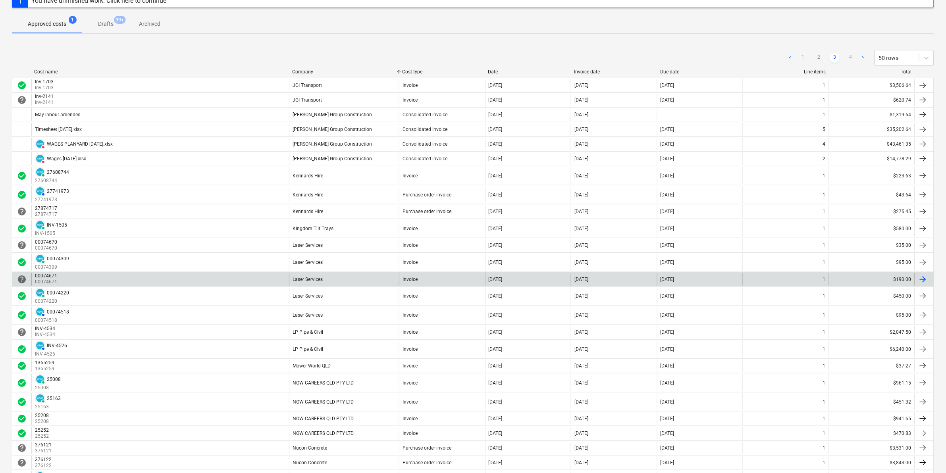
scroll to position [0, 0]
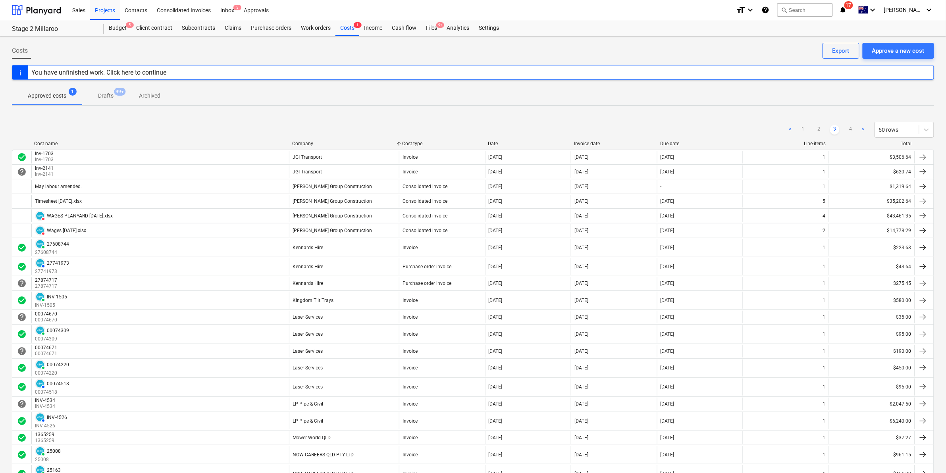
click at [318, 141] on div "Company" at bounding box center [344, 144] width 104 height 6
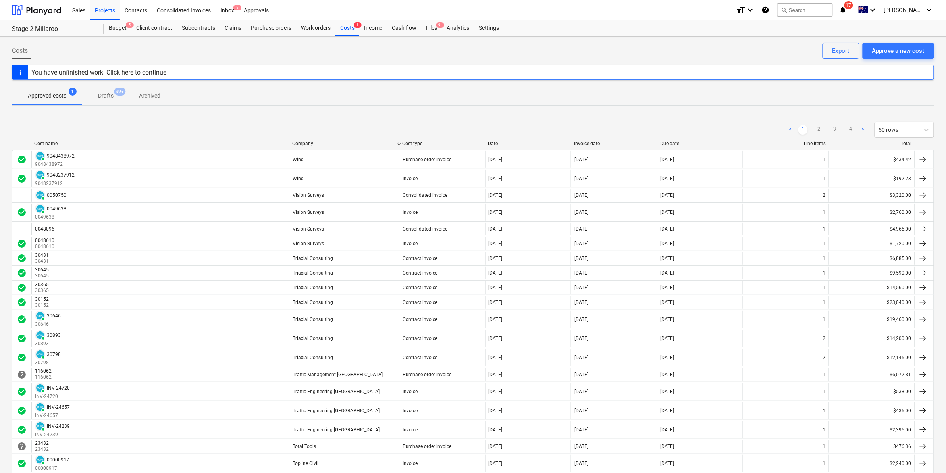
click at [322, 141] on div "Company" at bounding box center [344, 144] width 104 height 6
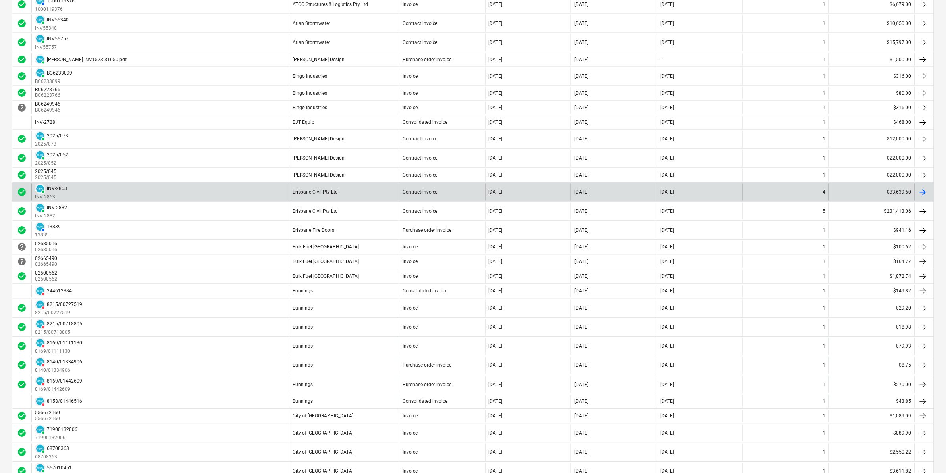
scroll to position [592, 0]
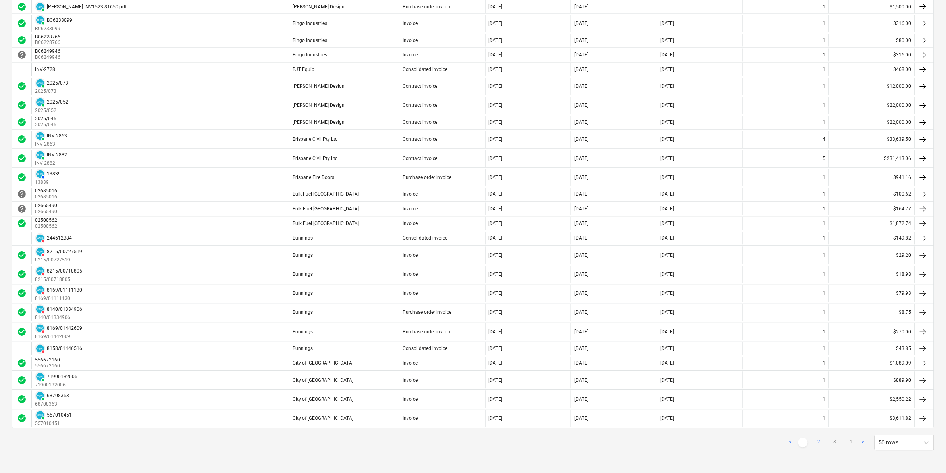
click at [817, 442] on link "2" at bounding box center [819, 443] width 10 height 10
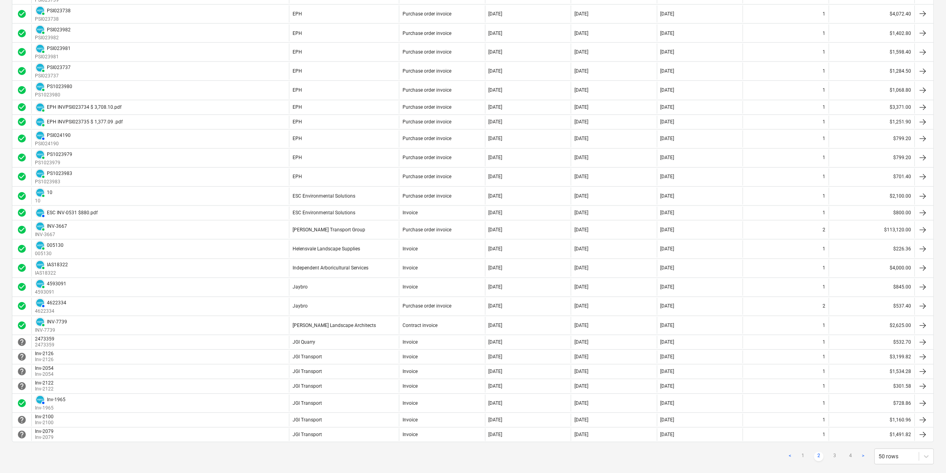
scroll to position [604, 0]
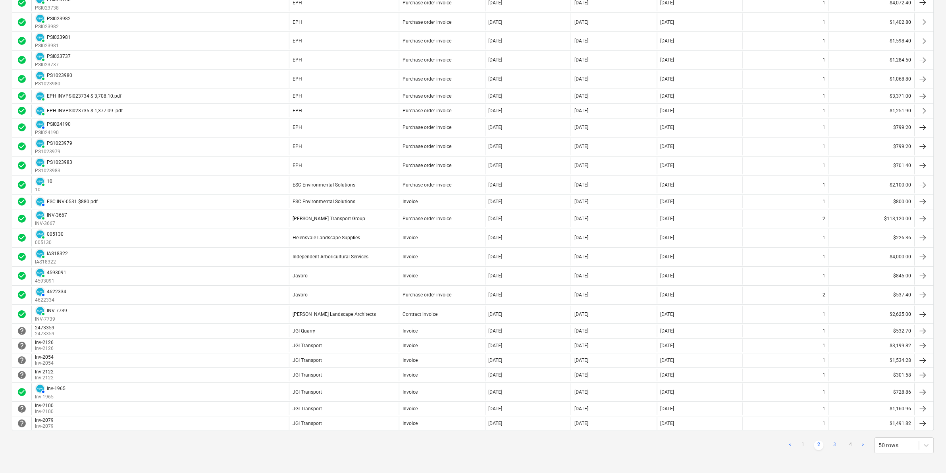
click at [837, 447] on link "3" at bounding box center [835, 446] width 10 height 10
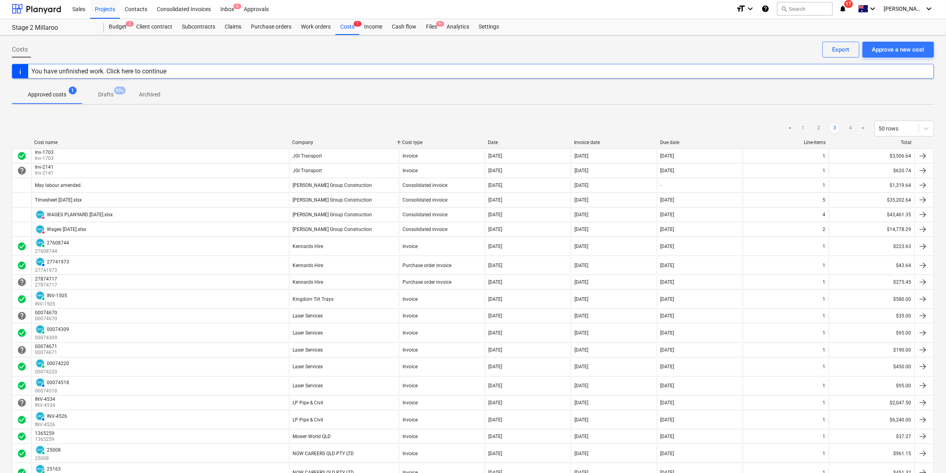
scroll to position [0, 0]
click at [349, 27] on div "Costs 1" at bounding box center [348, 28] width 24 height 16
click at [428, 28] on div "Files 9+" at bounding box center [431, 28] width 21 height 16
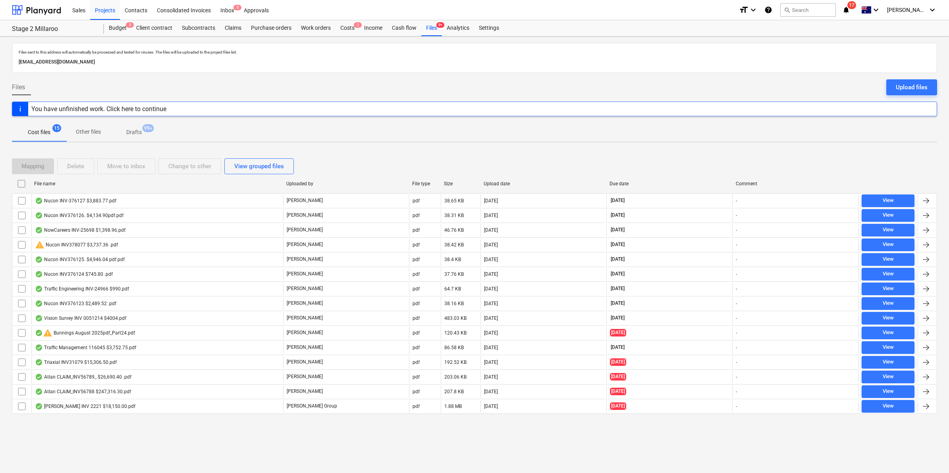
click at [71, 186] on div "File name" at bounding box center [157, 184] width 246 height 6
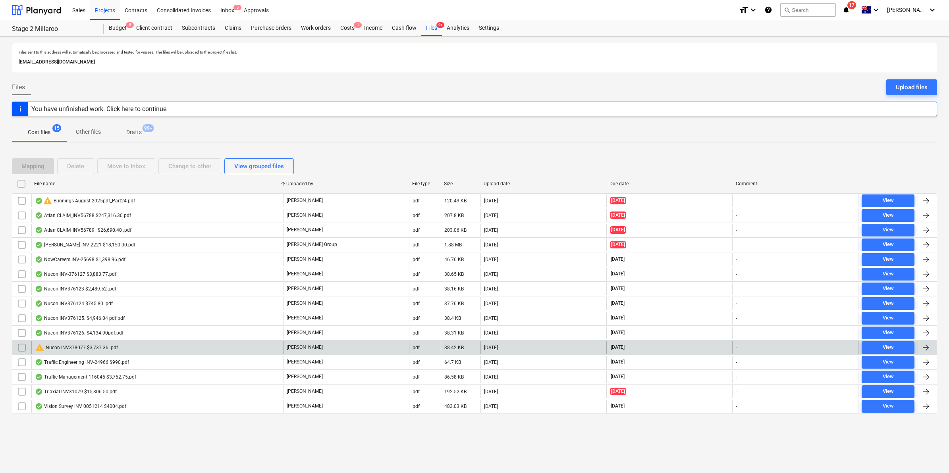
click at [68, 348] on div "warning Nucon INV378077 $3,737.36 .pdf" at bounding box center [76, 348] width 83 height 10
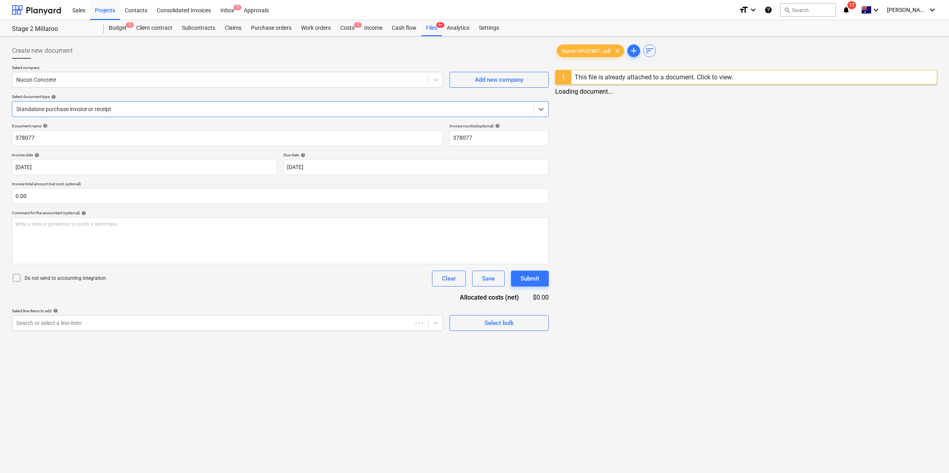
type input "378077"
type input "[DATE]"
click at [426, 30] on div "Files 9+" at bounding box center [431, 28] width 21 height 16
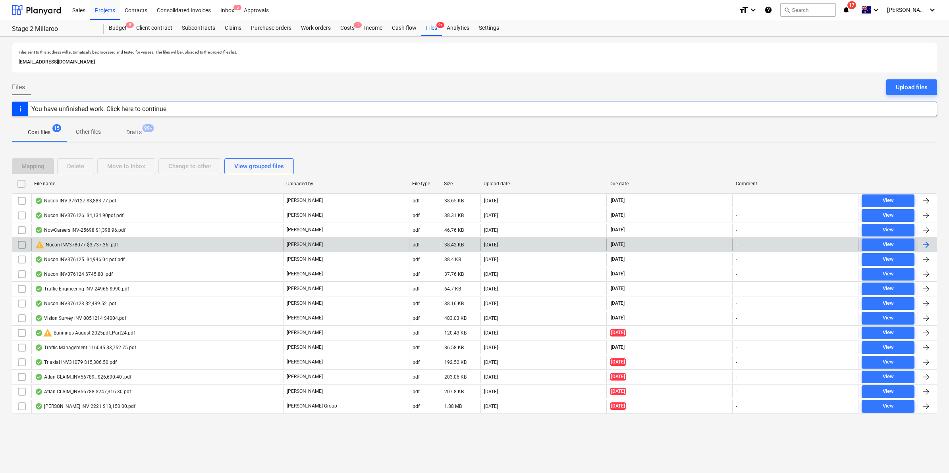
click at [23, 244] on input "checkbox" at bounding box center [21, 245] width 13 height 13
click at [133, 163] on div "Move to inbox" at bounding box center [126, 166] width 38 height 10
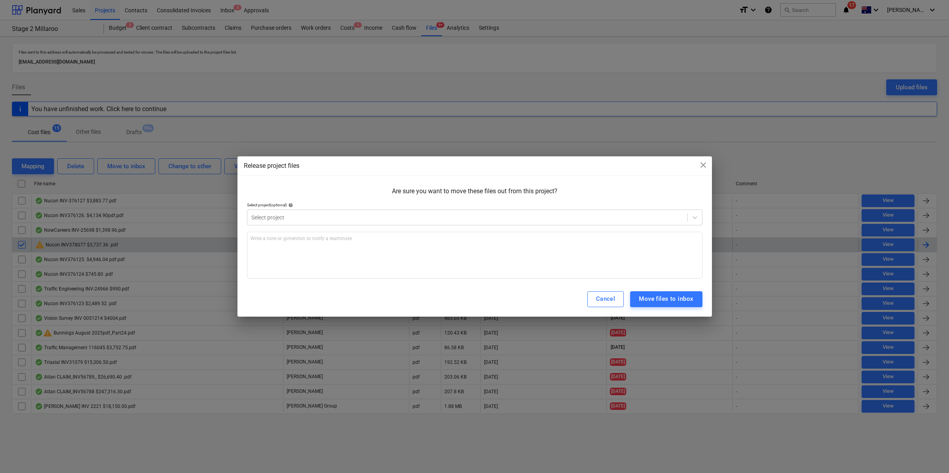
click at [293, 207] on span "help" at bounding box center [290, 205] width 6 height 5
click at [363, 224] on div "Select project" at bounding box center [474, 218] width 455 height 16
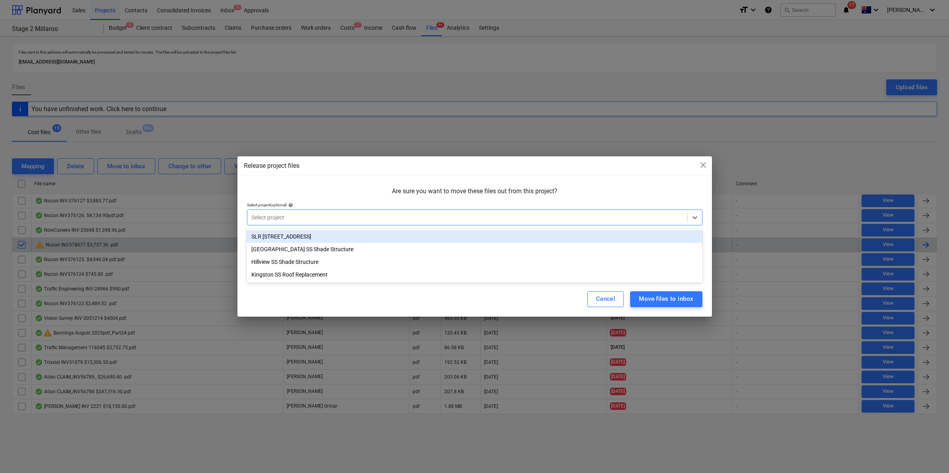
click at [282, 239] on div "SLR [STREET_ADDRESS]" at bounding box center [474, 236] width 455 height 13
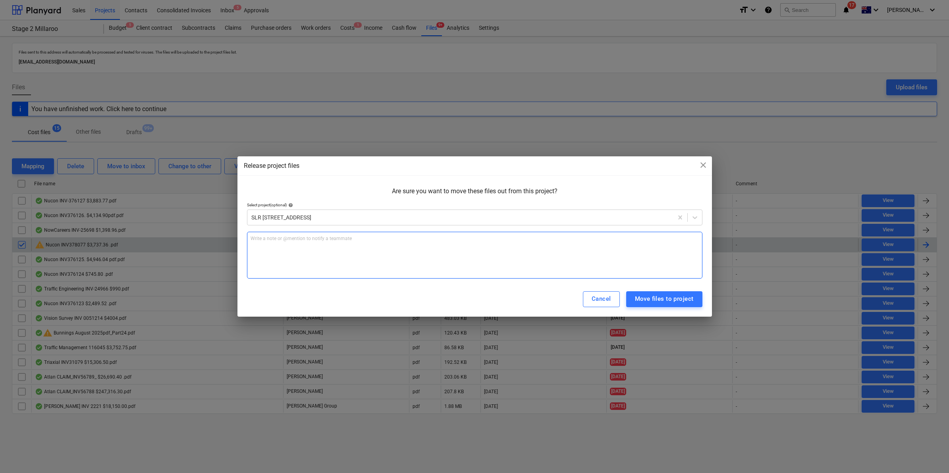
click at [281, 245] on div "Write a note or @mention to notify a teammate [PERSON_NAME]" at bounding box center [474, 255] width 455 height 47
click at [663, 299] on div "Move files to project" at bounding box center [664, 299] width 59 height 10
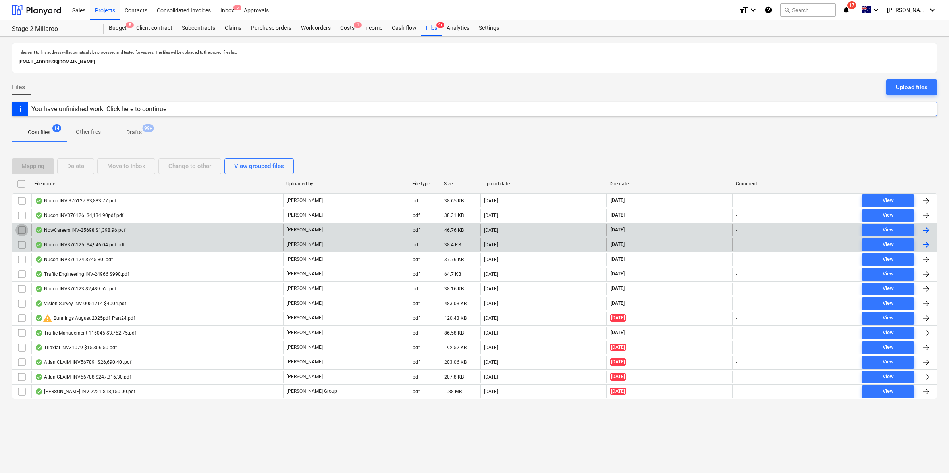
click at [19, 228] on input "checkbox" at bounding box center [21, 230] width 13 height 13
click at [139, 166] on div "Move to inbox" at bounding box center [126, 166] width 38 height 10
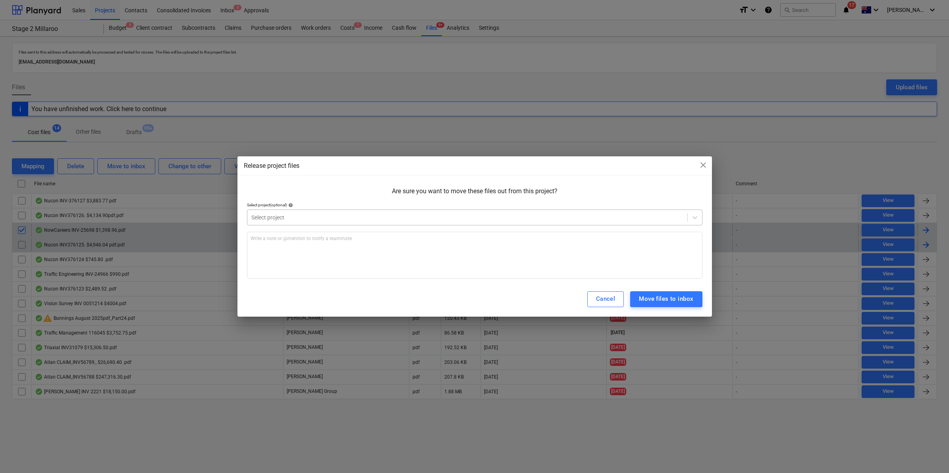
click at [318, 215] on div at bounding box center [467, 218] width 432 height 8
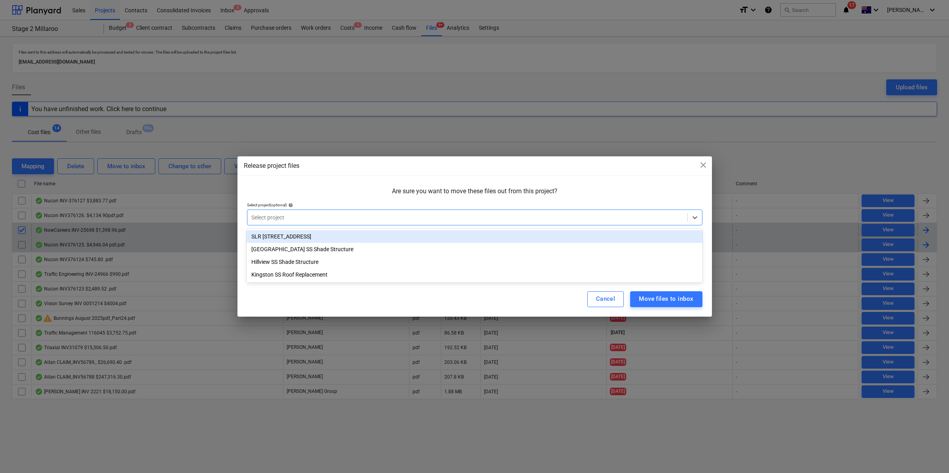
click at [304, 239] on div "SLR [STREET_ADDRESS]" at bounding box center [474, 236] width 455 height 13
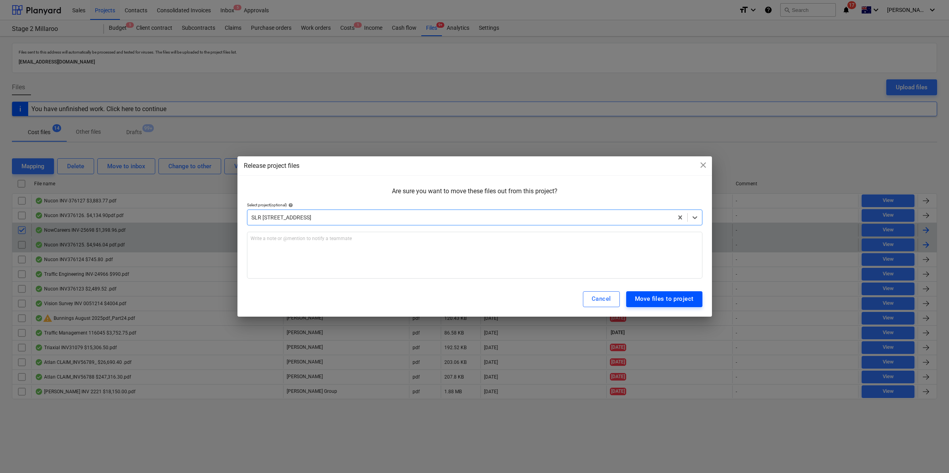
click at [656, 296] on div "Move files to project" at bounding box center [664, 299] width 59 height 10
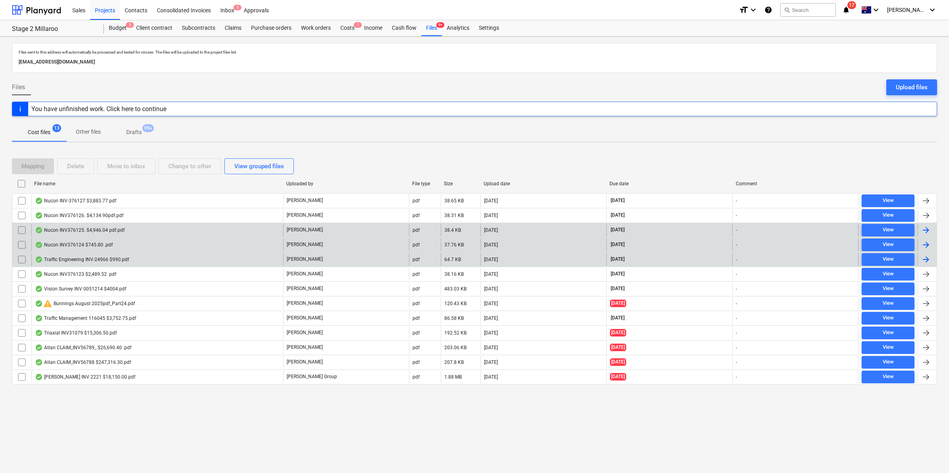
click at [102, 259] on div "Traffic Engineering INV-24966 $990.pdf" at bounding box center [82, 259] width 94 height 6
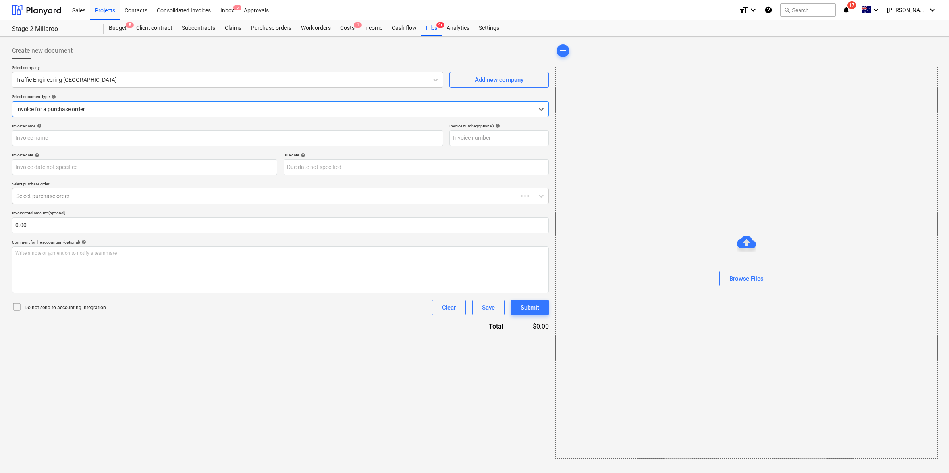
type input "INV-24966"
type input "[DATE]"
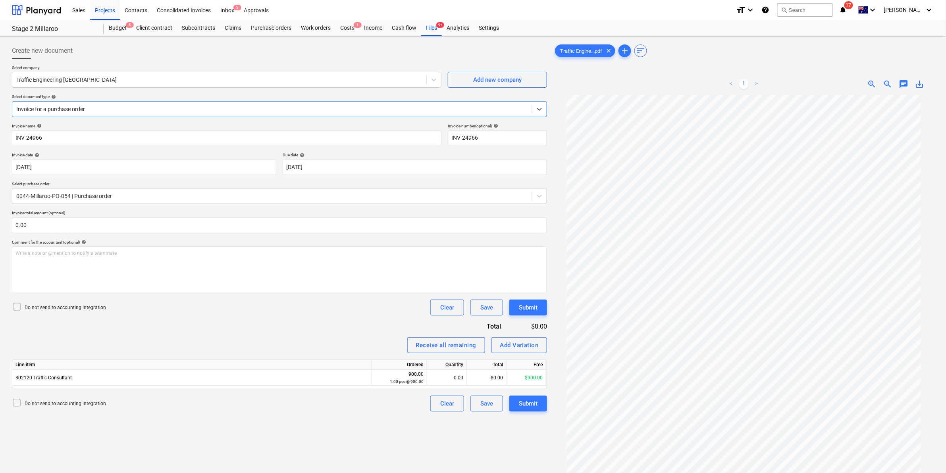
click at [193, 106] on div at bounding box center [272, 109] width 512 height 8
click at [459, 378] on div "0.00" at bounding box center [446, 378] width 33 height 16
type input "1"
click at [328, 333] on div "Invoice name help INV-24966 Invoice number (optional) help INV-24966 Invoice da…" at bounding box center [279, 267] width 535 height 288
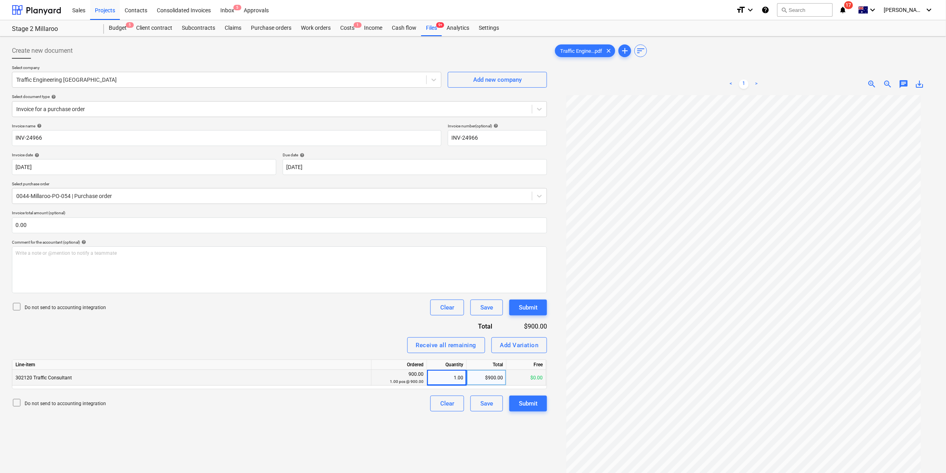
click at [317, 301] on div "Do not send to accounting integration Clear Save Submit" at bounding box center [279, 308] width 535 height 16
click at [528, 403] on div "Submit" at bounding box center [528, 404] width 19 height 10
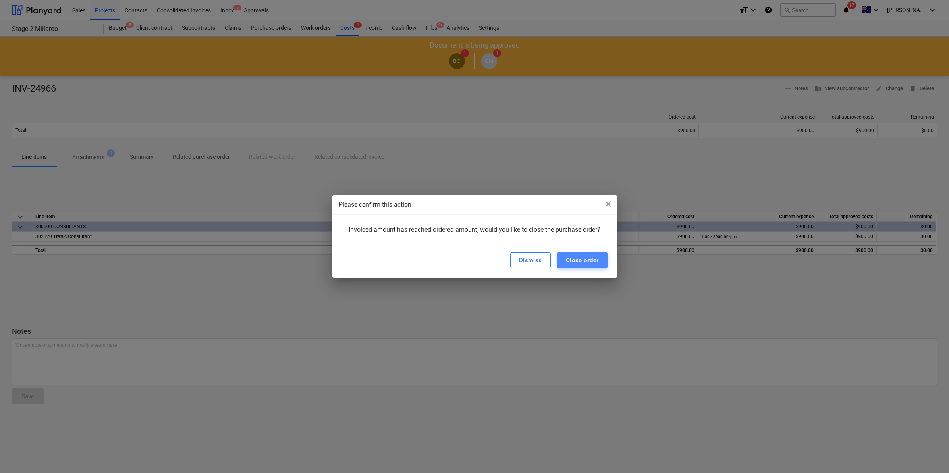
click at [575, 262] on div "Close order" at bounding box center [582, 260] width 33 height 10
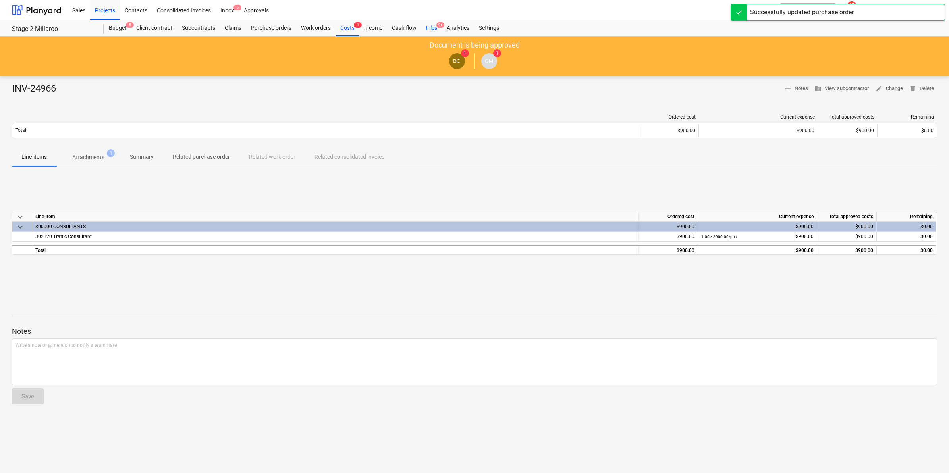
click at [434, 26] on div "Files 9+" at bounding box center [431, 28] width 21 height 16
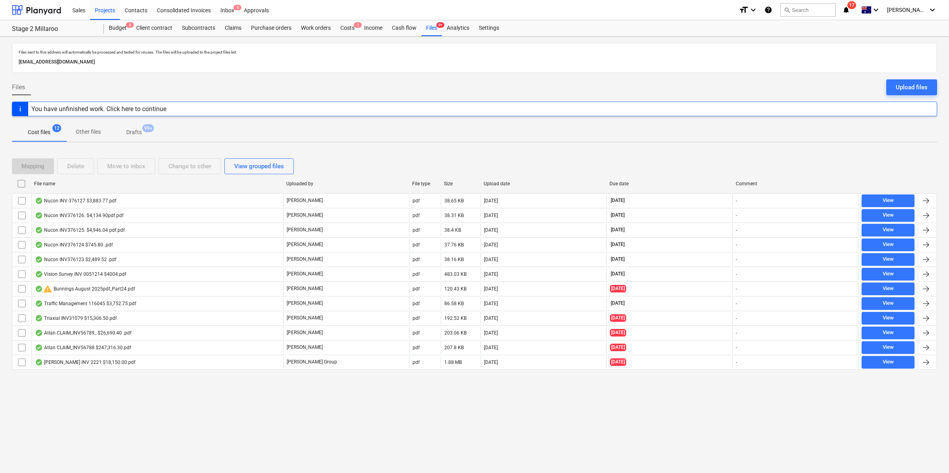
click at [545, 171] on div "Mapping Delete Move to inbox Change to other View grouped files" at bounding box center [474, 166] width 925 height 16
